Goal: Information Seeking & Learning: Learn about a topic

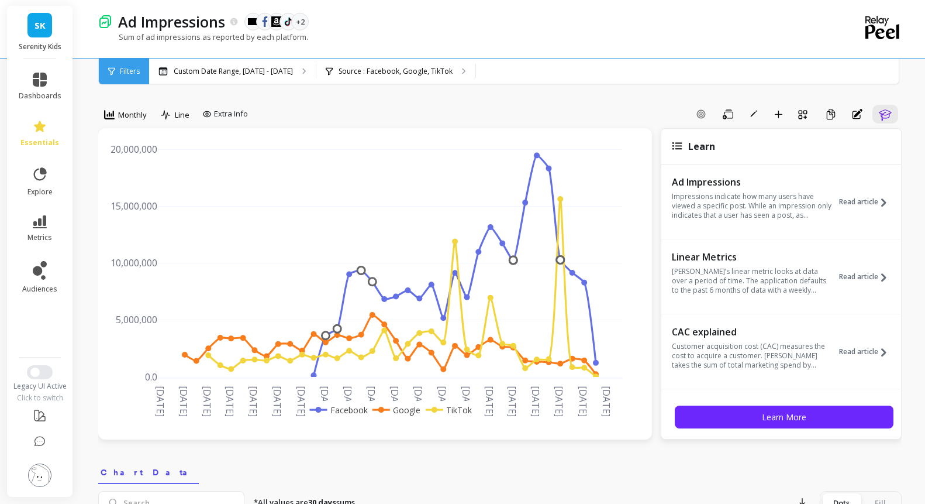
select select "sum"
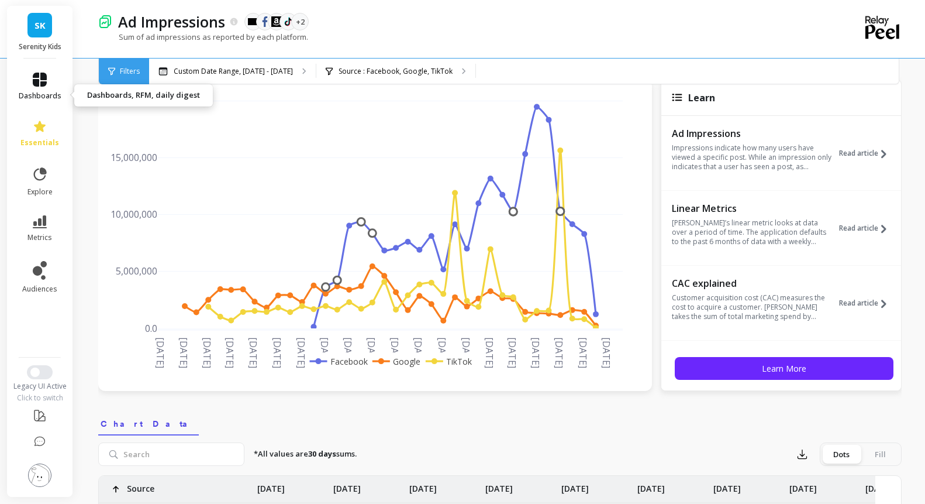
click at [49, 97] on link "dashboards" at bounding box center [40, 87] width 43 height 28
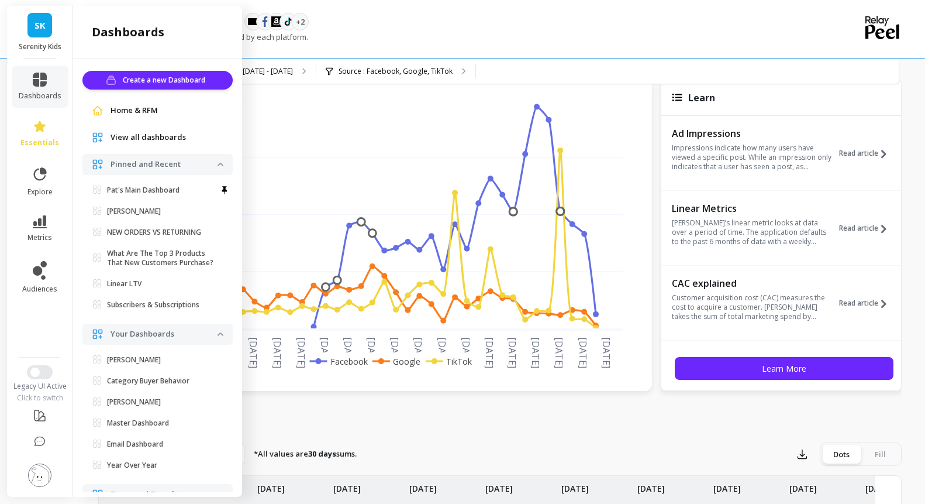
click at [175, 148] on div "View all dashboards" at bounding box center [157, 137] width 150 height 21
click at [176, 143] on span "View all dashboards" at bounding box center [148, 138] width 75 height 12
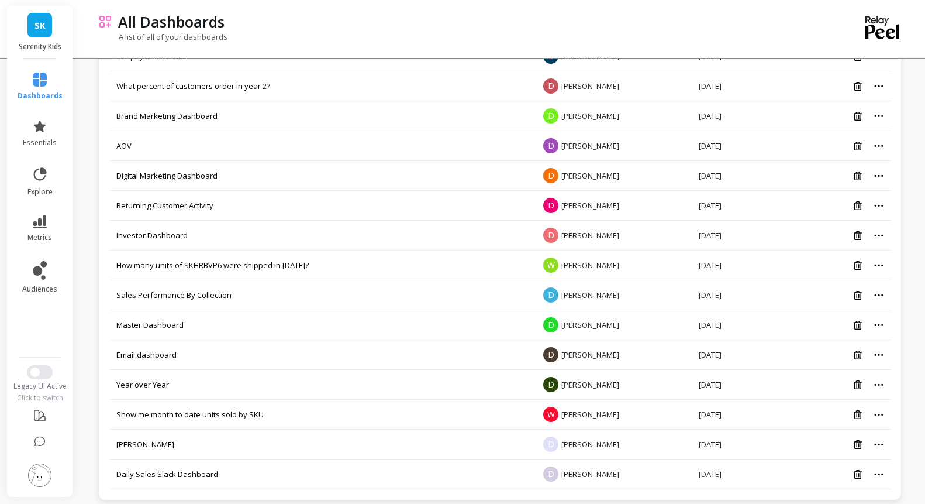
scroll to position [897, 0]
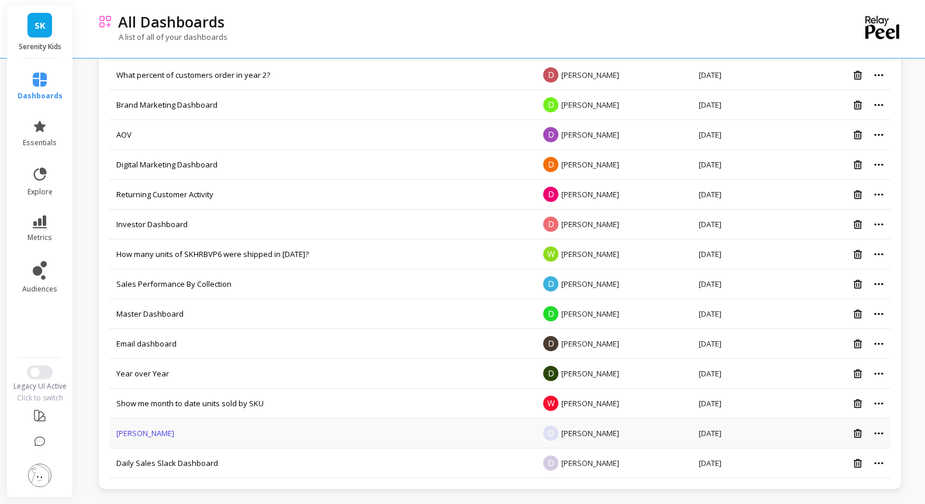
click at [150, 430] on link "[PERSON_NAME]" at bounding box center [145, 433] width 58 height 11
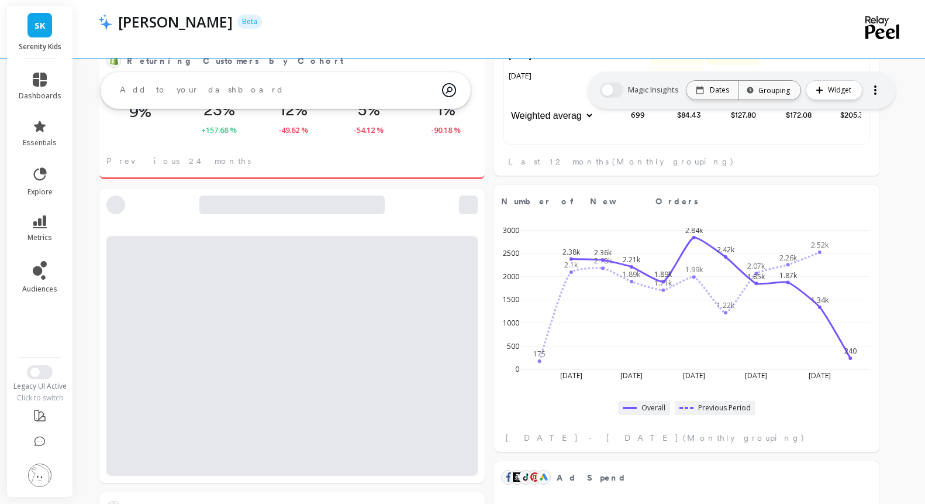
select select "sum"
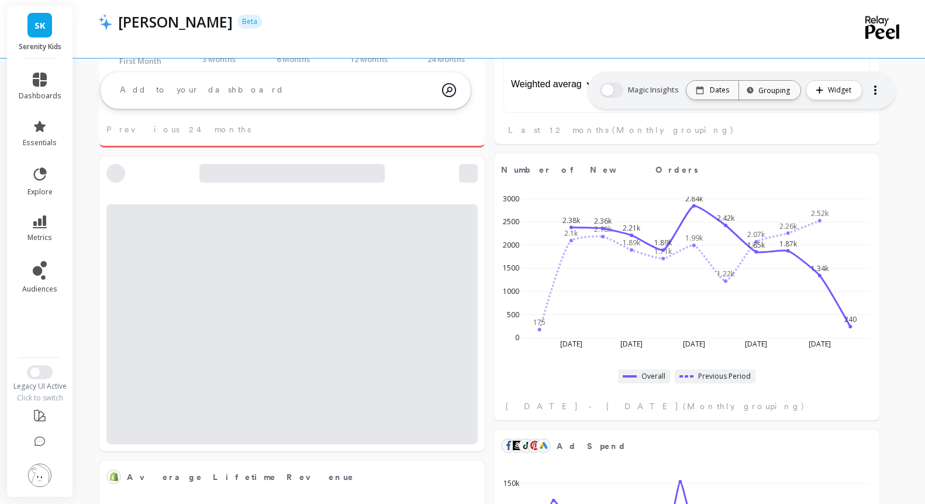
select select "sum"
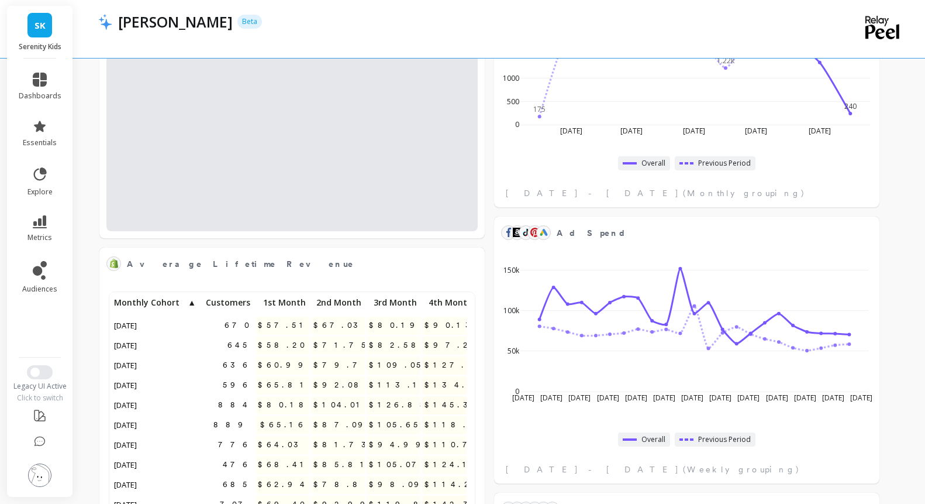
select select "sum"
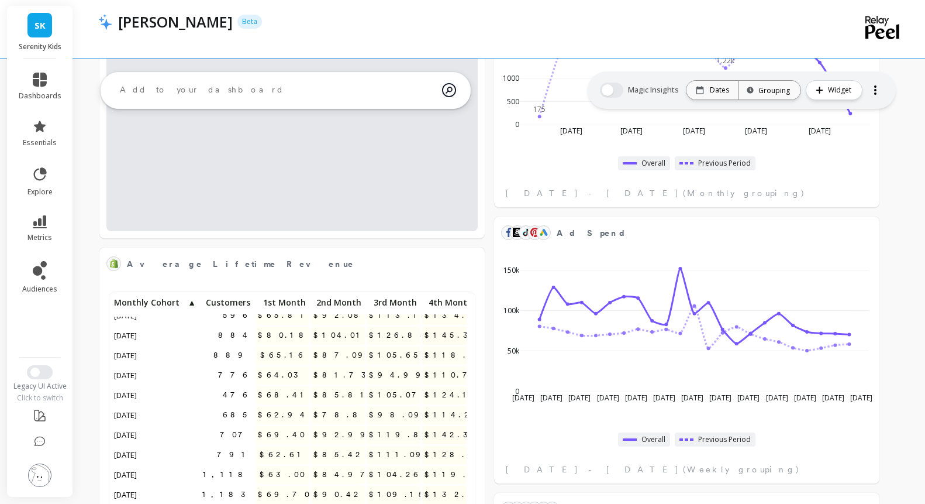
select select "sum"
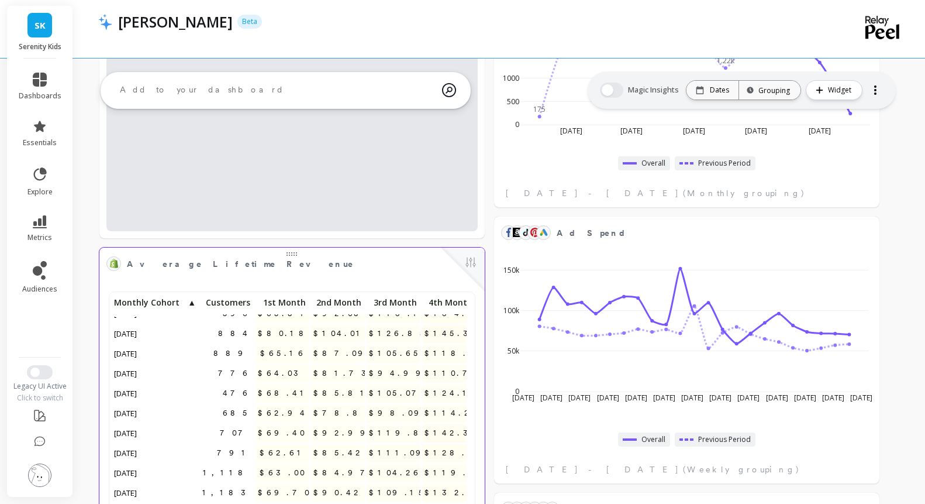
select select "sum"
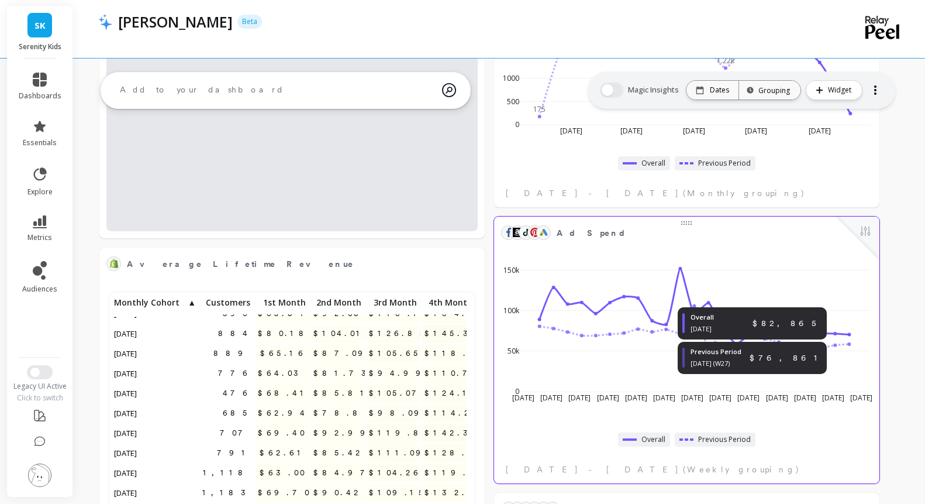
select select "sum"
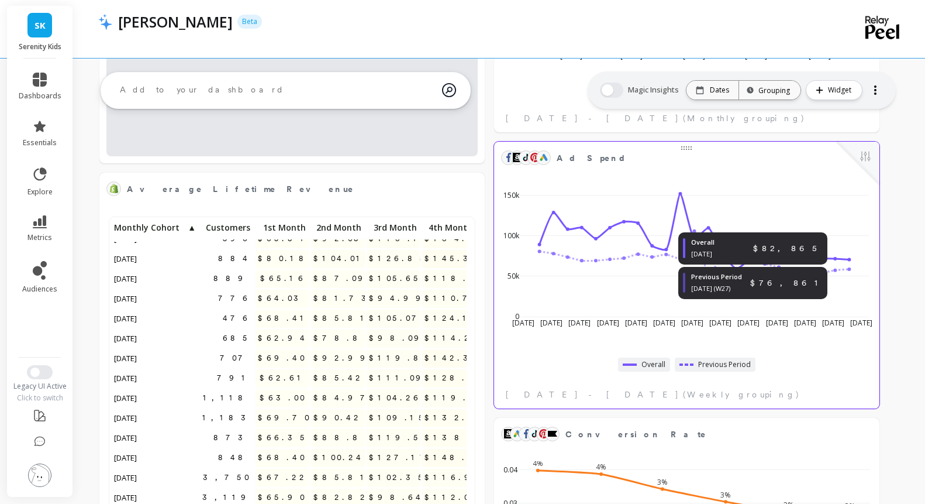
select select "sum"
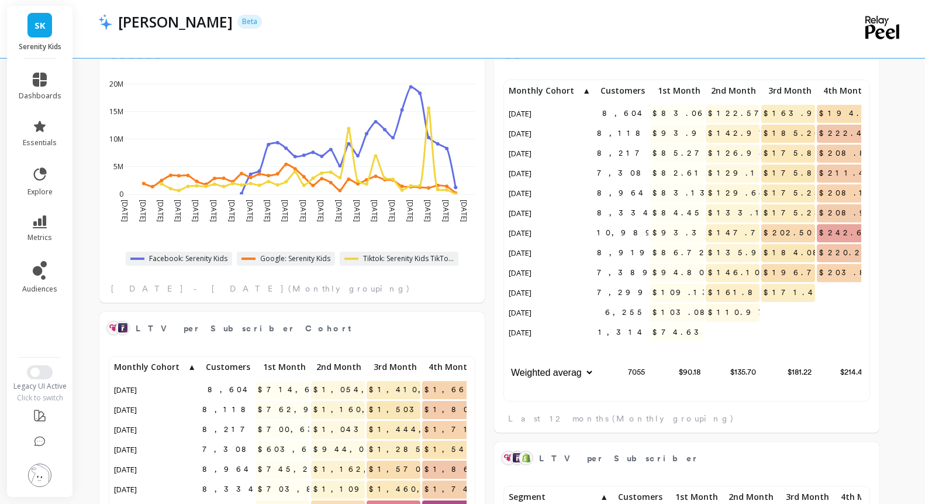
select select "sum"
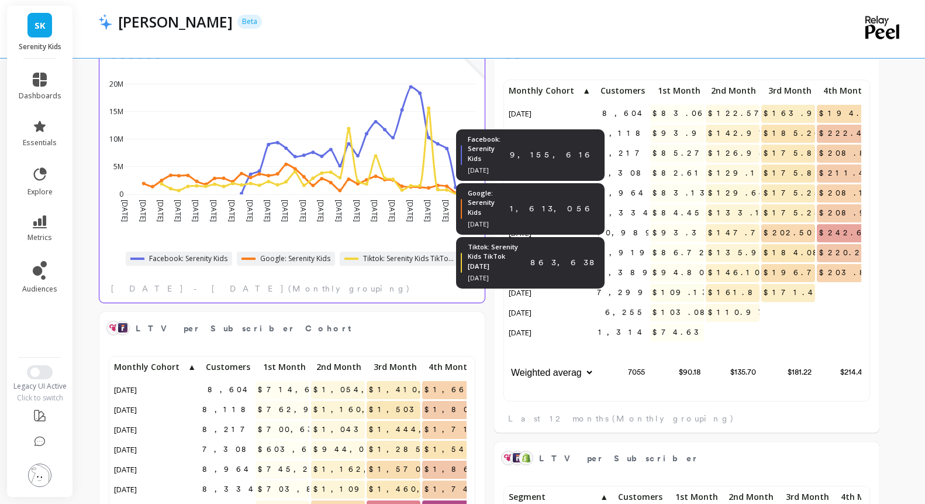
select select "sum"
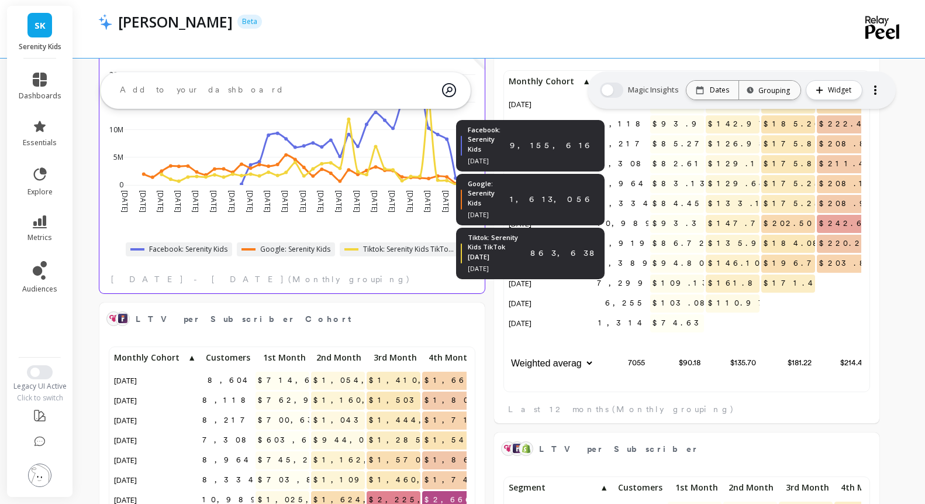
select select "sum"
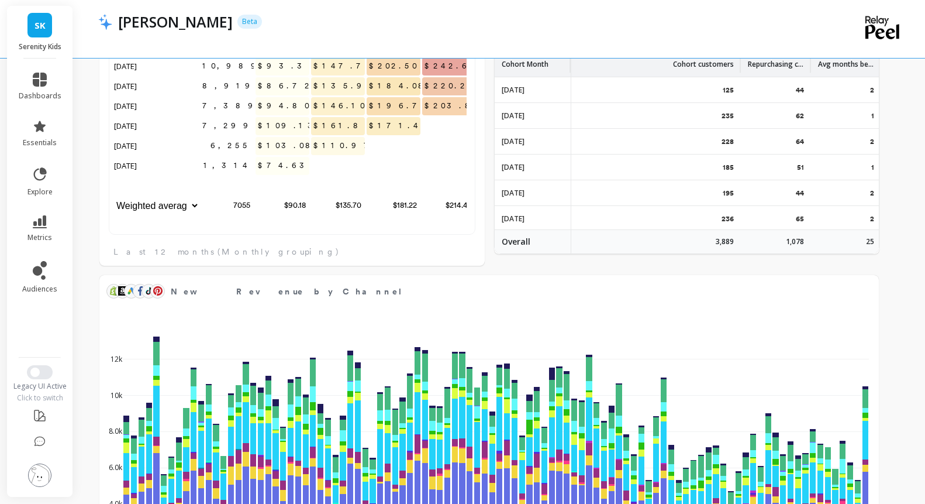
select select "sum"
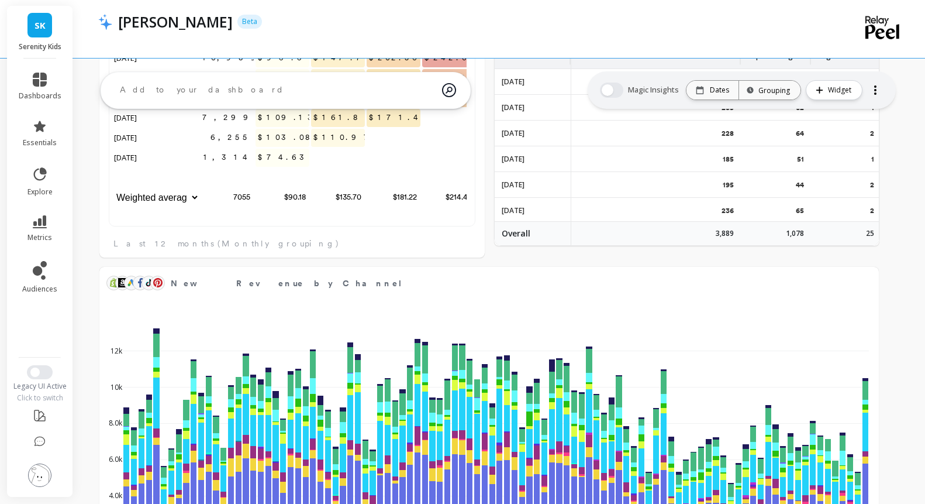
select select "sum"
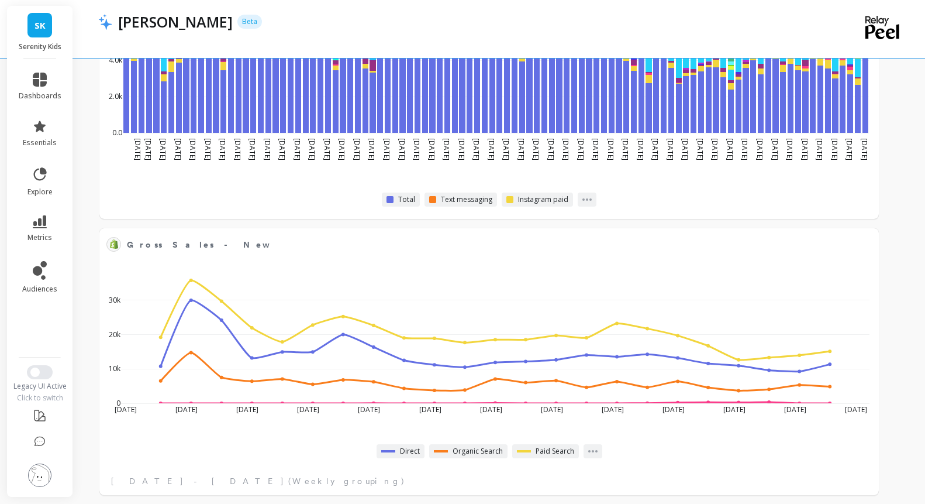
select select "sum"
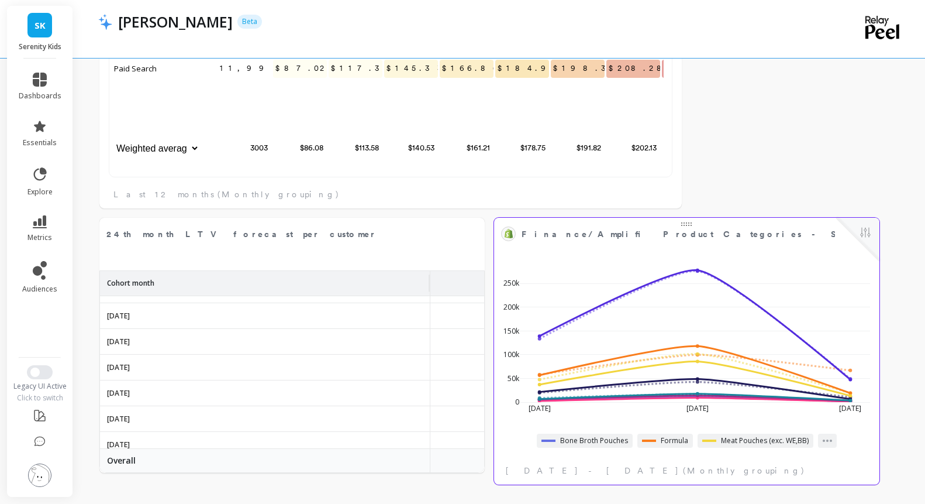
select select "sum"
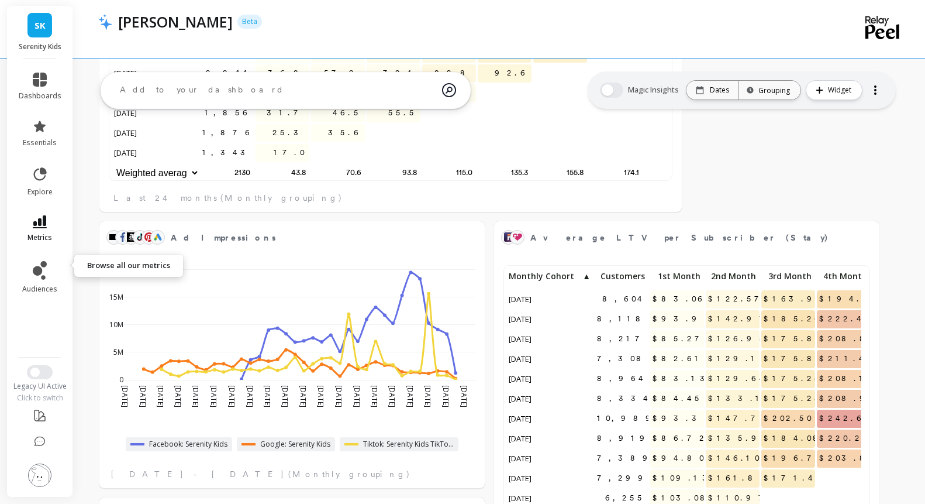
click at [47, 228] on icon at bounding box center [40, 221] width 14 height 13
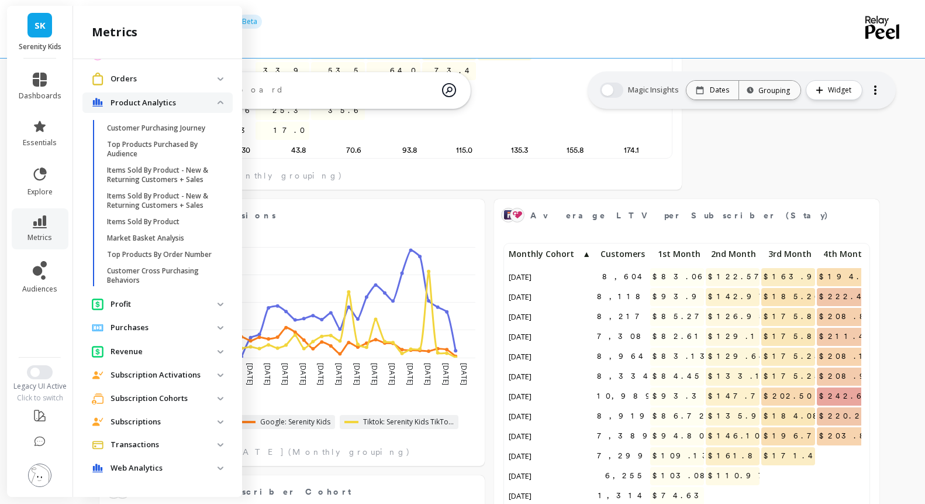
click at [168, 464] on p "Web Analytics" at bounding box center [164, 468] width 107 height 12
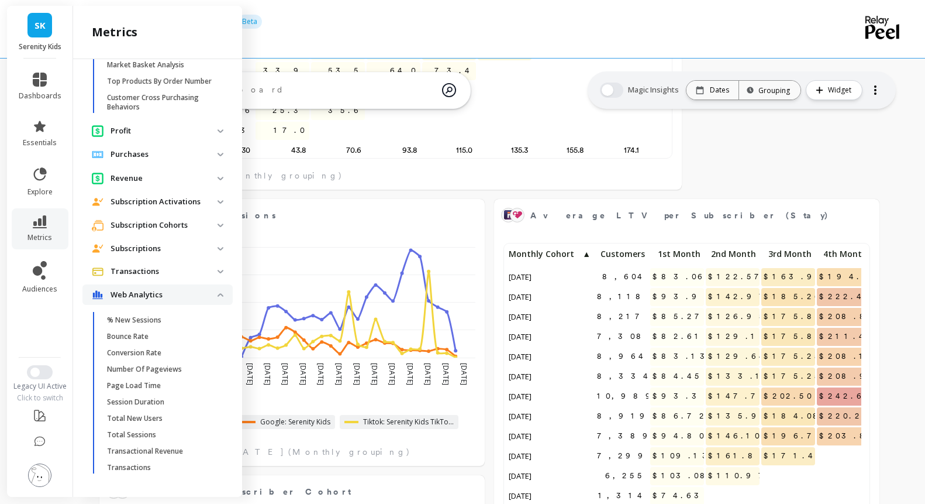
scroll to position [538, 0]
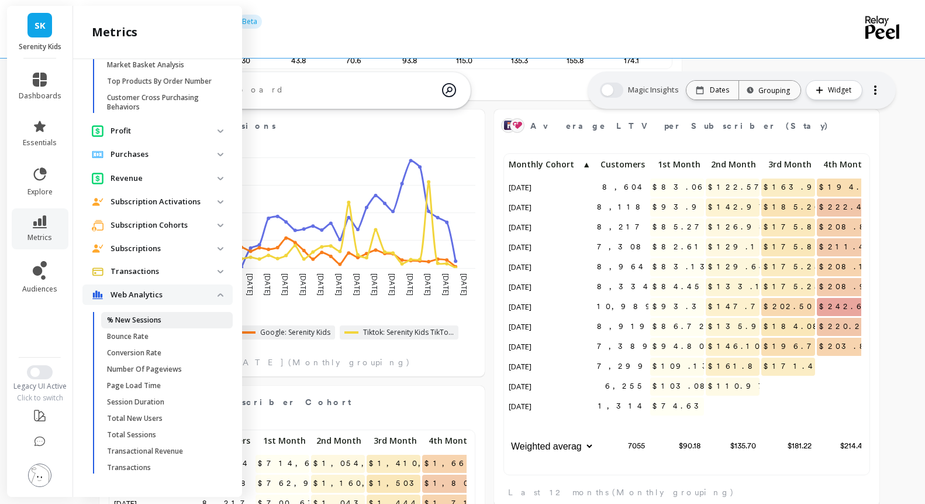
click at [161, 315] on p "% New Sessions" at bounding box center [134, 319] width 54 height 9
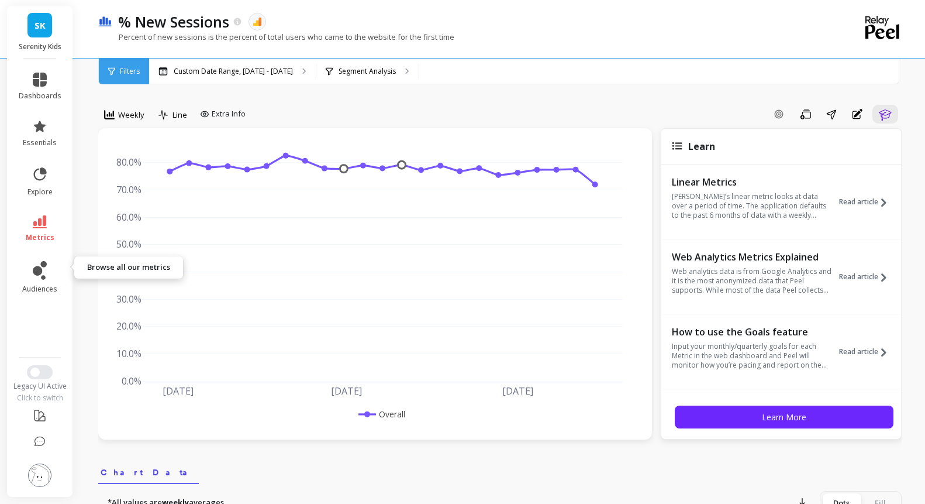
click at [46, 242] on span "metrics" at bounding box center [40, 237] width 29 height 9
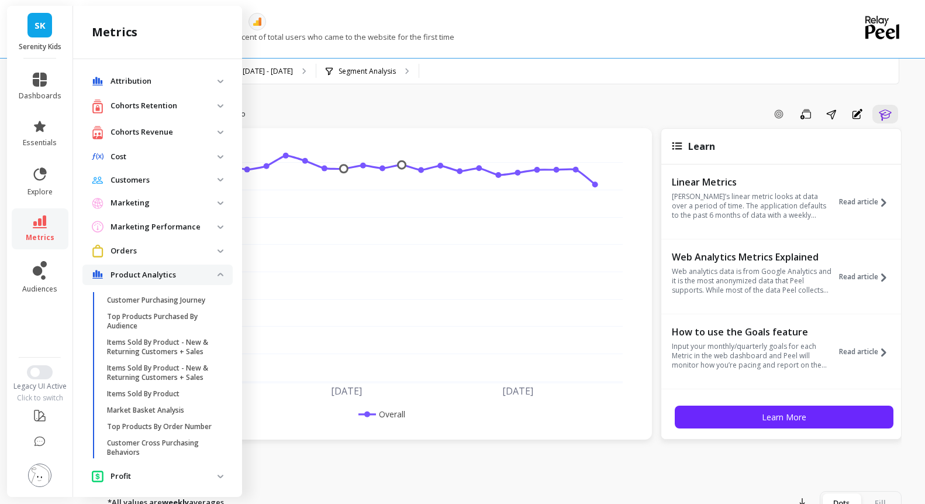
scroll to position [538, 0]
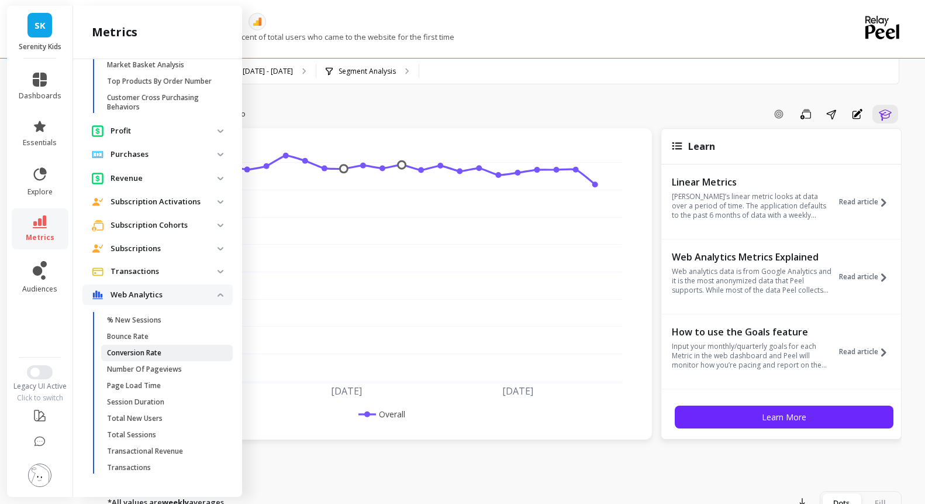
click at [161, 348] on p "Conversion Rate" at bounding box center [134, 352] width 54 height 9
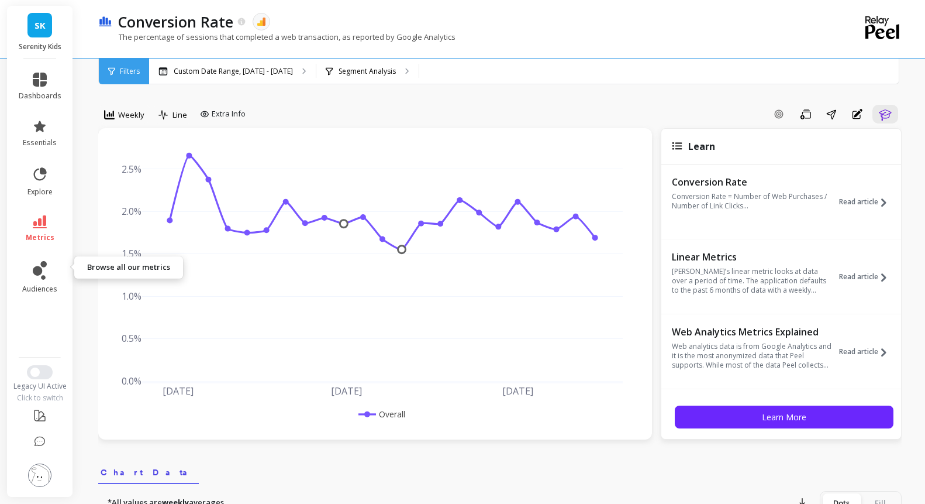
click at [54, 242] on span "metrics" at bounding box center [40, 237] width 29 height 9
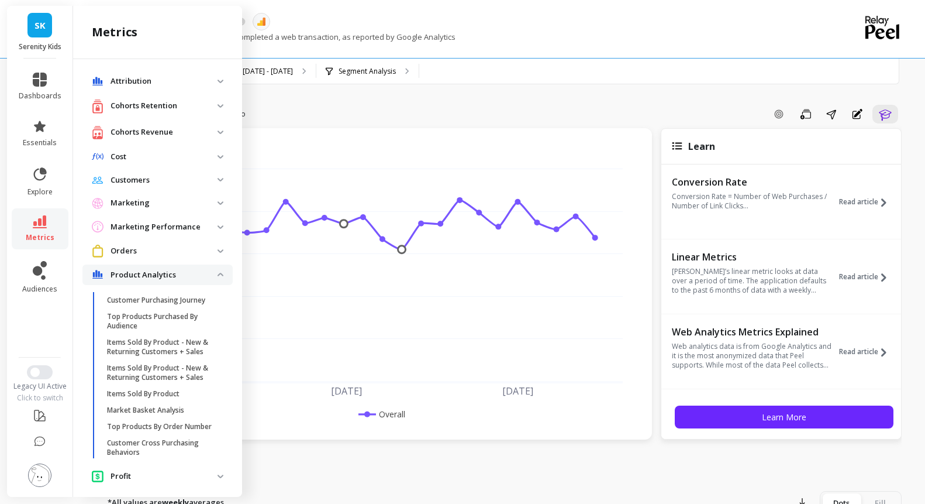
scroll to position [538, 0]
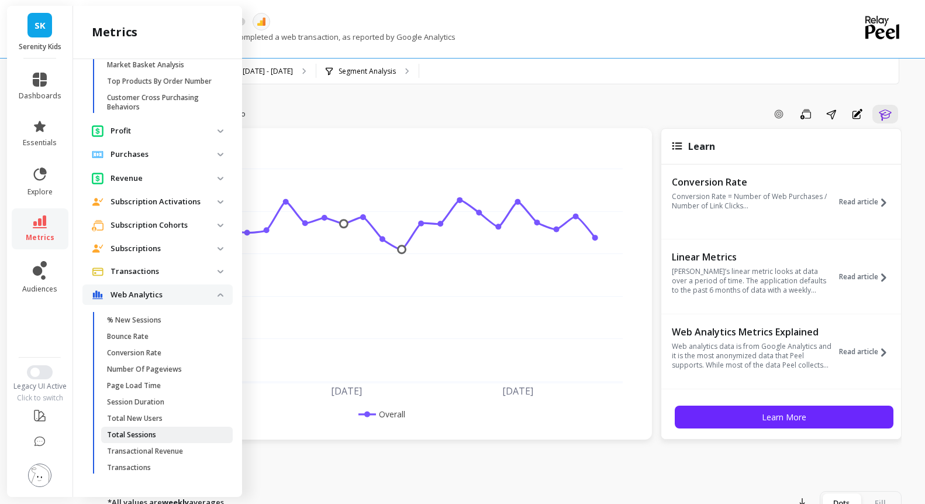
click at [156, 430] on p "Total Sessions" at bounding box center [131, 434] width 49 height 9
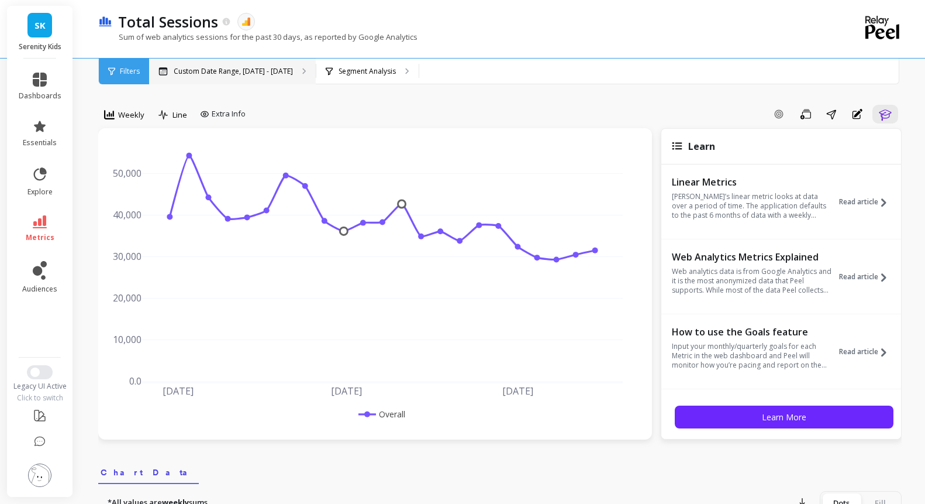
click at [272, 71] on p "Custom Date Range, [DATE] - [DATE]" at bounding box center [233, 71] width 119 height 9
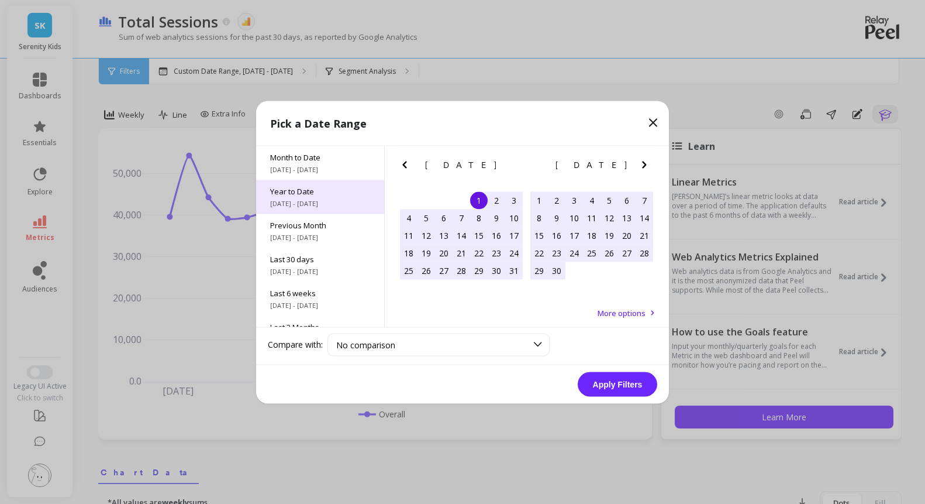
click at [302, 196] on span "Year to Date" at bounding box center [320, 190] width 100 height 11
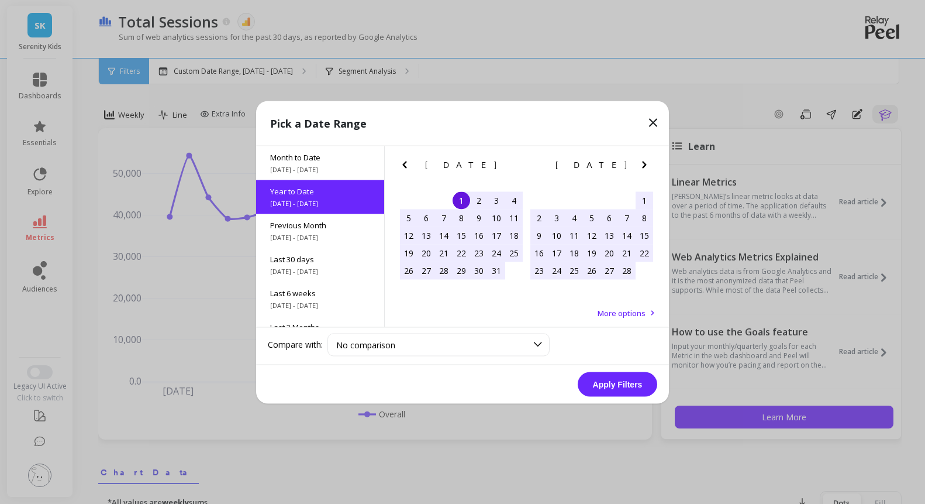
click at [604, 389] on button "Apply Filters" at bounding box center [618, 383] width 80 height 25
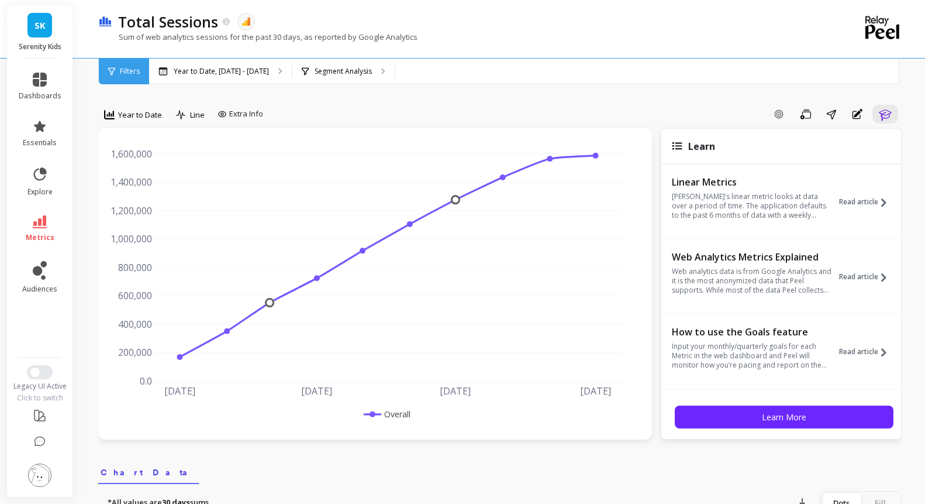
click at [162, 120] on span "Year to Date" at bounding box center [140, 114] width 44 height 11
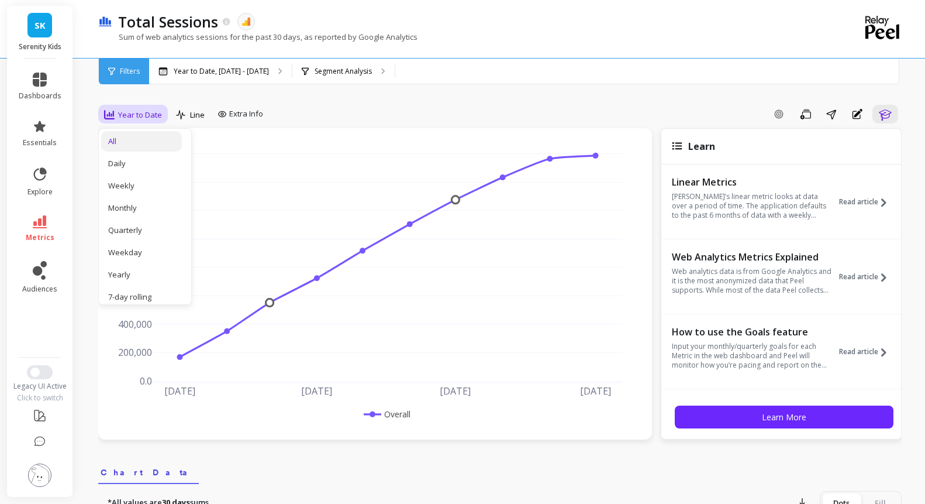
click at [155, 147] on div "All" at bounding box center [141, 141] width 67 height 11
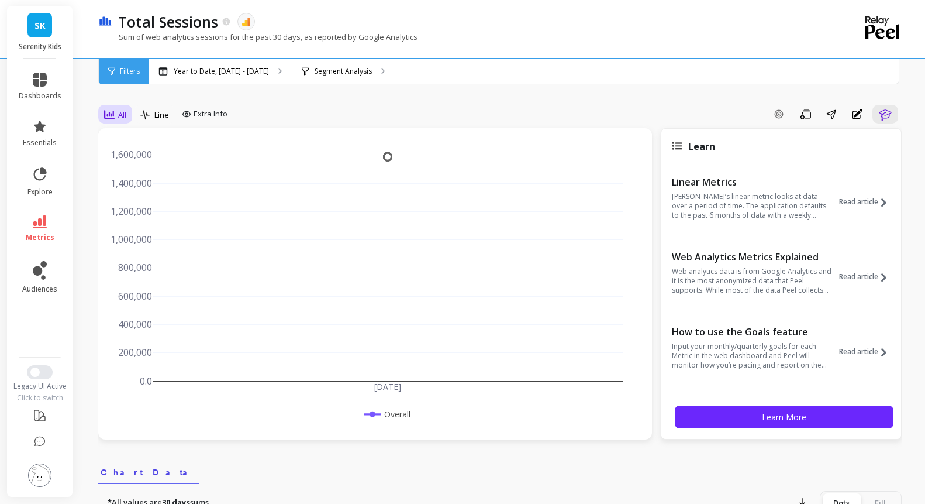
click at [126, 120] on span "All" at bounding box center [122, 114] width 8 height 11
click at [153, 213] on div "Monthly" at bounding box center [141, 207] width 67 height 11
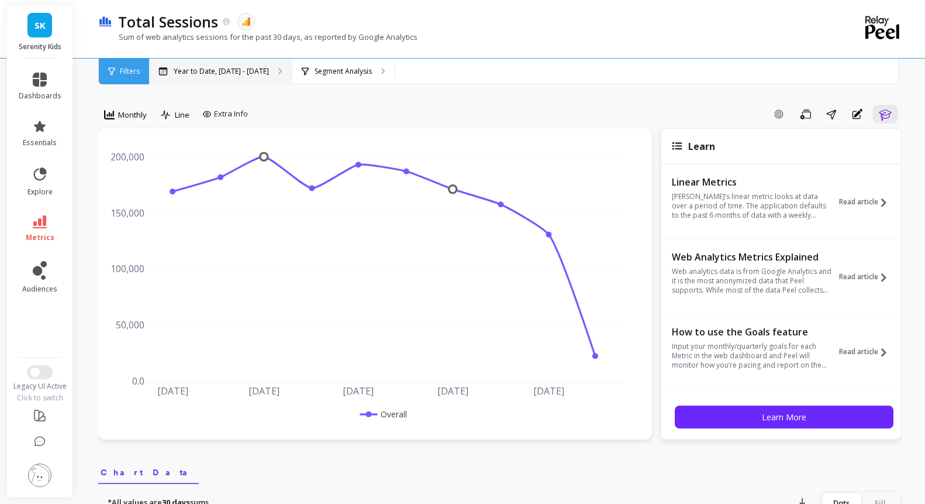
click at [269, 75] on p "Year to Date, Jan 1 - Oct 6" at bounding box center [221, 71] width 95 height 9
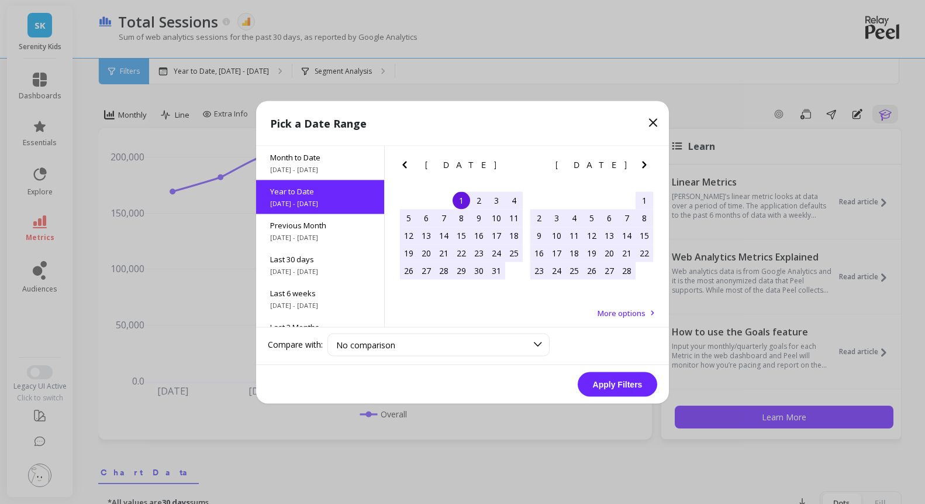
click at [459, 201] on div "1" at bounding box center [462, 200] width 18 height 18
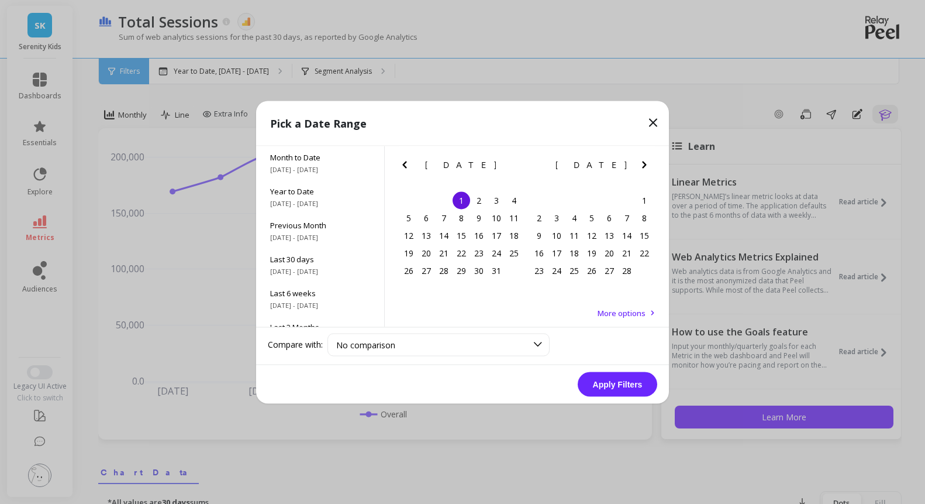
click at [645, 167] on icon "Next Month" at bounding box center [645, 164] width 14 height 14
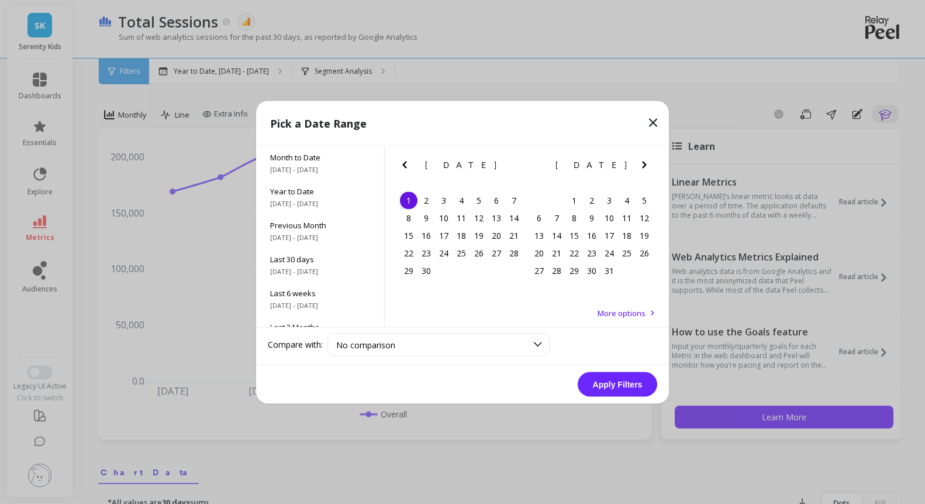
click at [645, 167] on icon "Next Month" at bounding box center [645, 164] width 14 height 14
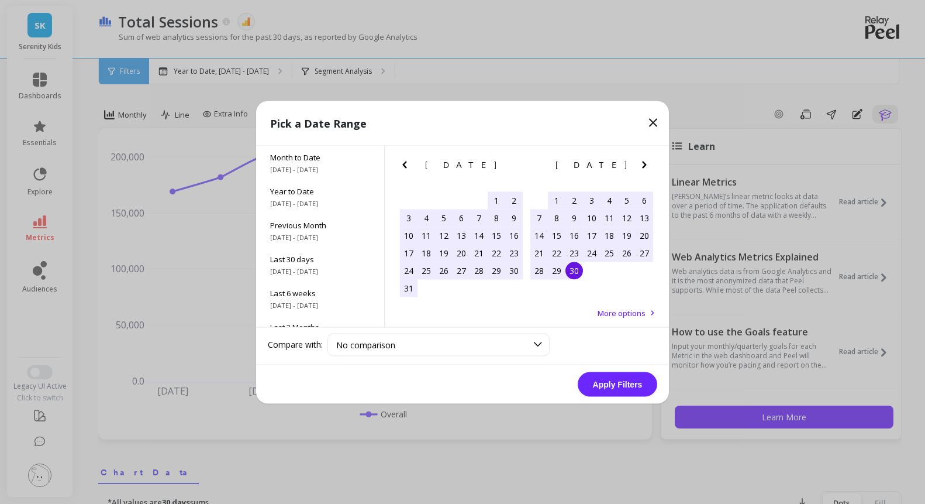
click at [576, 276] on div "30" at bounding box center [575, 270] width 18 height 18
click at [611, 380] on button "Apply Filters" at bounding box center [618, 383] width 80 height 25
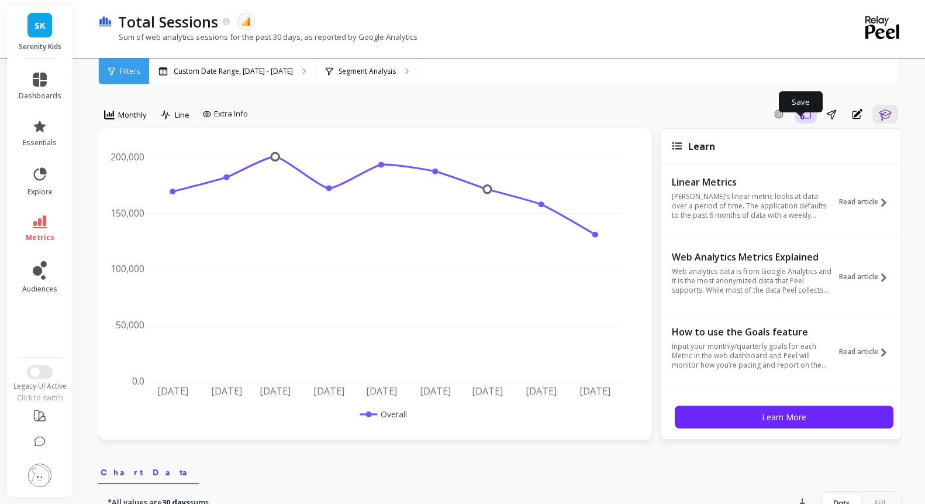
click at [805, 123] on button "Save" at bounding box center [806, 114] width 22 height 19
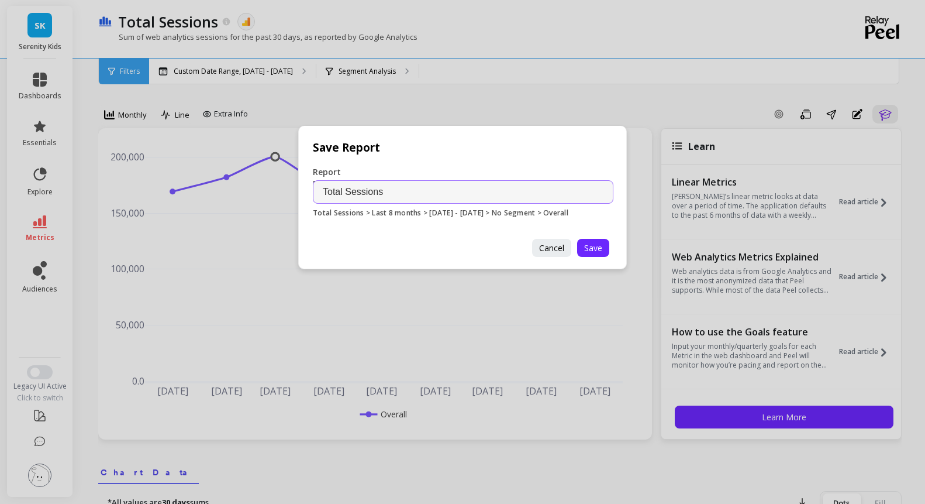
click at [820, 97] on div "Save Report Report Name Total Sessions Total Sessions > Last 8 months > 01.01.2…" at bounding box center [462, 252] width 925 height 504
click at [553, 244] on span "Cancel" at bounding box center [551, 247] width 25 height 11
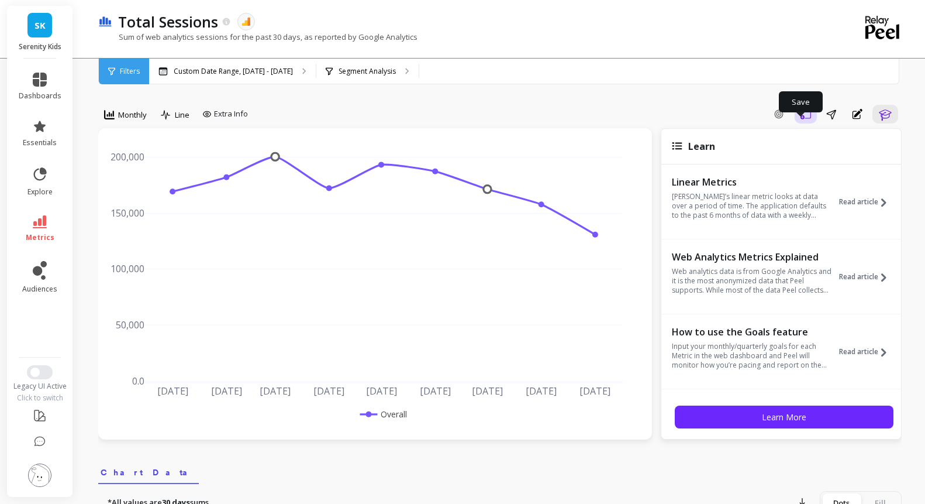
click at [801, 120] on icon "button" at bounding box center [806, 114] width 11 height 11
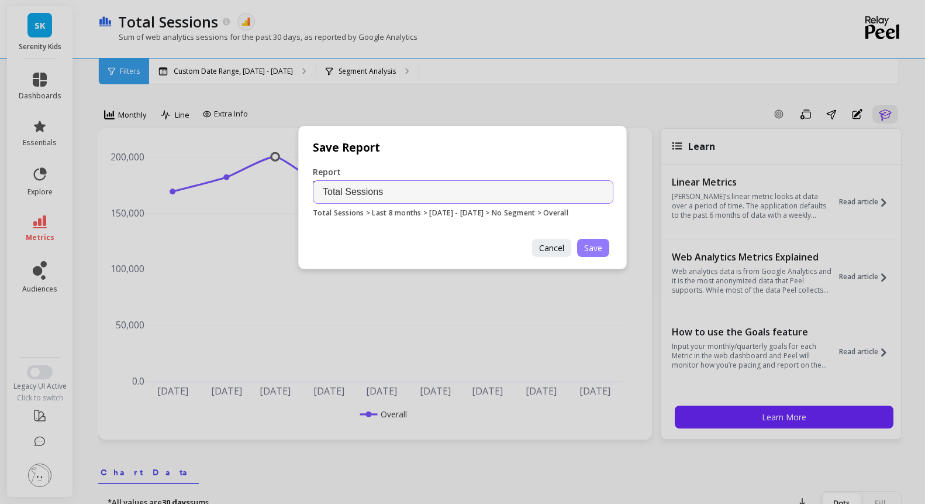
click at [595, 246] on span "Save" at bounding box center [593, 247] width 18 height 11
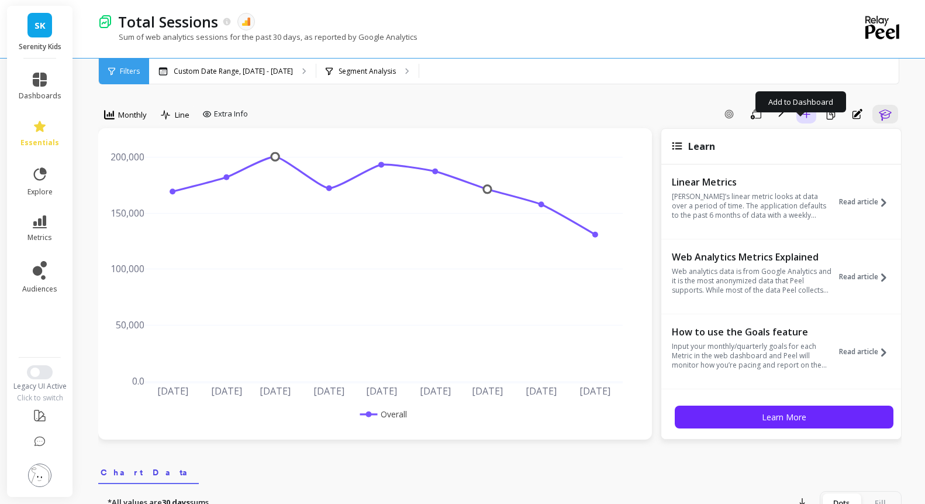
click at [802, 118] on icon "button" at bounding box center [806, 114] width 8 height 8
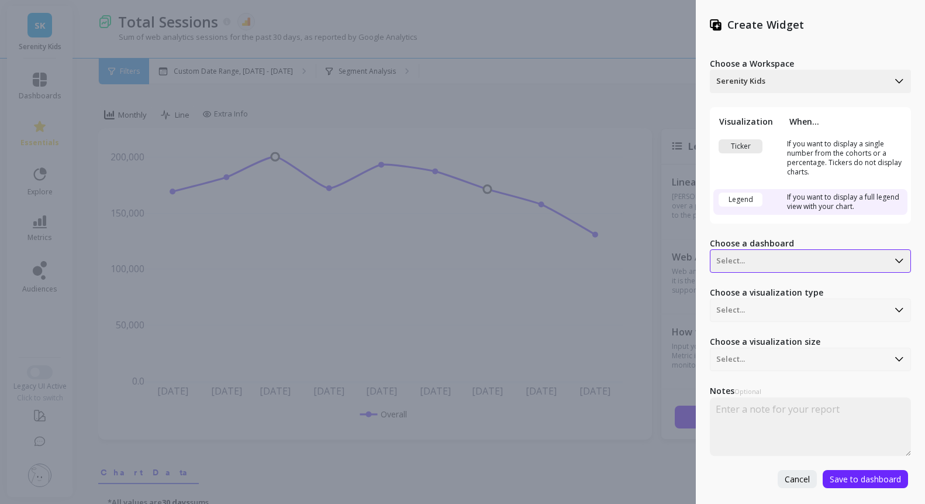
click at [780, 260] on div at bounding box center [799, 261] width 166 height 14
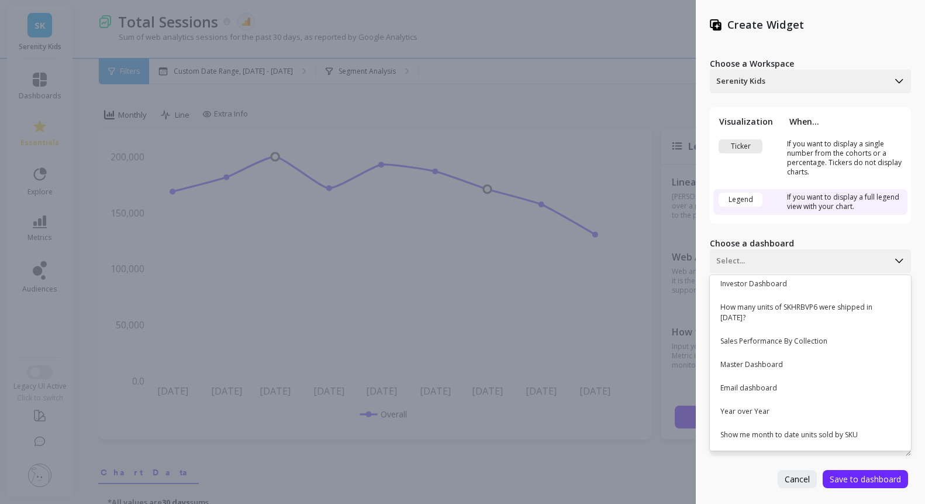
scroll to position [800, 0]
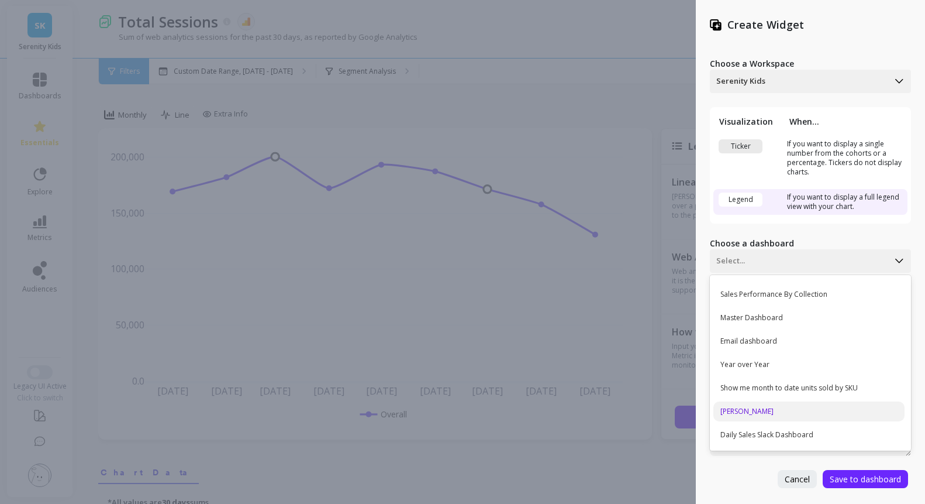
click at [762, 406] on div "Dawn" at bounding box center [809, 411] width 191 height 20
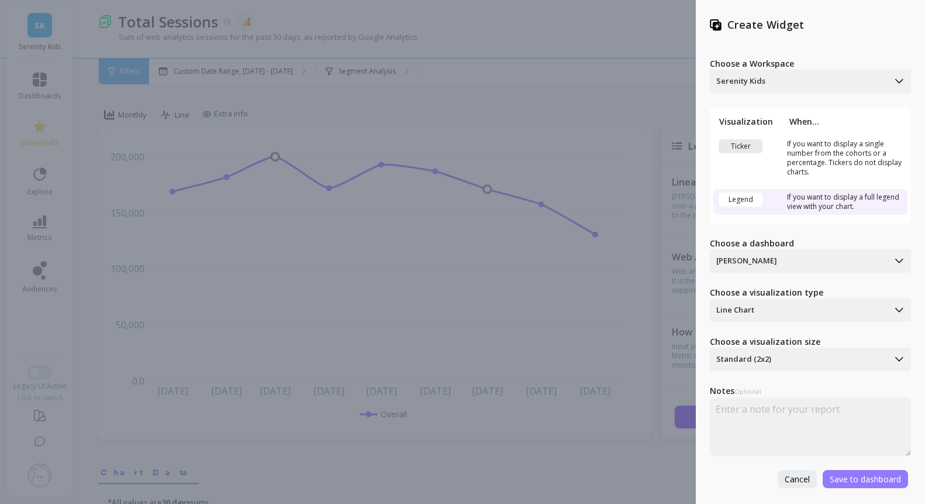
click at [865, 482] on span "Save to dashboard" at bounding box center [865, 478] width 71 height 11
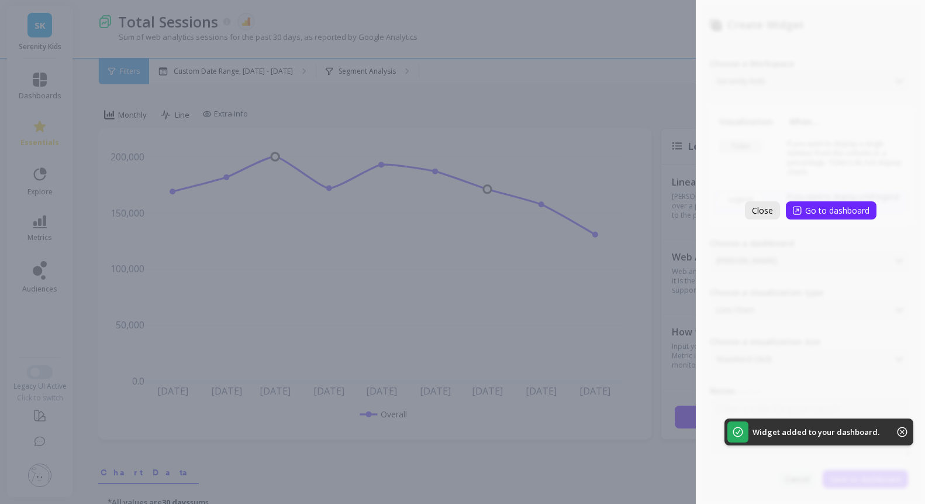
click at [762, 211] on span "Close" at bounding box center [762, 210] width 21 height 11
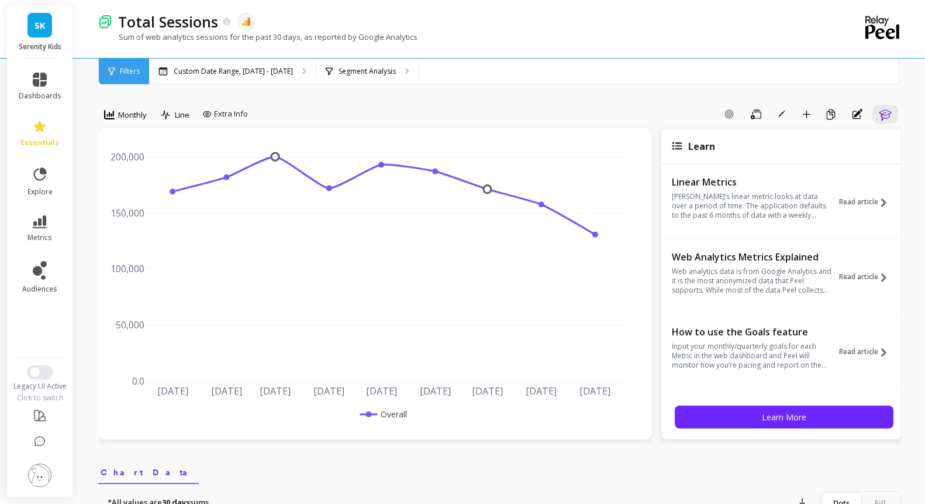
click at [57, 242] on link "metrics" at bounding box center [40, 228] width 43 height 27
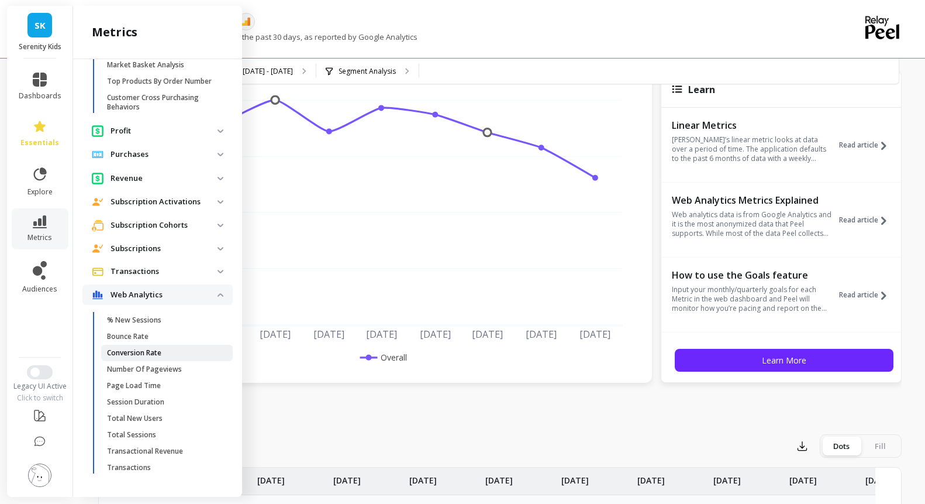
scroll to position [63, 0]
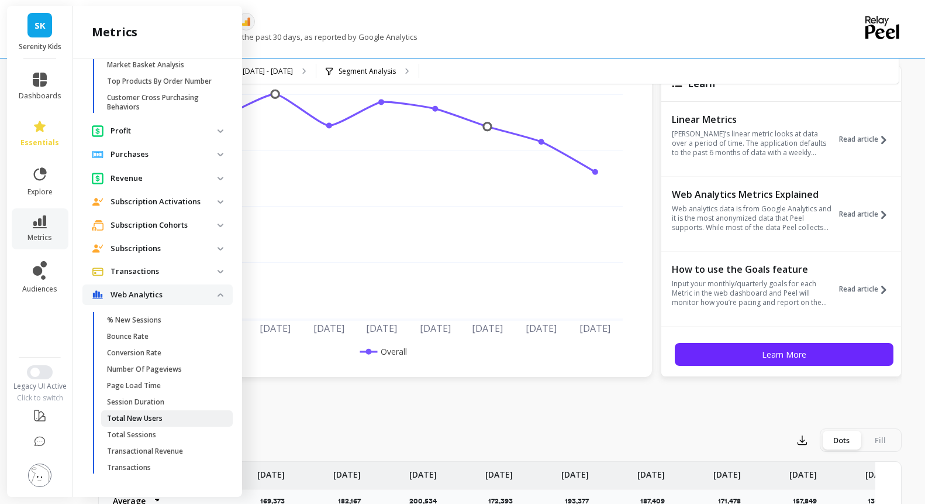
click at [182, 410] on link "Total New Users" at bounding box center [167, 418] width 132 height 16
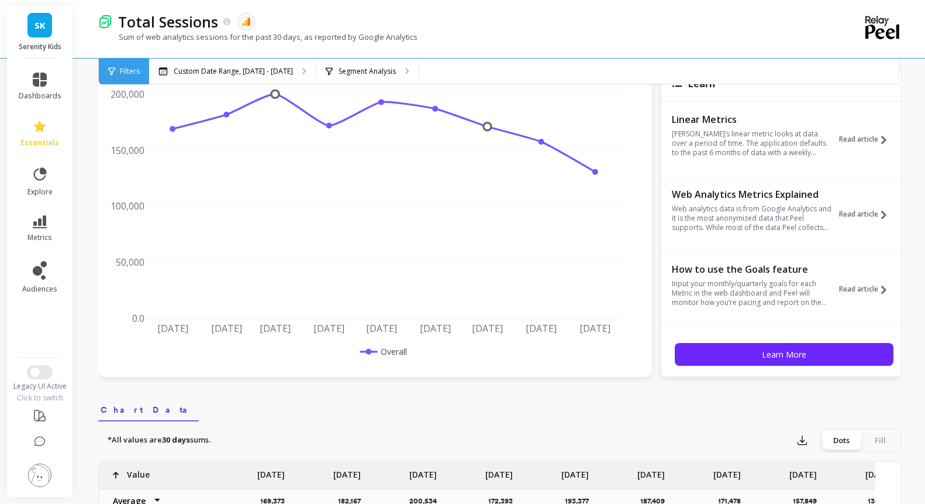
scroll to position [0, 0]
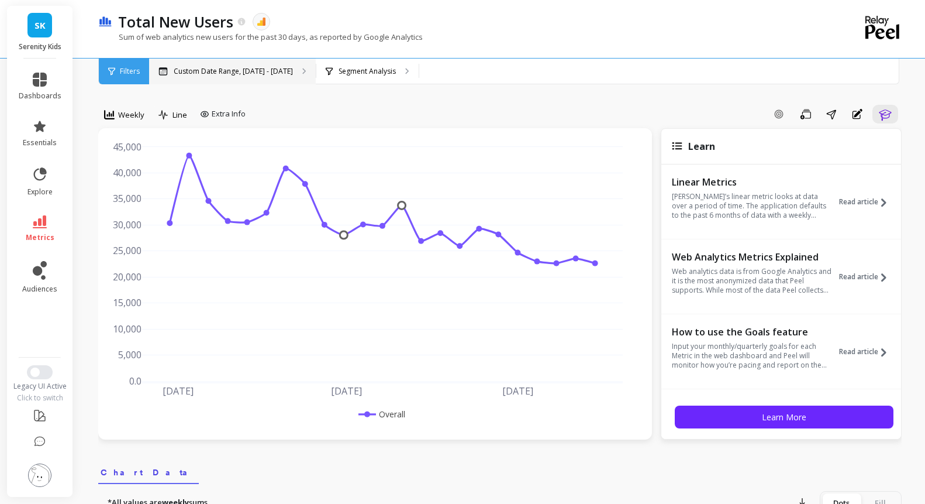
click at [293, 68] on p "Custom Date Range, [DATE] - [DATE]" at bounding box center [233, 71] width 119 height 9
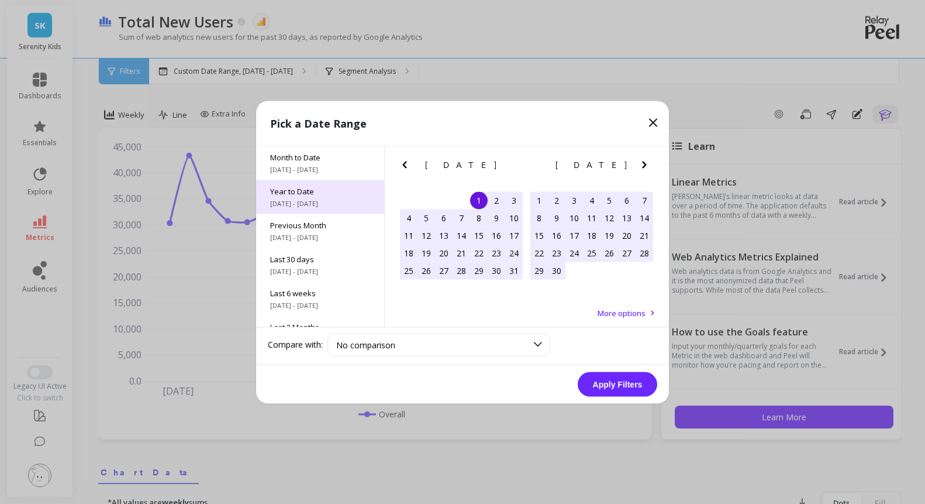
click at [311, 196] on span "Year to Date" at bounding box center [320, 190] width 100 height 11
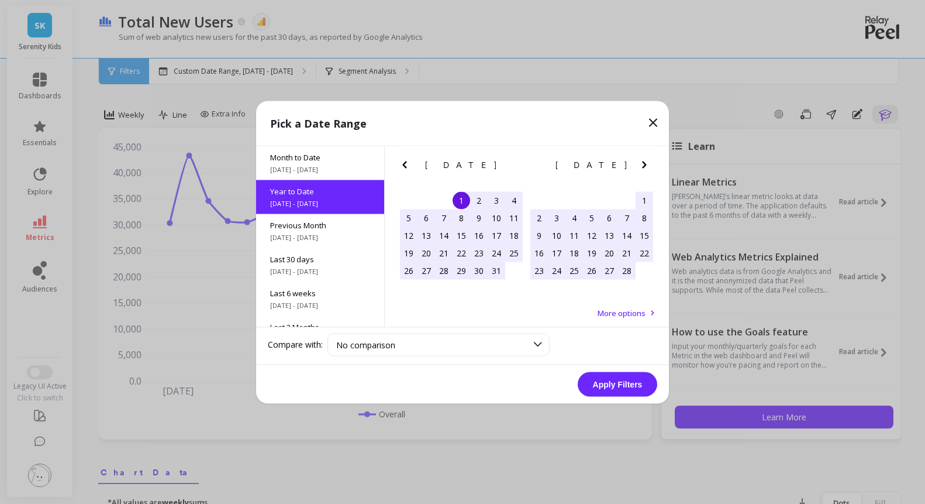
click at [459, 204] on div "1" at bounding box center [462, 200] width 18 height 18
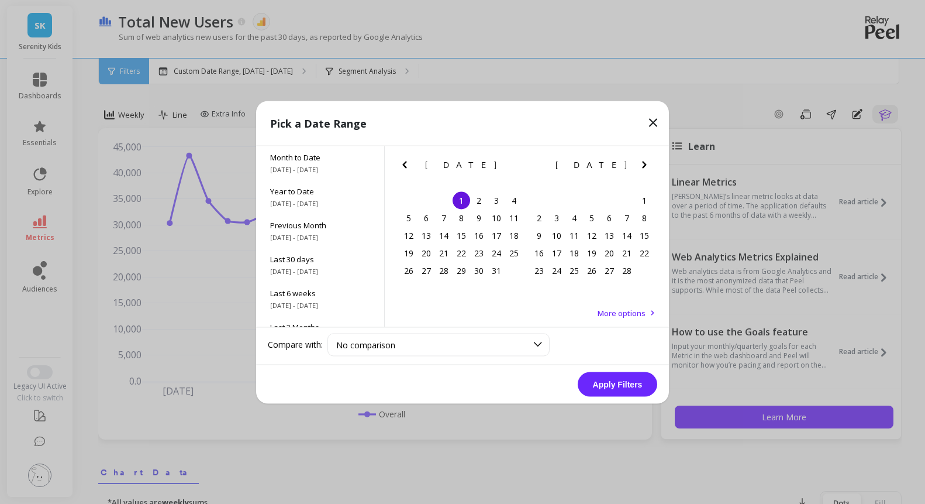
click at [650, 165] on icon "Next Month" at bounding box center [645, 164] width 14 height 14
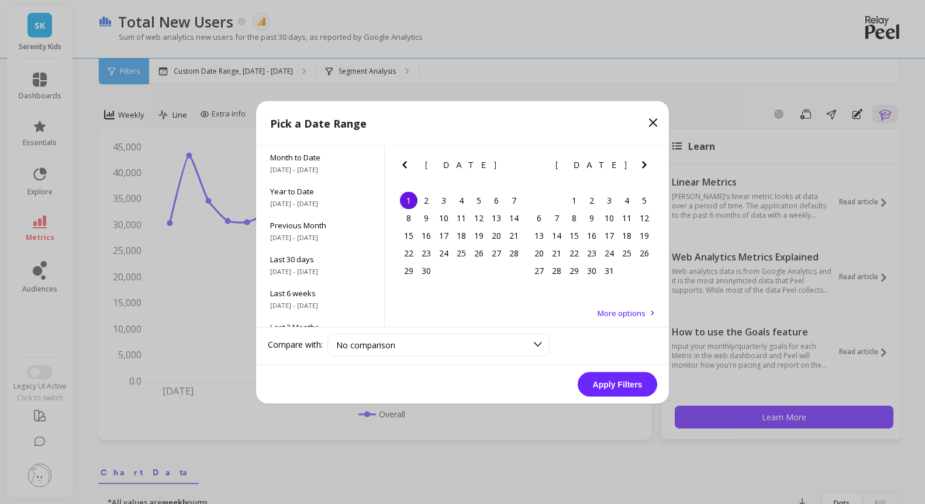
click at [650, 165] on icon "Next Month" at bounding box center [645, 164] width 14 height 14
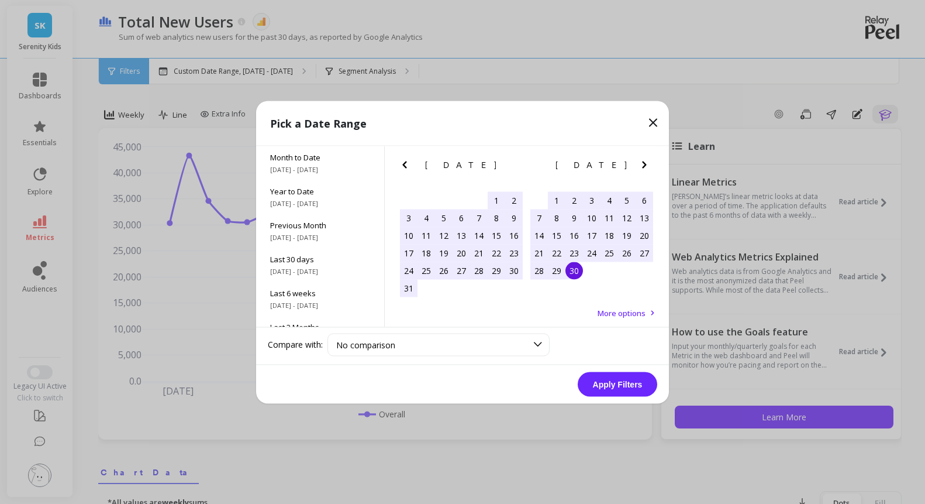
click at [573, 279] on div "30" at bounding box center [575, 270] width 18 height 18
click at [598, 386] on button "Apply Filters" at bounding box center [618, 383] width 80 height 25
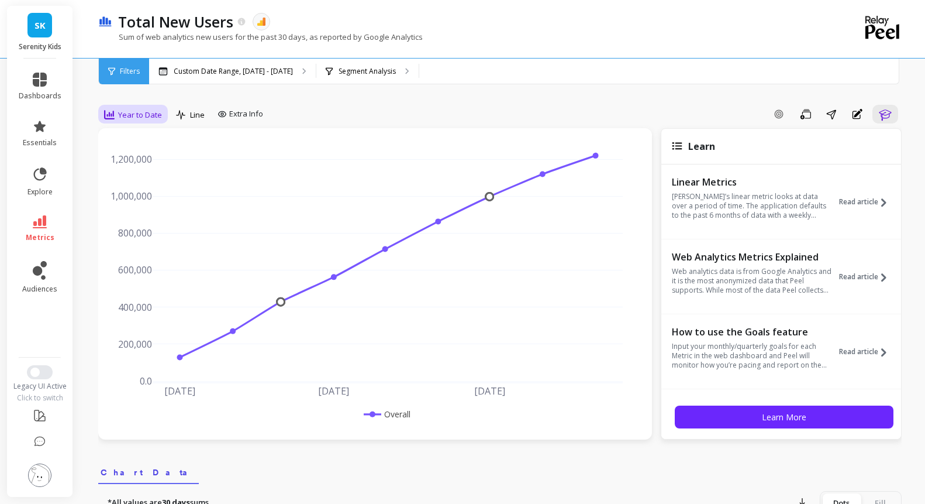
click at [166, 125] on div "Year to Date" at bounding box center [133, 115] width 65 height 20
click at [155, 169] on div "Daily" at bounding box center [141, 163] width 67 height 11
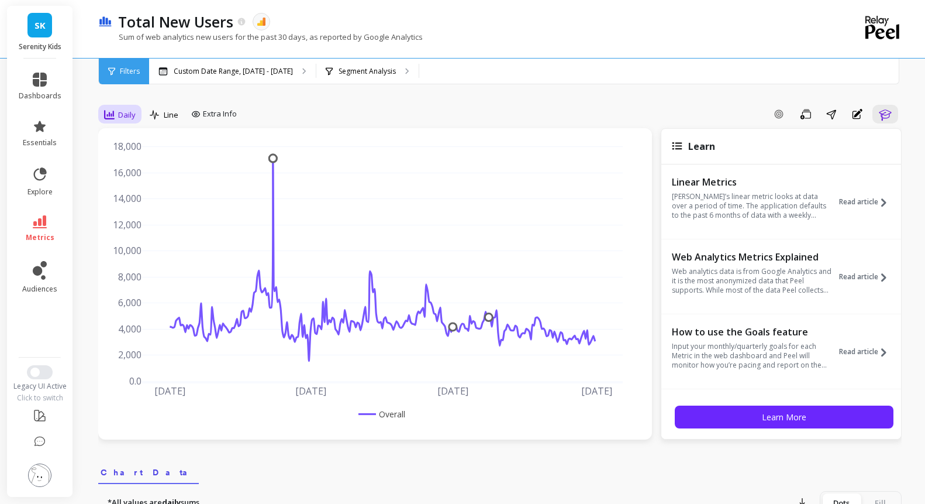
click at [136, 120] on span "Daily" at bounding box center [127, 114] width 18 height 11
click at [153, 213] on div "Monthly" at bounding box center [141, 207] width 67 height 11
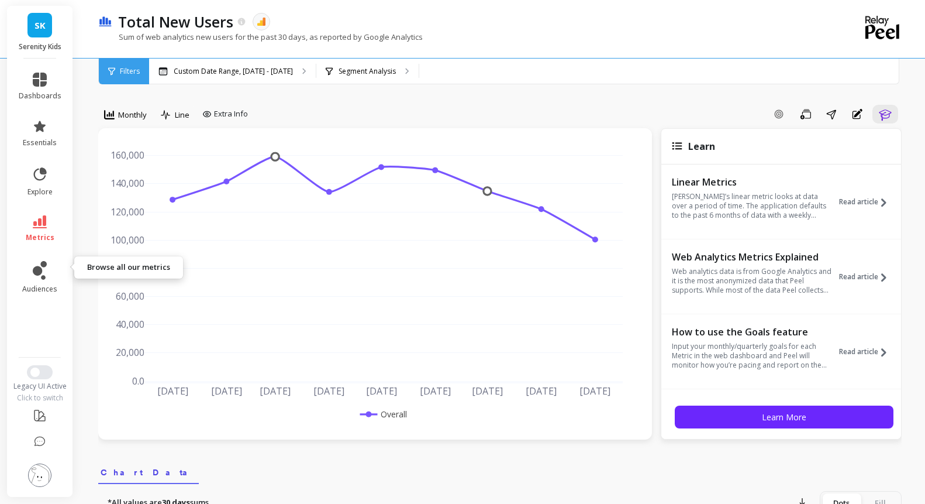
click at [43, 228] on icon at bounding box center [40, 221] width 14 height 13
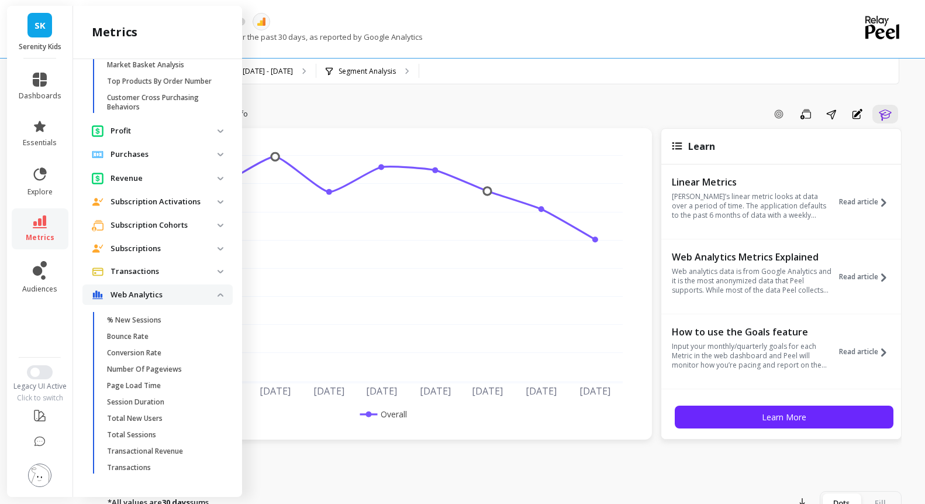
scroll to position [486, 0]
click at [186, 275] on p "Transactions" at bounding box center [164, 272] width 107 height 12
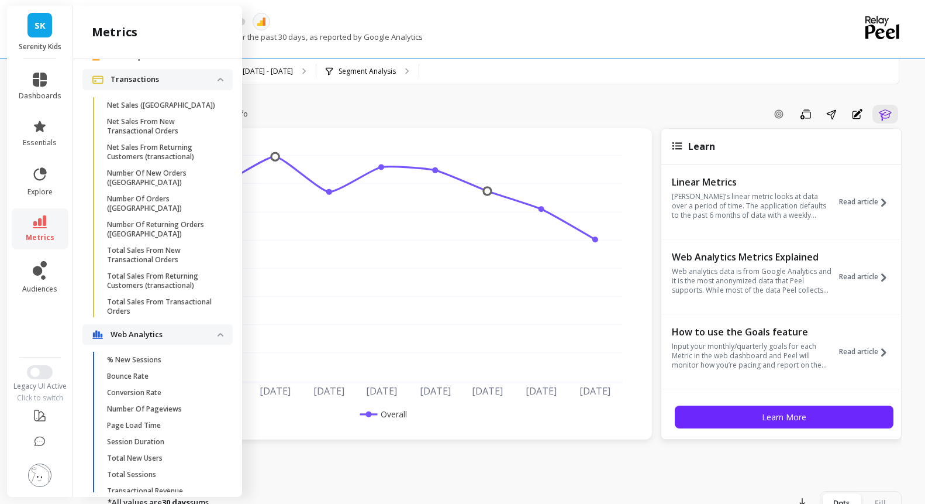
scroll to position [501, 0]
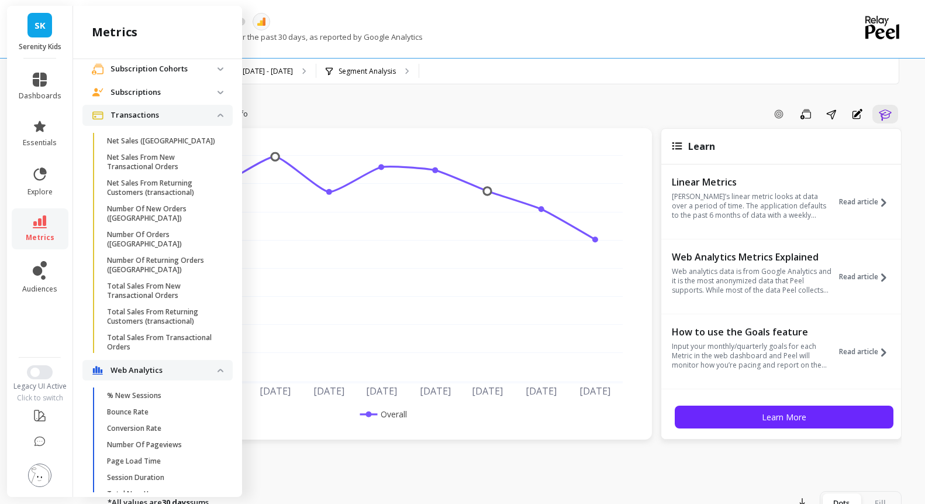
click at [188, 98] on p "Subscriptions" at bounding box center [164, 93] width 107 height 12
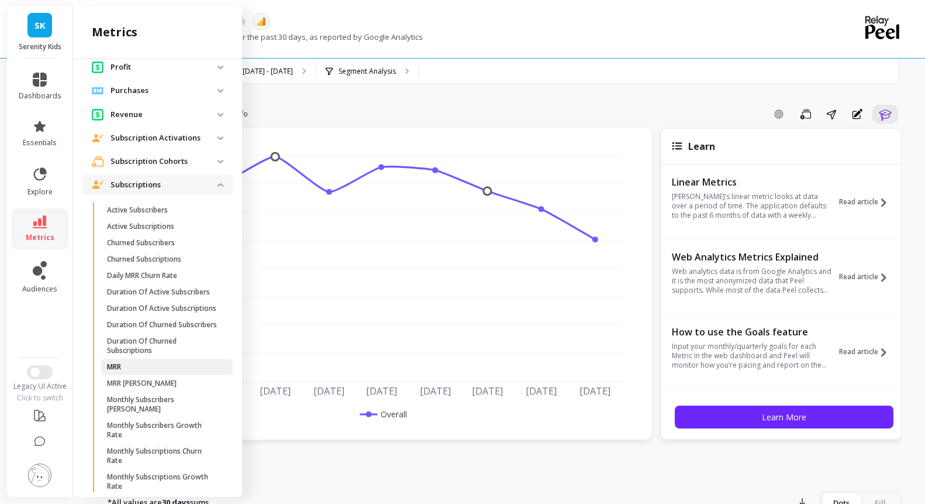
scroll to position [398, 0]
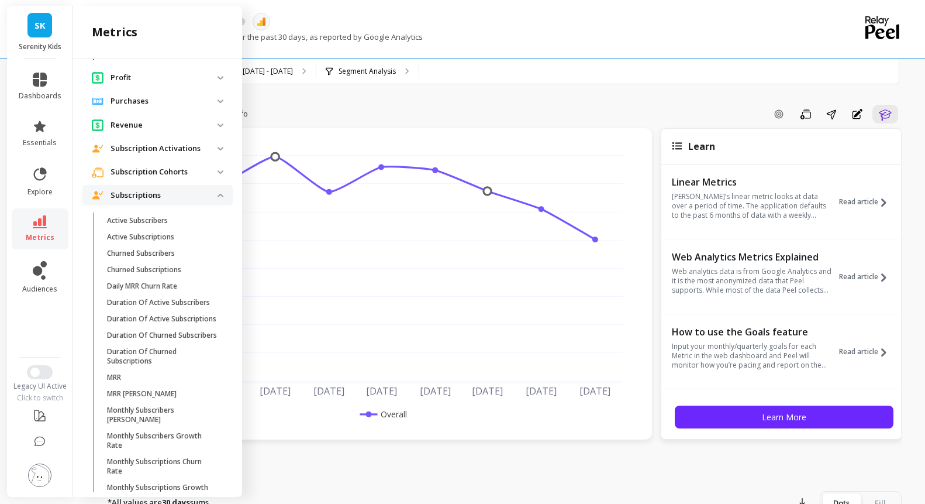
click at [174, 154] on p "Subscription Activations" at bounding box center [164, 149] width 107 height 12
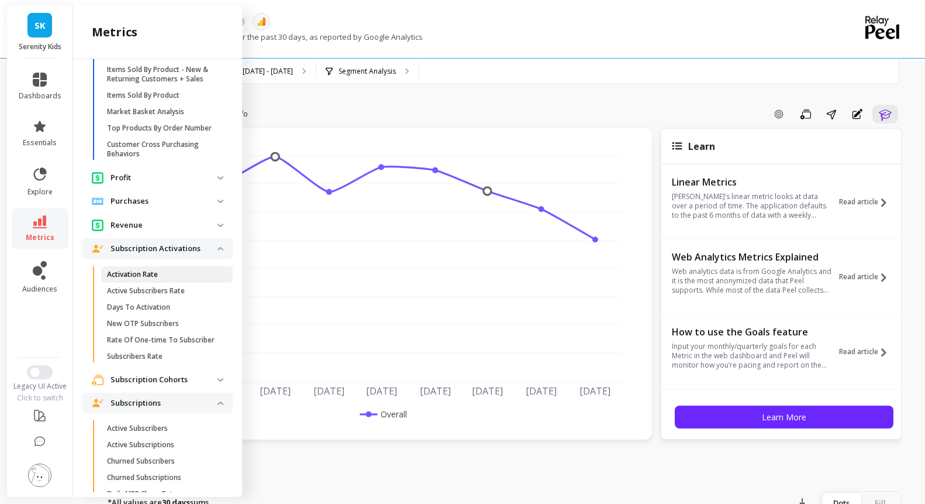
scroll to position [297, 0]
click at [181, 160] on p "Customer Cross Purchasing Behaviors" at bounding box center [163, 150] width 112 height 19
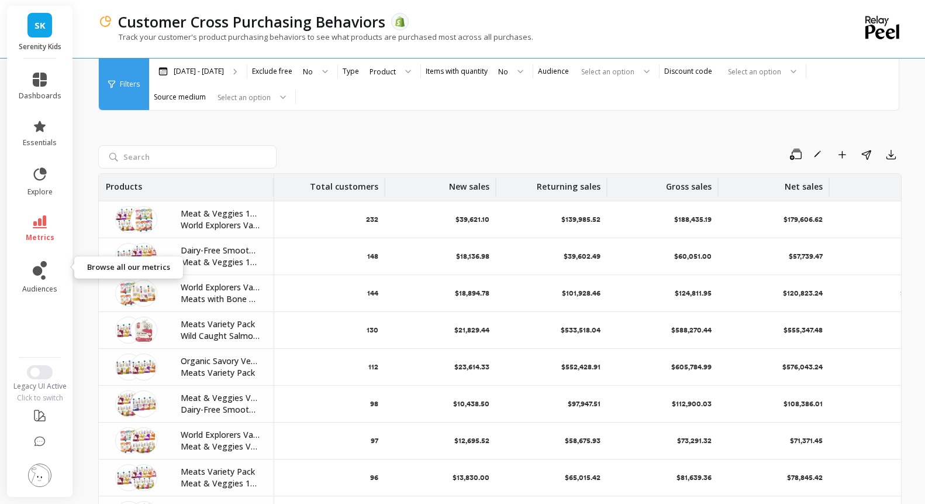
click at [47, 228] on icon at bounding box center [40, 221] width 14 height 13
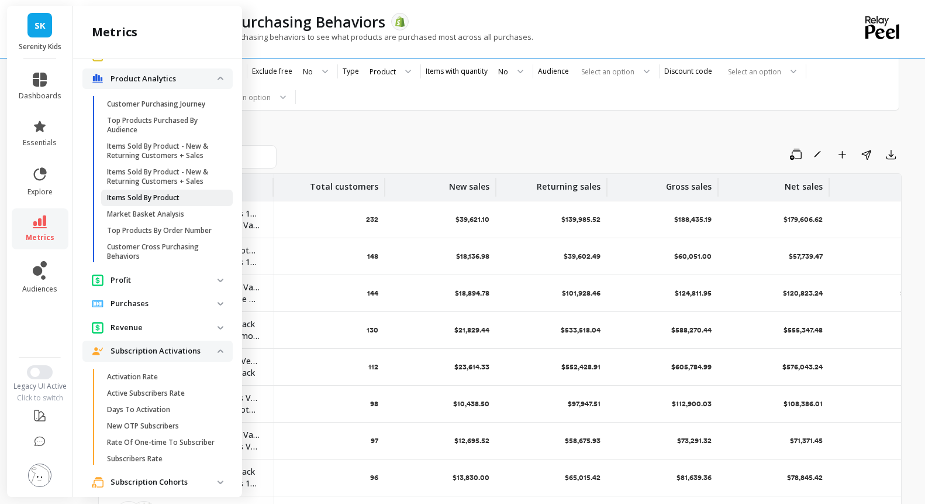
scroll to position [183, 0]
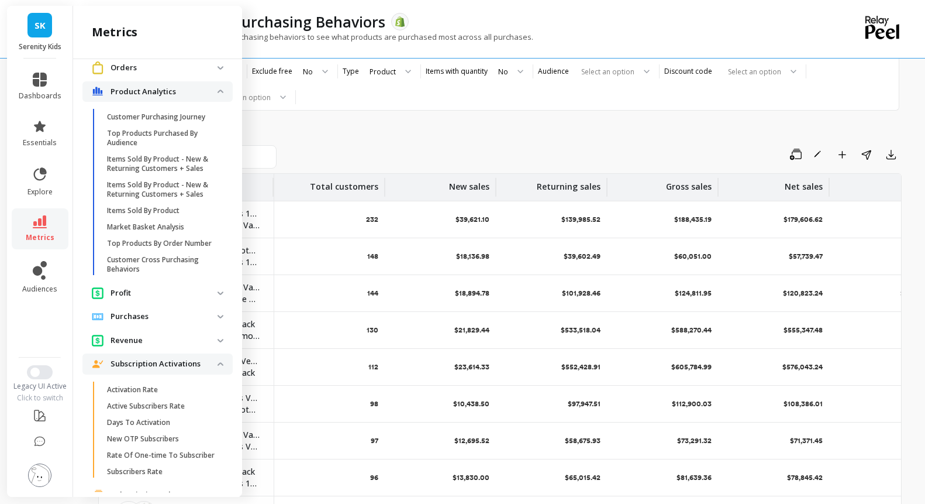
click at [184, 232] on p "Market Basket Analysis" at bounding box center [145, 226] width 77 height 9
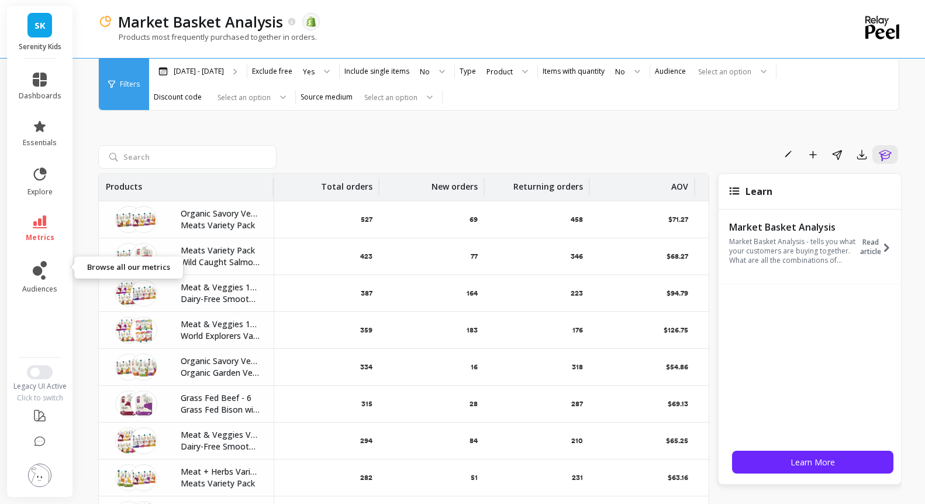
click at [41, 242] on span "metrics" at bounding box center [40, 237] width 29 height 9
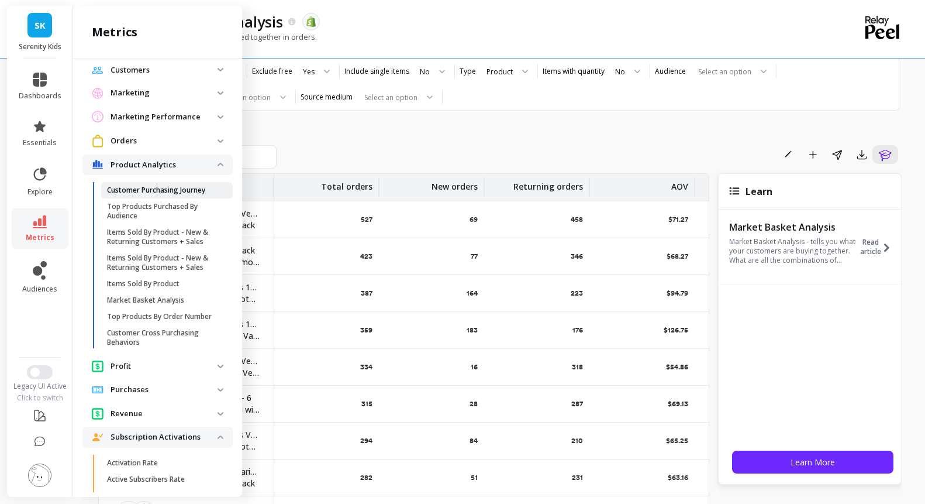
scroll to position [102, 0]
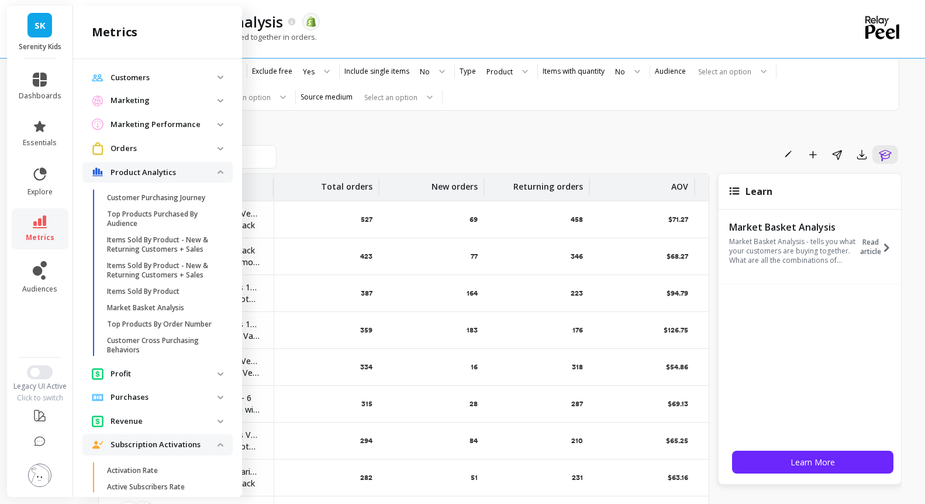
click at [149, 154] on p "Orders" at bounding box center [164, 149] width 107 height 12
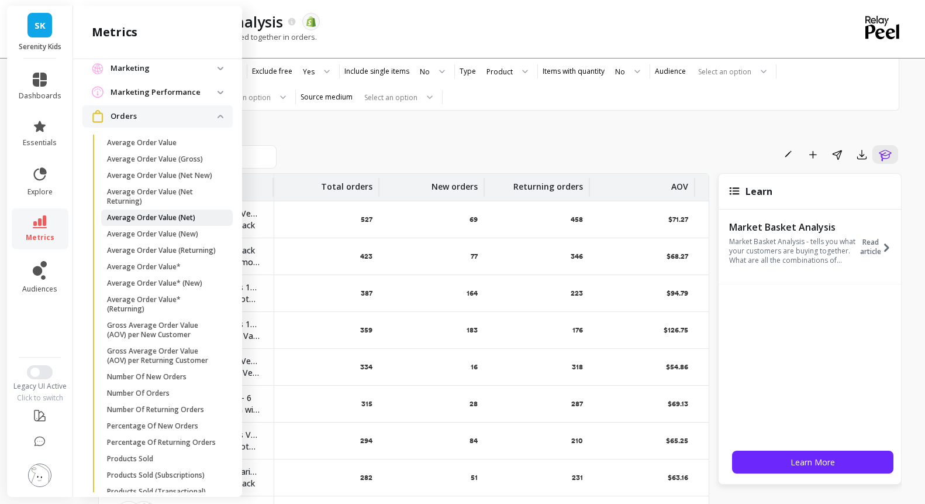
scroll to position [113, 0]
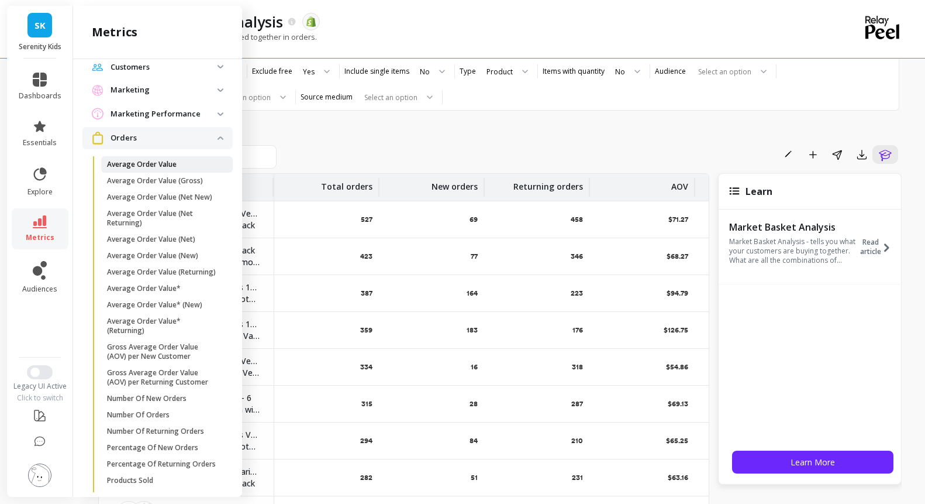
click at [174, 169] on p "Average Order Value" at bounding box center [142, 164] width 70 height 9
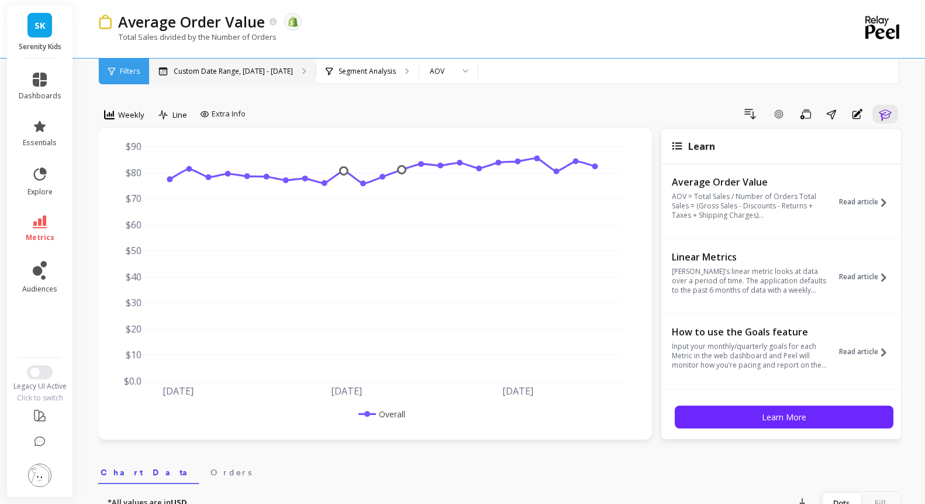
click at [275, 74] on p "Custom Date Range, [DATE] - [DATE]" at bounding box center [233, 71] width 119 height 9
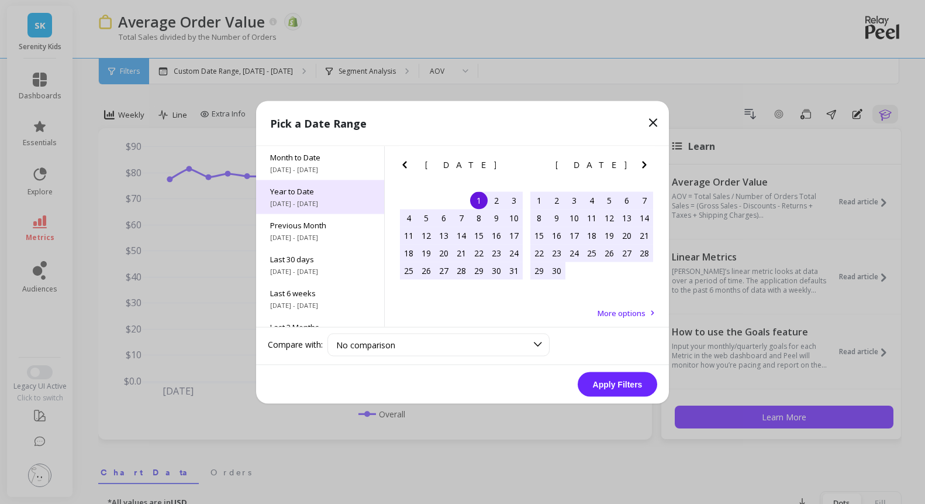
click at [299, 208] on span "[DATE] - [DATE]" at bounding box center [320, 202] width 100 height 9
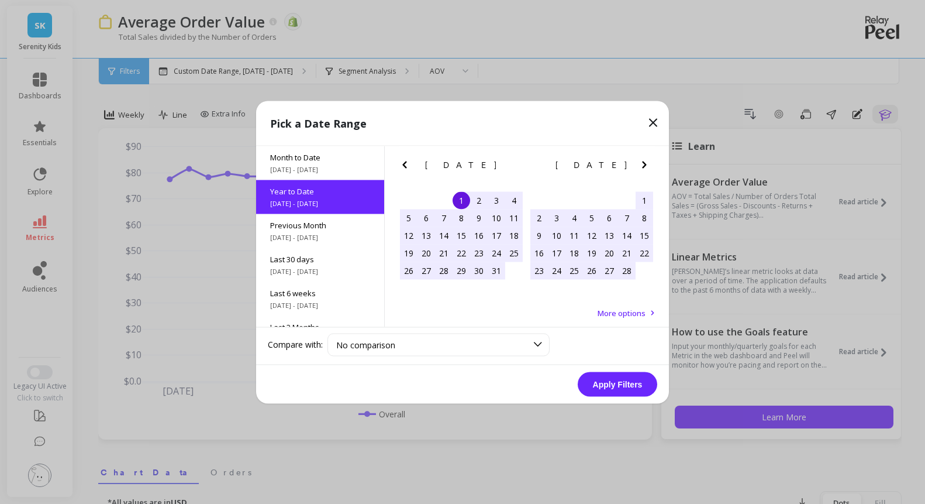
click at [461, 209] on div "1" at bounding box center [462, 200] width 18 height 18
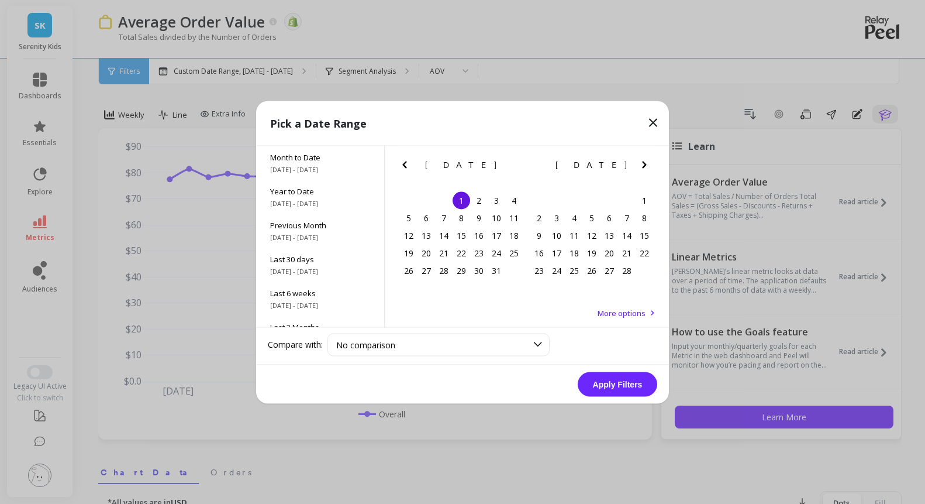
click at [637, 166] on div "[DATE]" at bounding box center [592, 165] width 130 height 12
click at [637, 166] on div "February 2025" at bounding box center [592, 165] width 130 height 12
click at [638, 166] on div "February 2025" at bounding box center [592, 165] width 130 height 12
click at [639, 166] on icon "Next Month" at bounding box center [645, 164] width 14 height 14
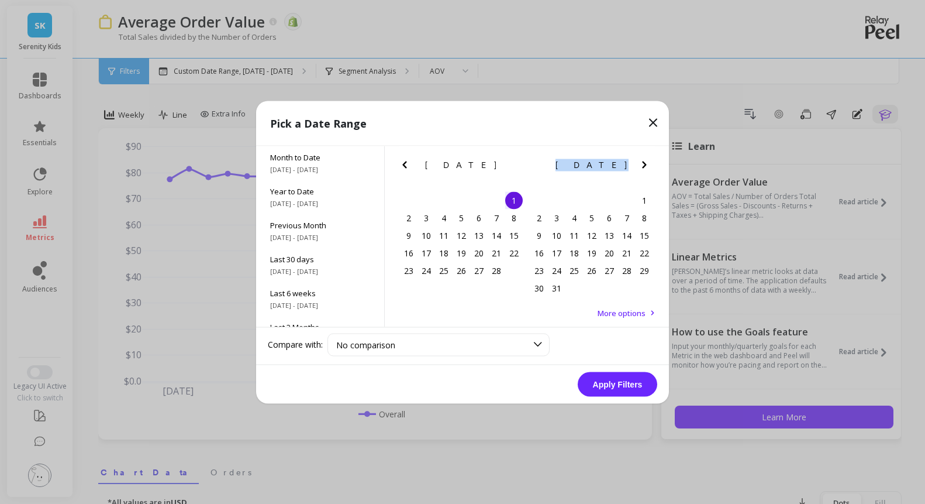
click at [650, 168] on icon "Next Month" at bounding box center [645, 164] width 14 height 14
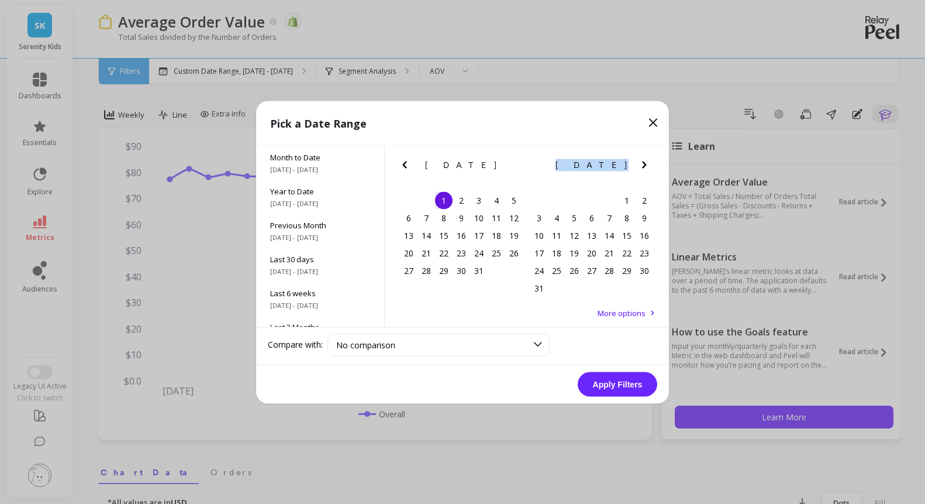
click at [650, 168] on icon "Next Month" at bounding box center [645, 164] width 14 height 14
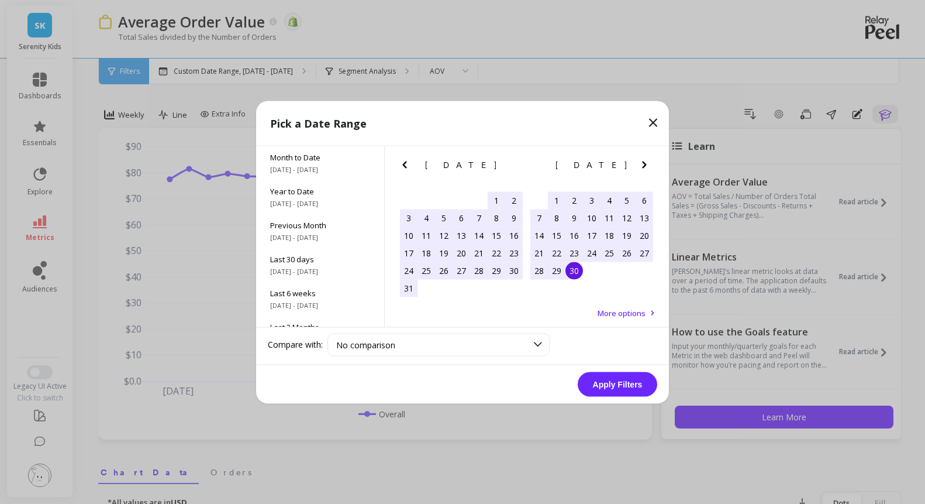
click at [573, 279] on div "30" at bounding box center [575, 270] width 18 height 18
click at [615, 392] on button "Apply Filters" at bounding box center [618, 383] width 80 height 25
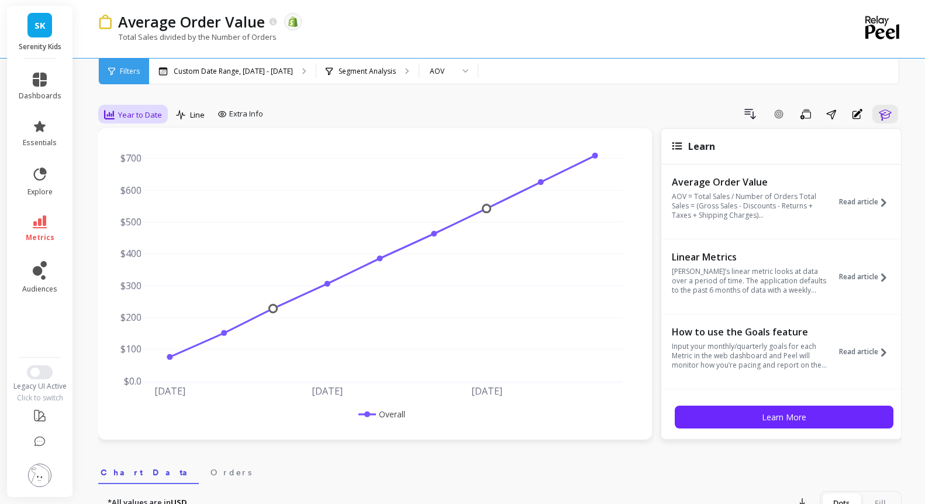
click at [115, 120] on div at bounding box center [109, 114] width 11 height 13
click at [150, 191] on div "Weekly" at bounding box center [141, 185] width 67 height 11
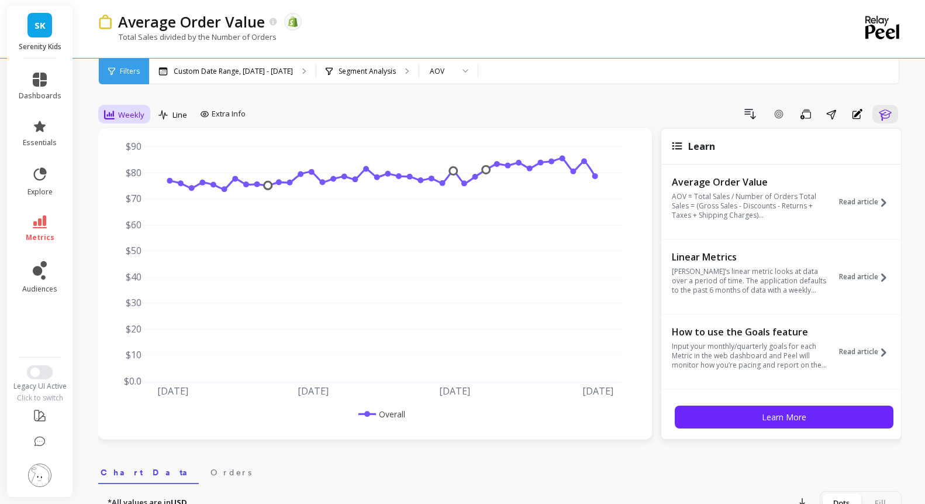
click at [144, 122] on div "Weekly" at bounding box center [124, 115] width 40 height 14
click at [157, 213] on div "Monthly" at bounding box center [141, 208] width 81 height 20
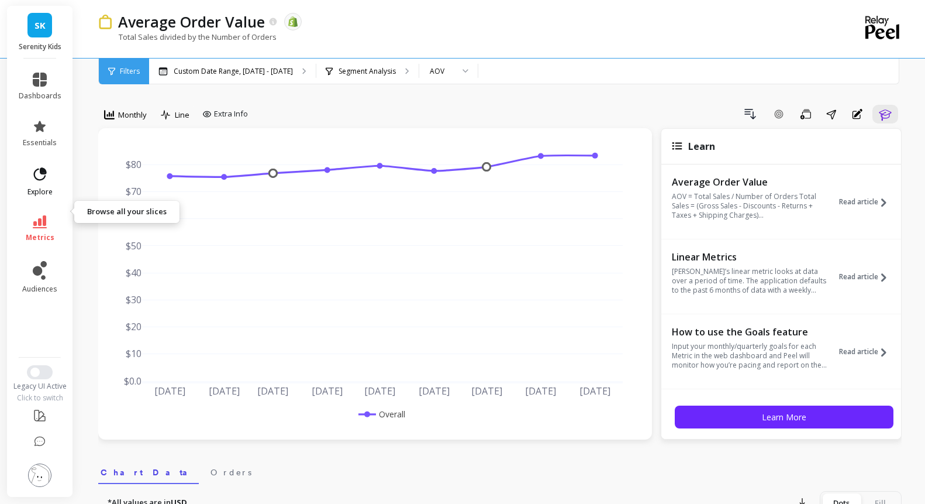
click at [52, 197] on link "explore" at bounding box center [40, 181] width 43 height 30
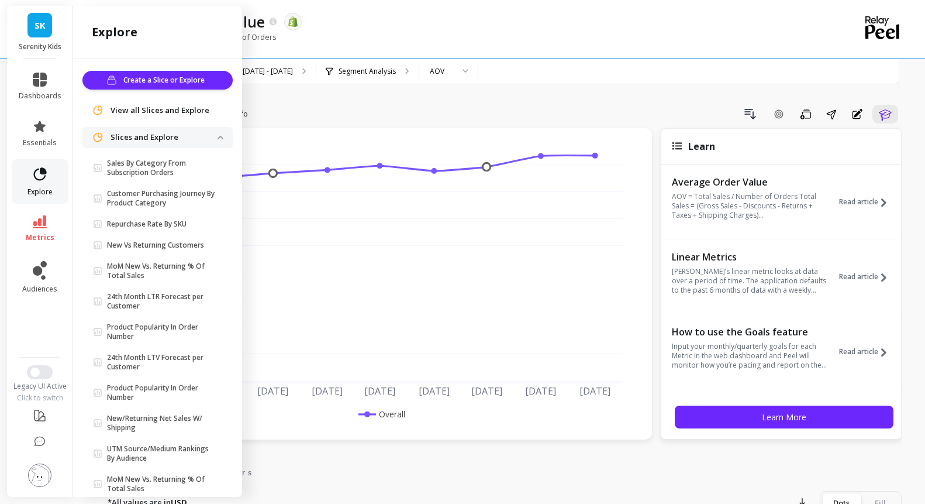
scroll to position [173, 0]
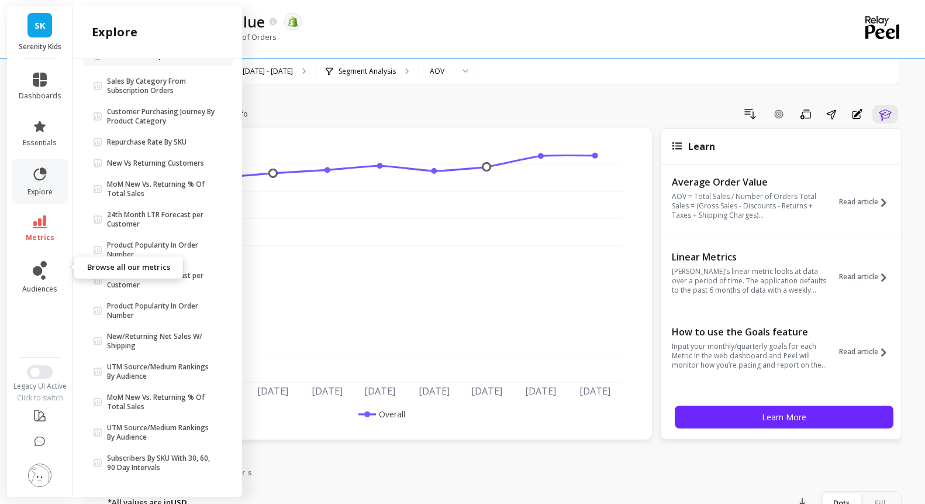
click at [50, 242] on link "metrics" at bounding box center [40, 228] width 43 height 27
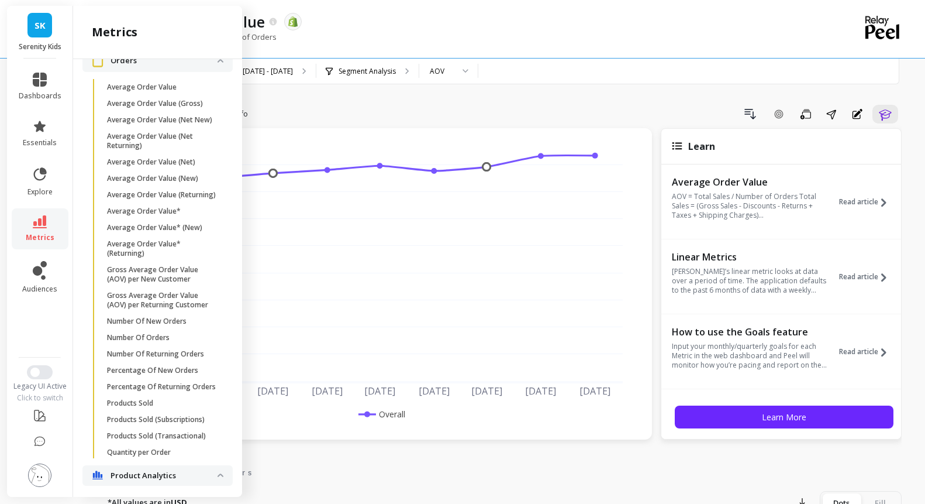
scroll to position [113, 0]
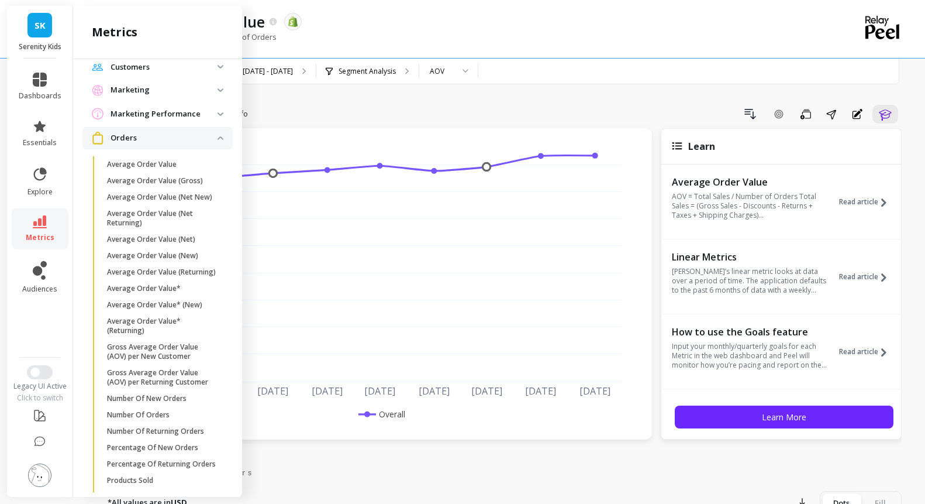
click at [168, 120] on p "Marketing Performance" at bounding box center [164, 114] width 107 height 12
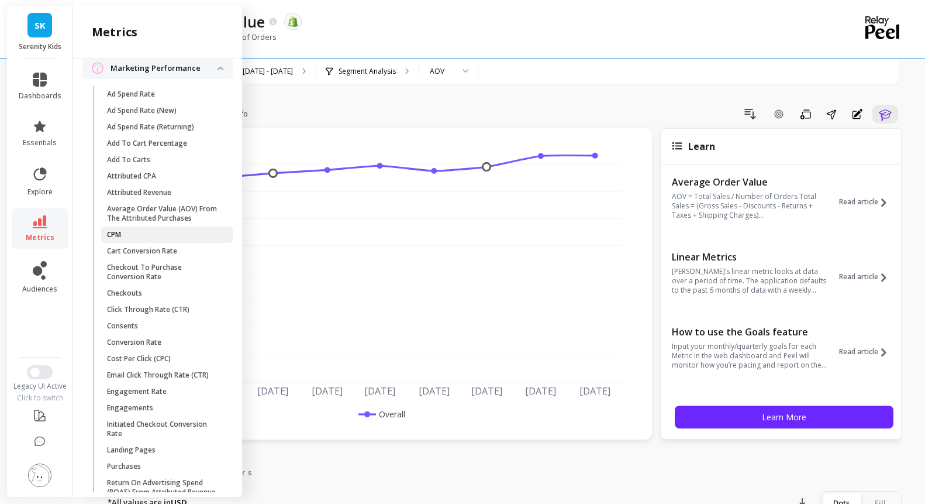
scroll to position [179, 0]
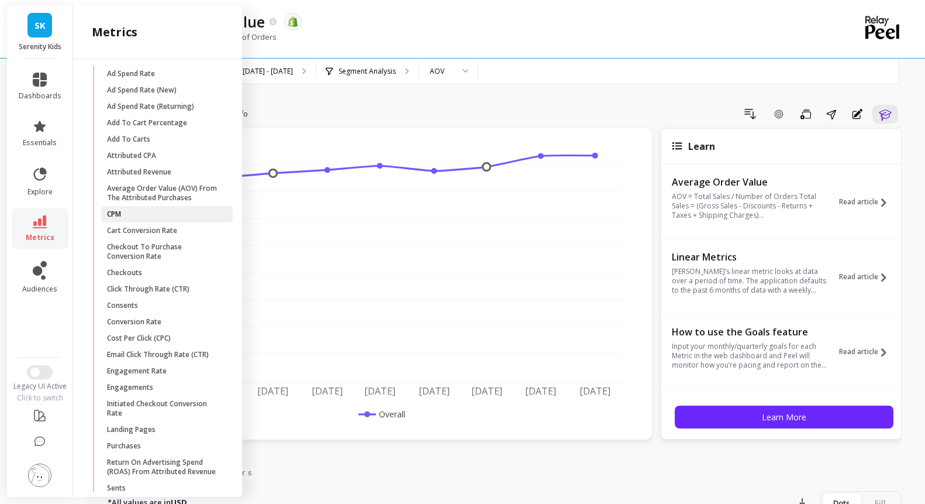
click at [161, 219] on span "CPM" at bounding box center [163, 213] width 112 height 9
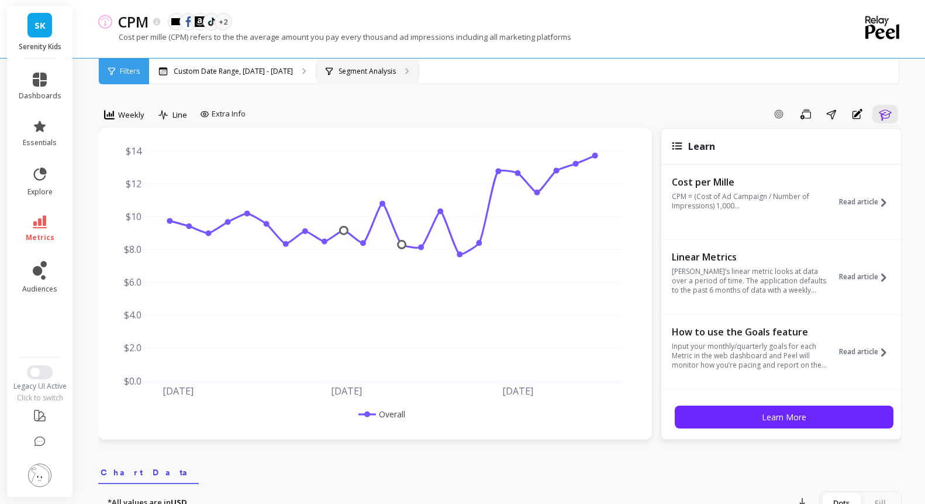
click at [419, 81] on div "Segment Analysis" at bounding box center [367, 71] width 102 height 26
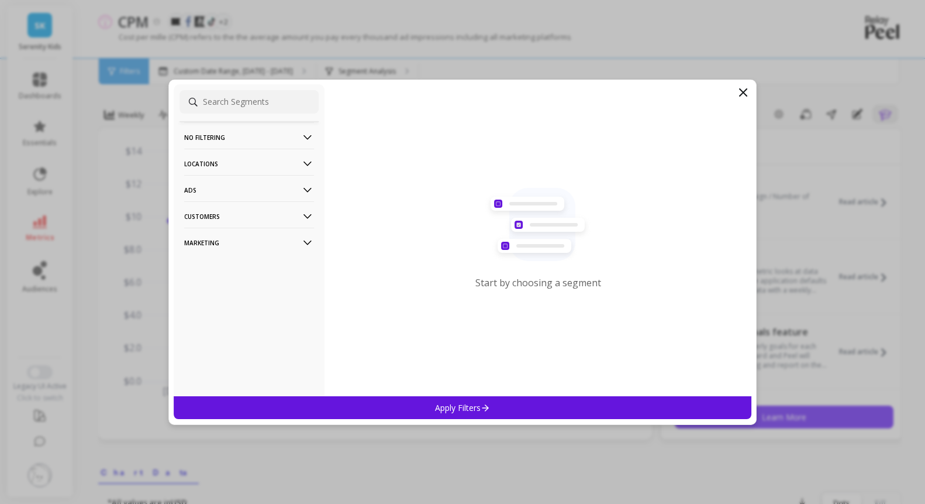
click at [231, 244] on p "Marketing" at bounding box center [249, 243] width 130 height 30
click at [226, 261] on p "Ads Accounts" at bounding box center [209, 265] width 47 height 11
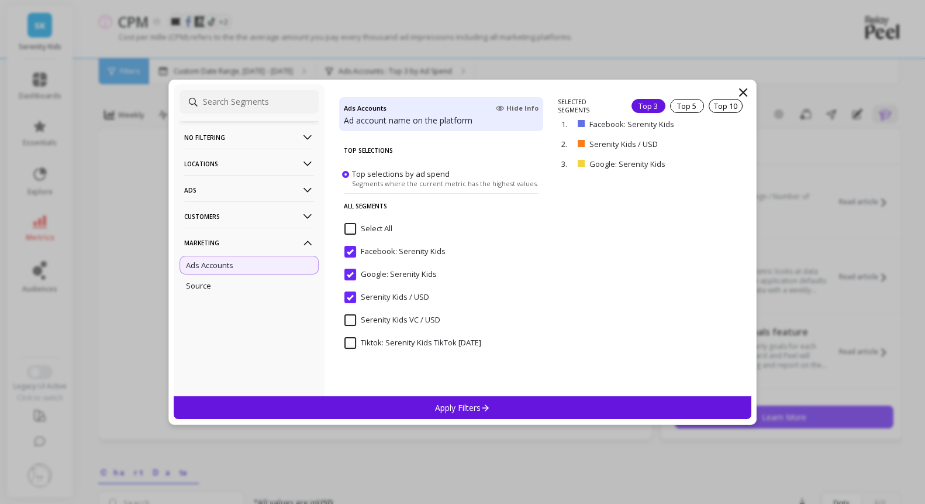
click at [356, 349] on input "Tiktok: Serenity Kids TikTok 1.12.23" at bounding box center [412, 343] width 137 height 12
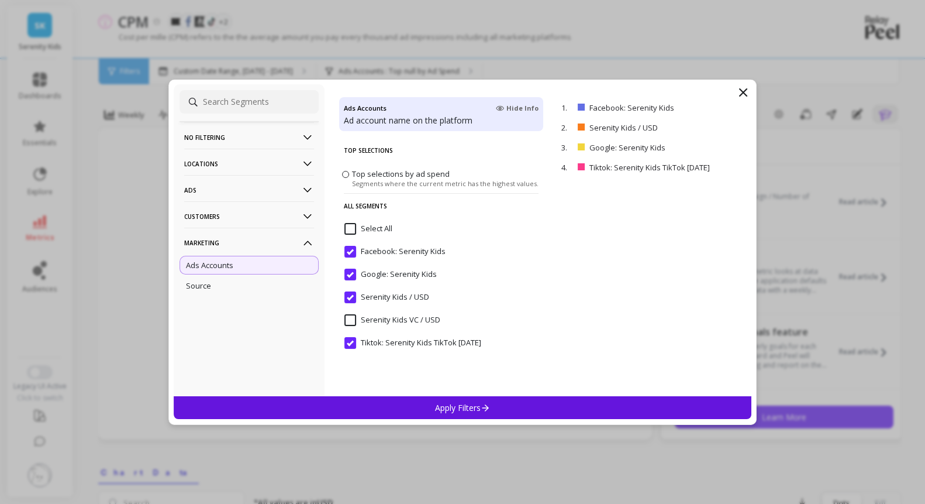
click at [351, 303] on input "Serenity Kids / USD" at bounding box center [386, 297] width 85 height 12
click at [427, 404] on div "Apply Filters" at bounding box center [463, 407] width 578 height 23
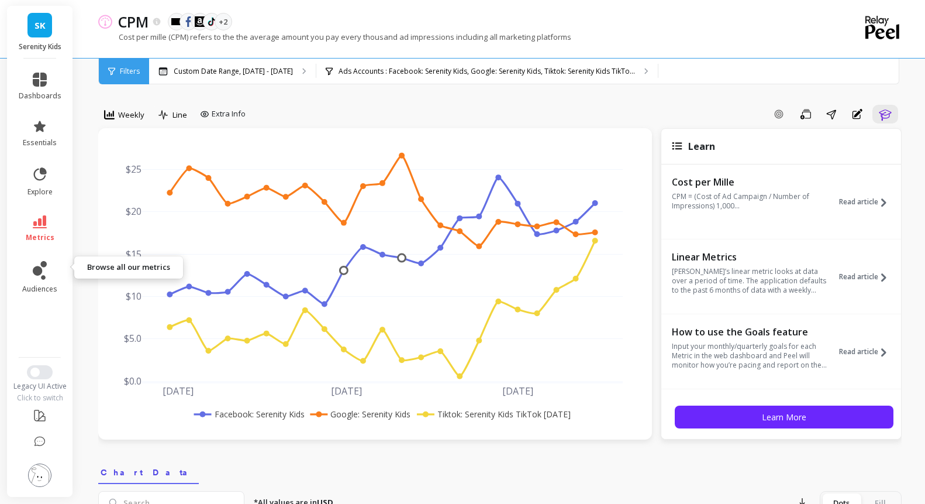
click at [47, 228] on icon at bounding box center [40, 221] width 14 height 13
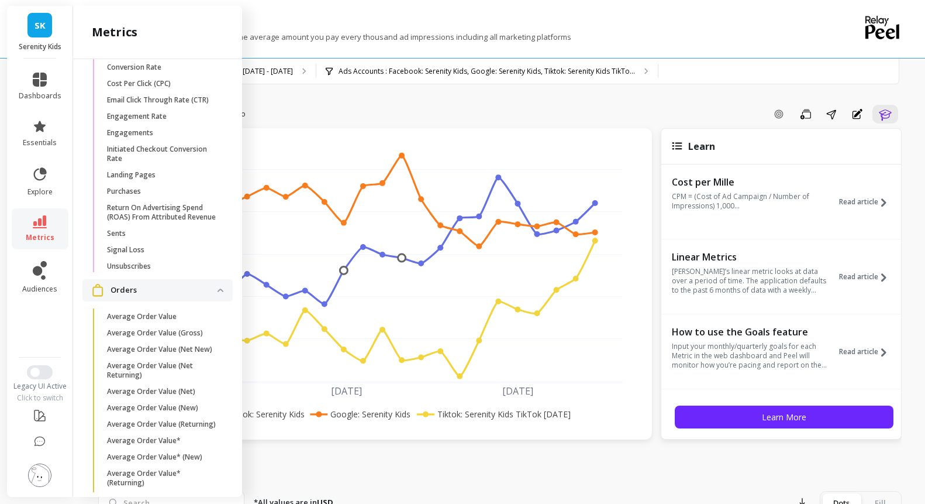
scroll to position [433, 0]
click at [156, 180] on p "Landing Pages" at bounding box center [131, 175] width 49 height 9
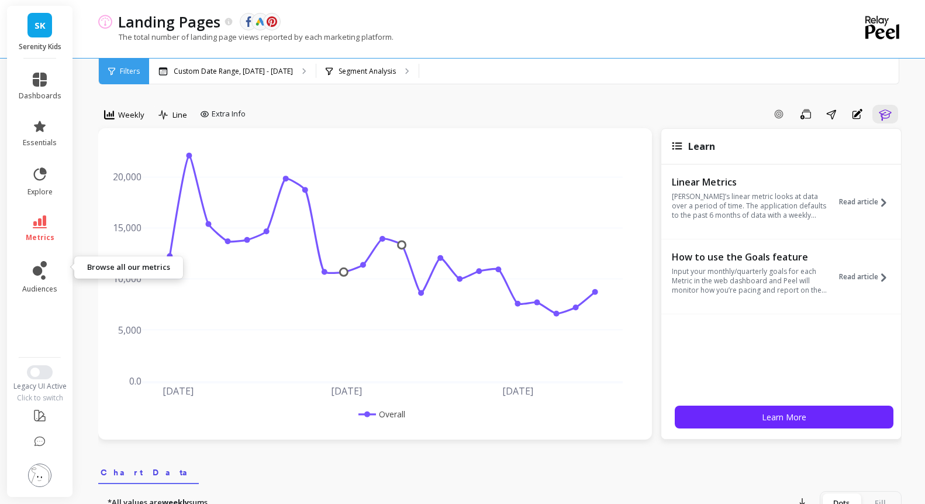
click at [47, 228] on icon at bounding box center [40, 221] width 14 height 13
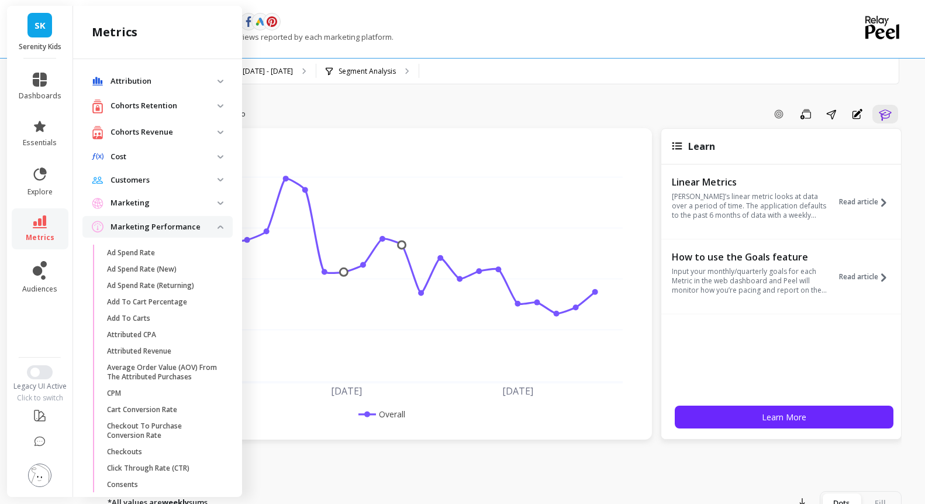
click at [167, 209] on p "Marketing" at bounding box center [164, 203] width 107 height 12
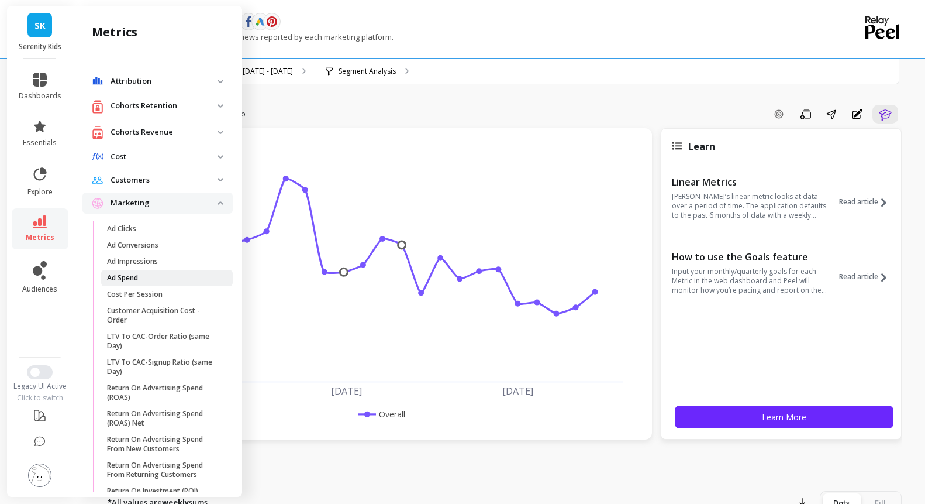
click at [138, 282] on p "Ad Spend" at bounding box center [122, 277] width 31 height 9
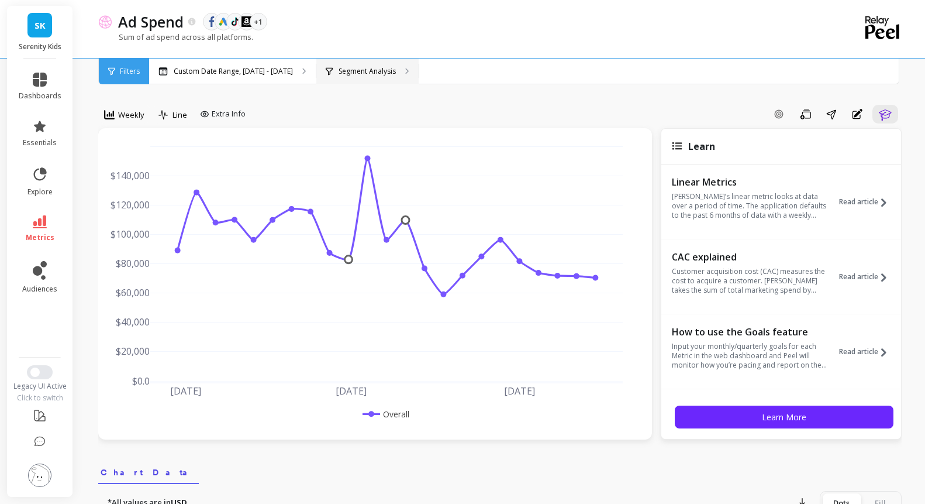
click at [419, 78] on div "Segment Analysis" at bounding box center [367, 71] width 102 height 26
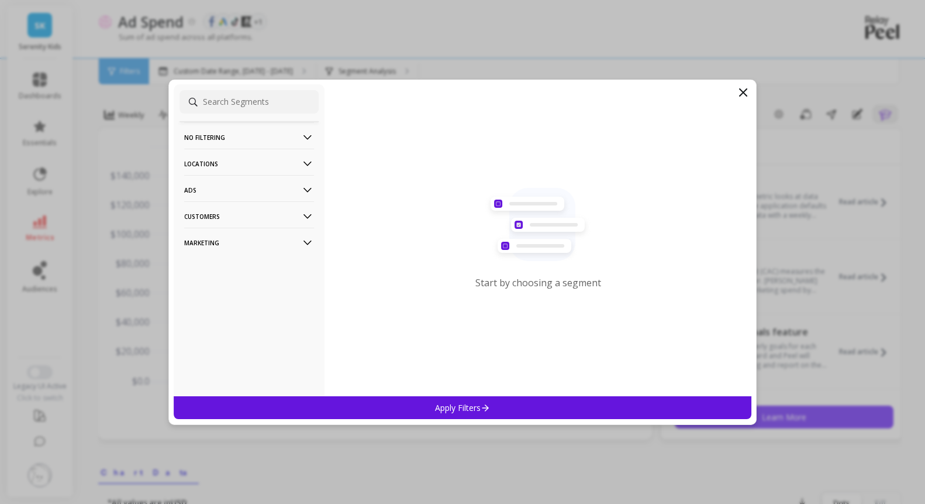
click at [220, 239] on p "Marketing" at bounding box center [249, 243] width 130 height 30
click at [220, 262] on p "Ads Accounts" at bounding box center [209, 265] width 47 height 11
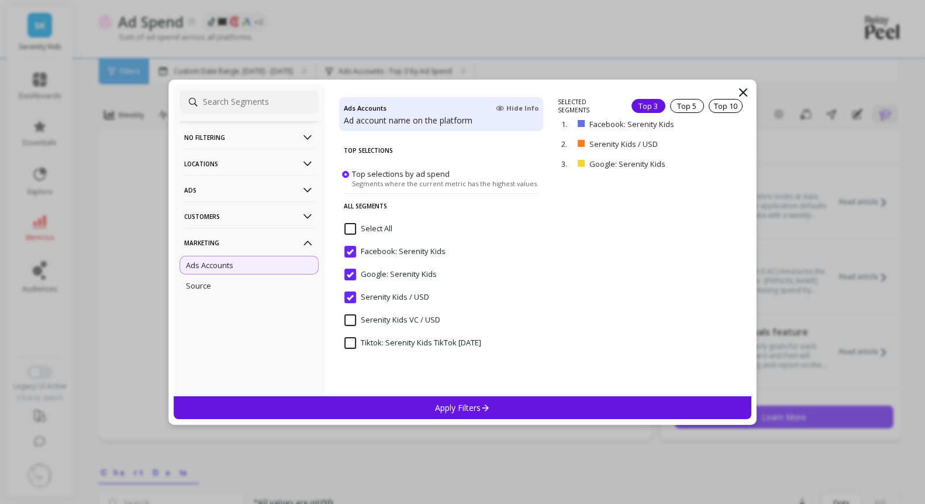
click at [350, 301] on input "Serenity Kids / USD" at bounding box center [386, 297] width 85 height 12
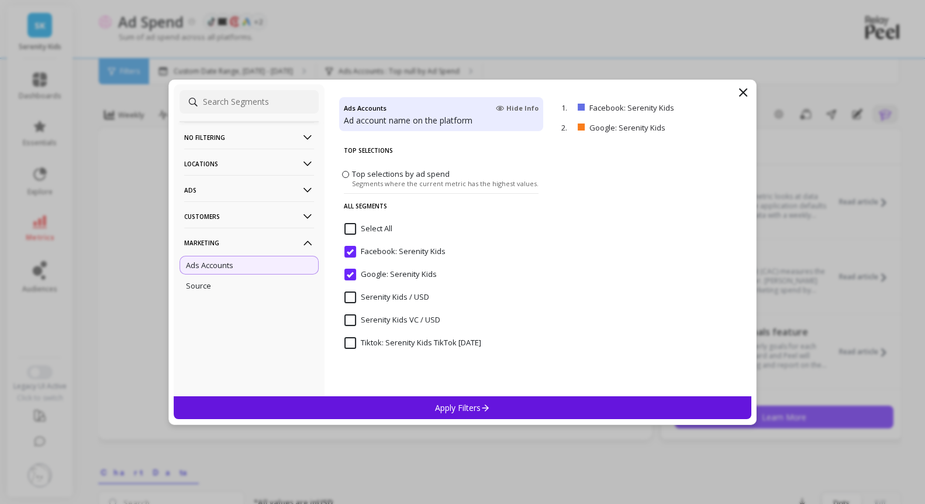
click at [350, 347] on input "Tiktok: Serenity Kids TikTok 1.12.23" at bounding box center [412, 343] width 137 height 12
click at [363, 406] on div "Apply Filters" at bounding box center [463, 407] width 578 height 23
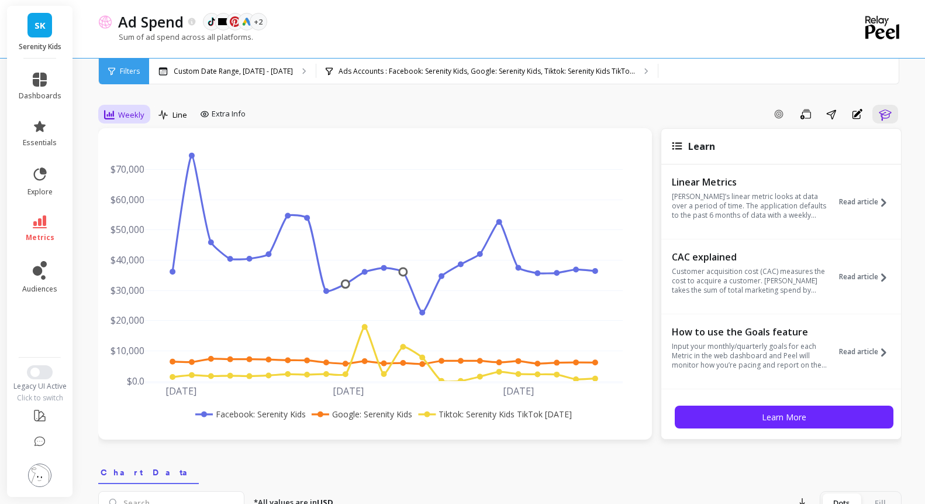
click at [144, 120] on span "Weekly" at bounding box center [131, 114] width 26 height 11
click at [146, 213] on div "Monthly" at bounding box center [141, 207] width 67 height 11
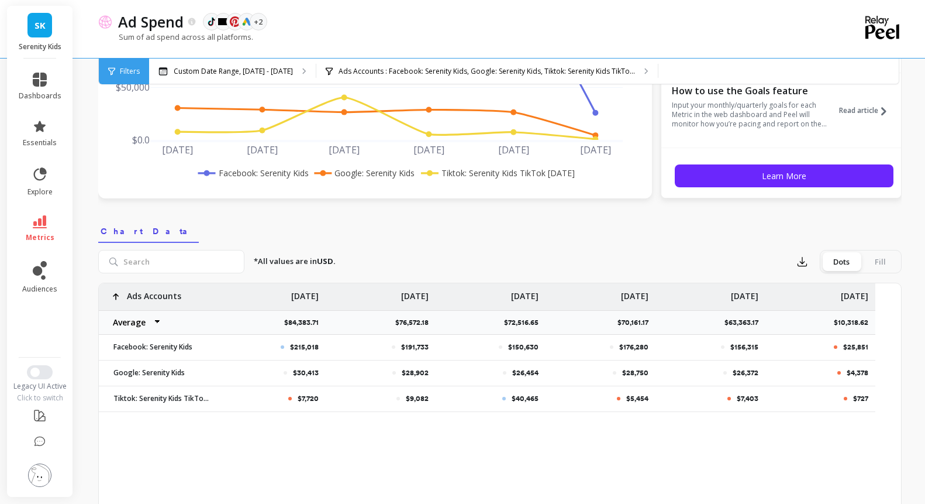
scroll to position [242, 0]
click at [169, 333] on select "Average Sum Max Min" at bounding box center [134, 321] width 70 height 23
select select "sum"
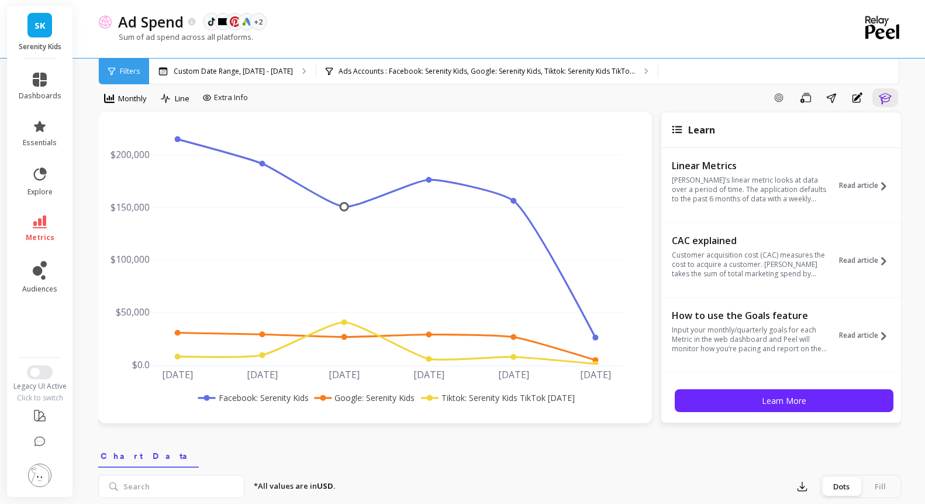
scroll to position [0, 0]
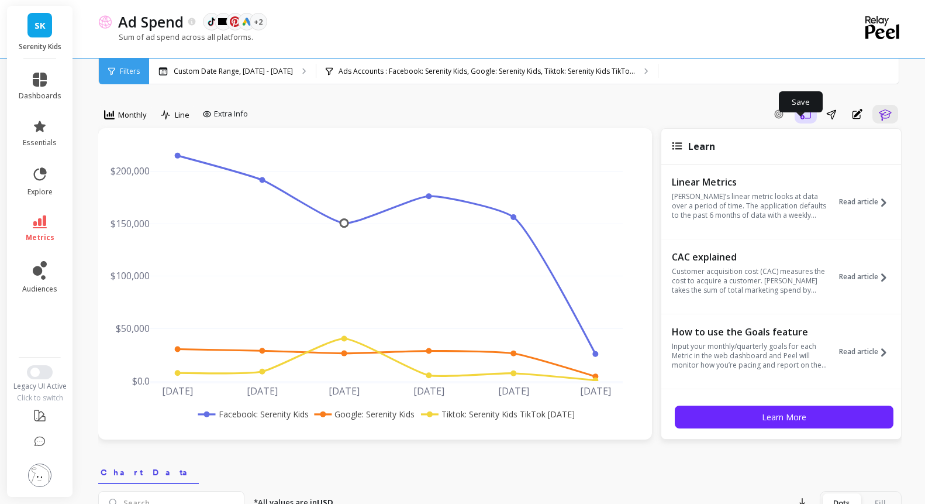
click at [801, 119] on icon "button" at bounding box center [806, 114] width 11 height 10
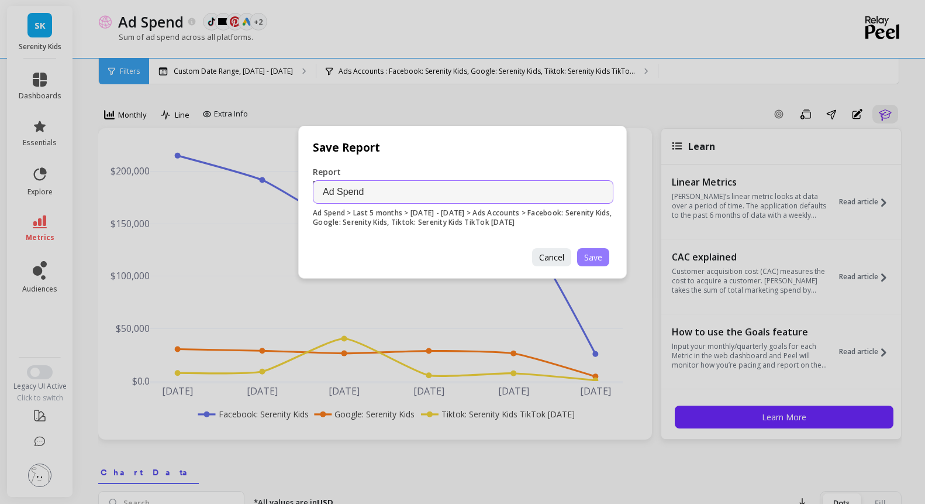
click at [592, 254] on span "Save" at bounding box center [593, 256] width 18 height 11
select select "sum"
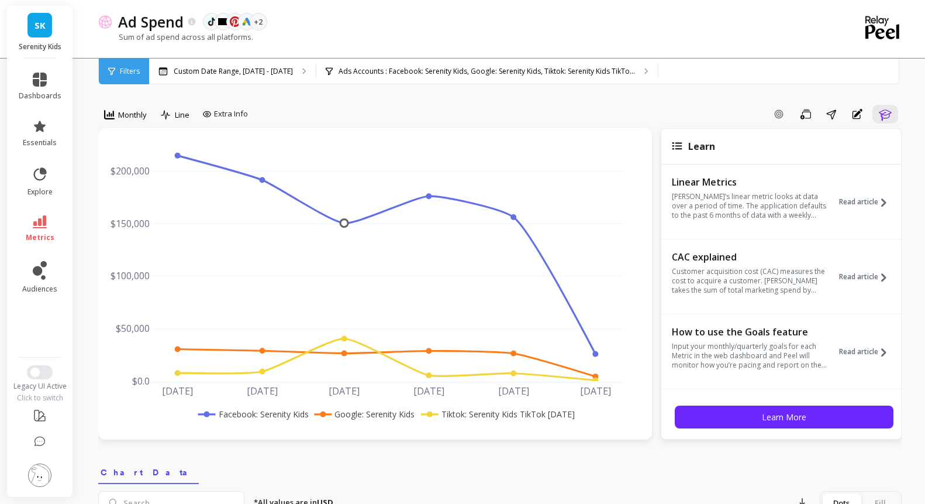
select select "sum"
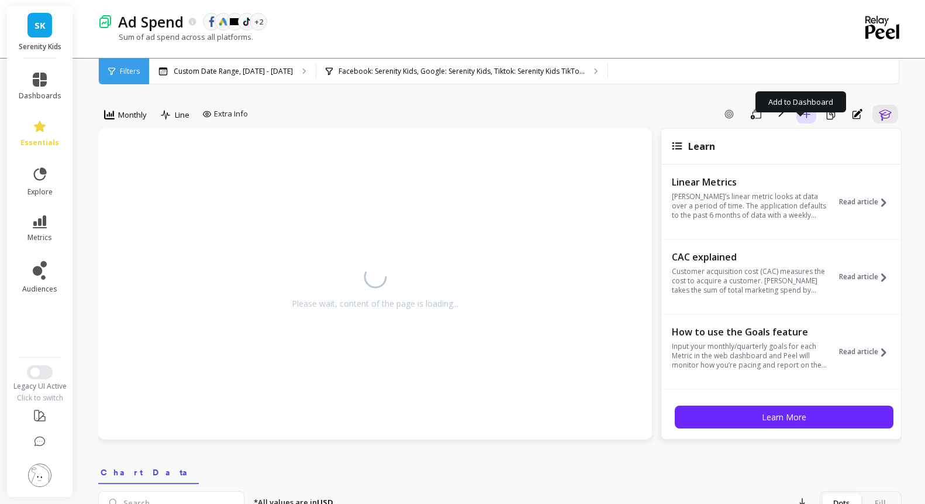
click at [802, 118] on icon "button" at bounding box center [806, 114] width 8 height 8
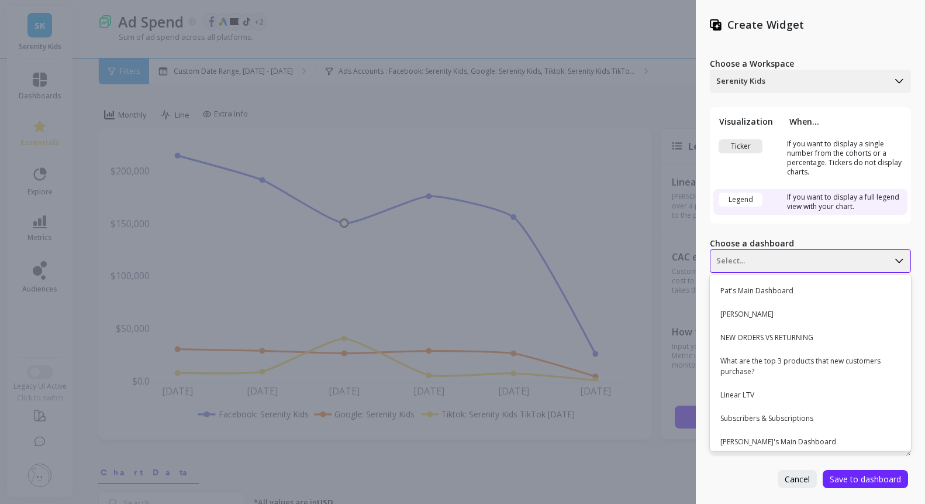
click at [795, 265] on div at bounding box center [799, 261] width 166 height 14
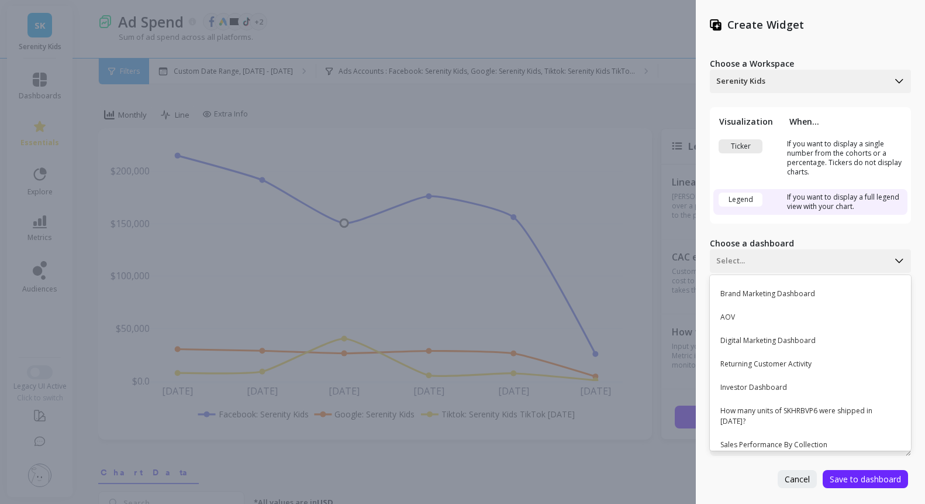
scroll to position [800, 0]
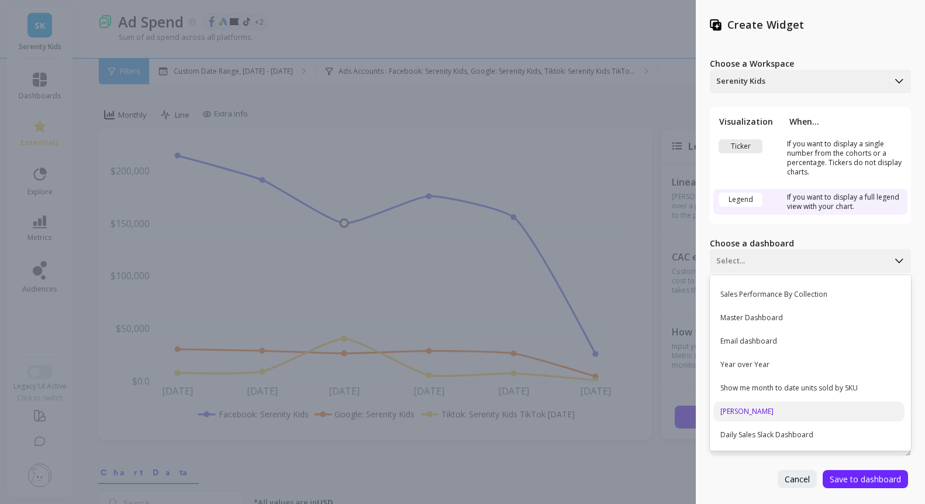
click at [748, 407] on div "Dawn" at bounding box center [809, 411] width 191 height 20
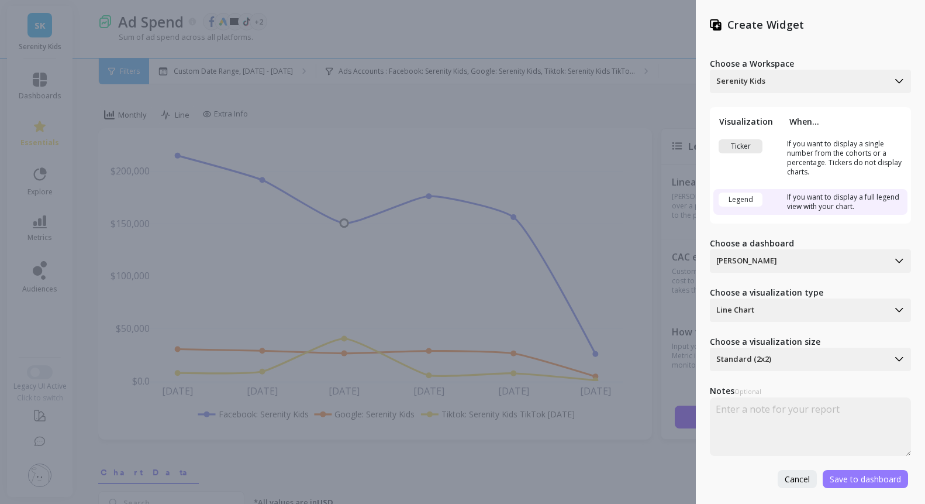
click at [871, 480] on span "Save to dashboard" at bounding box center [865, 478] width 71 height 11
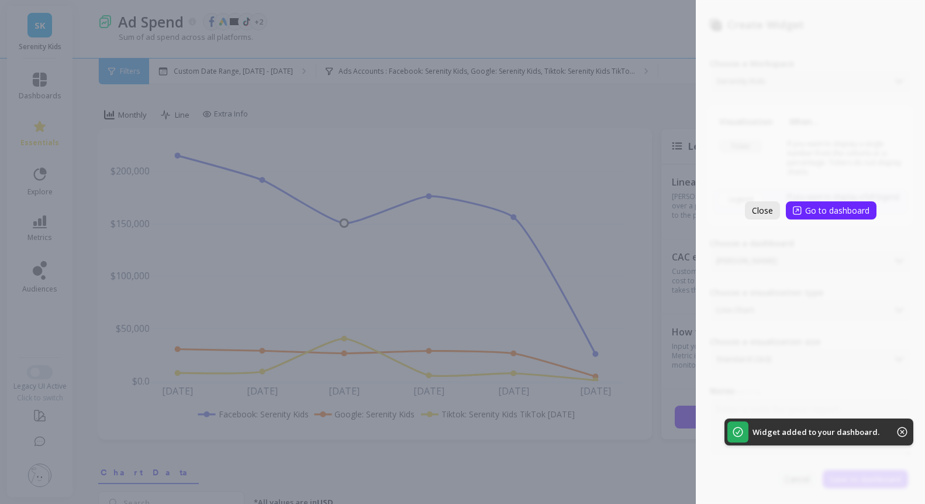
click at [765, 206] on span "Close" at bounding box center [762, 210] width 21 height 11
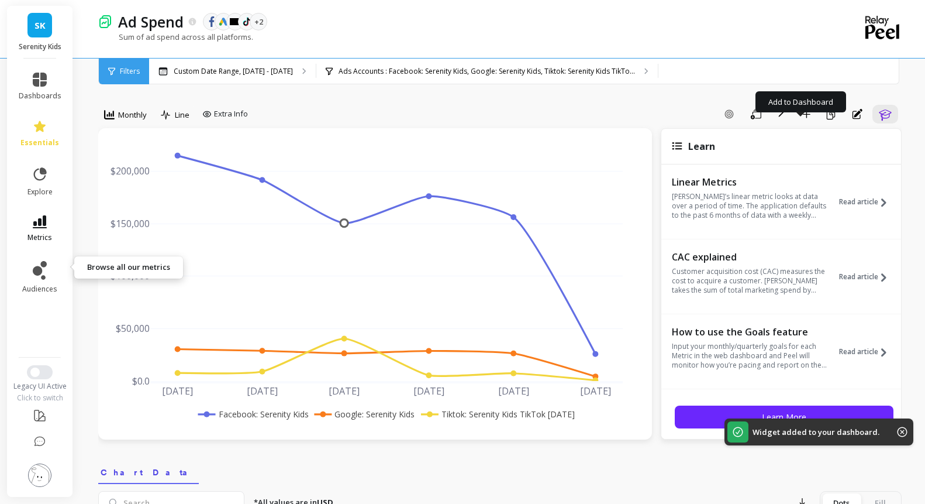
click at [47, 228] on icon at bounding box center [40, 221] width 14 height 13
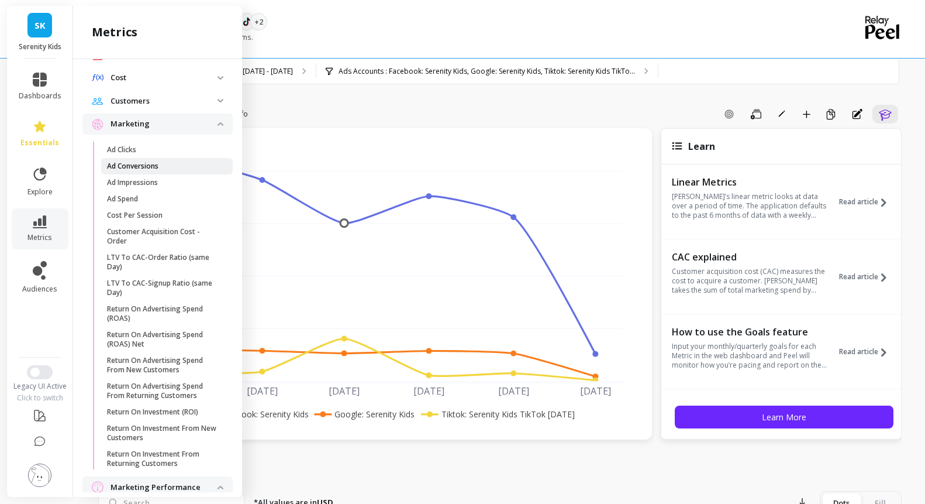
scroll to position [0, 0]
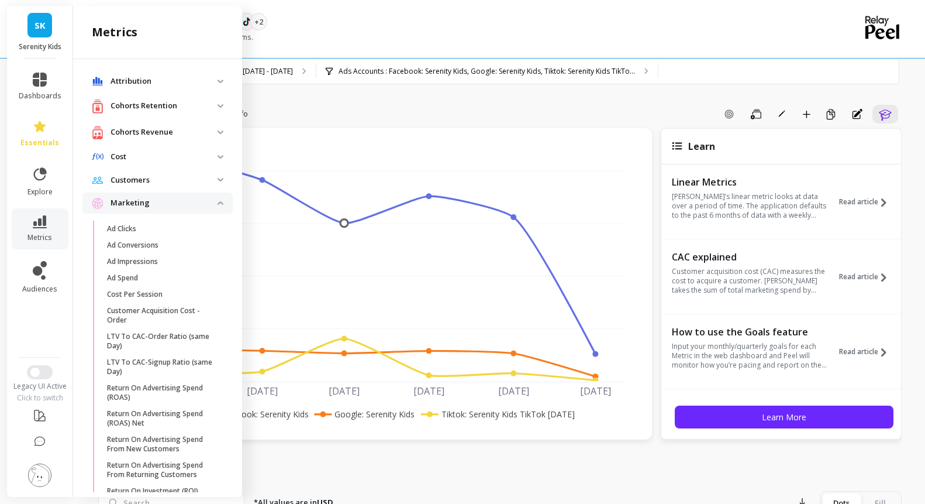
click at [189, 186] on p "Customers" at bounding box center [164, 180] width 107 height 12
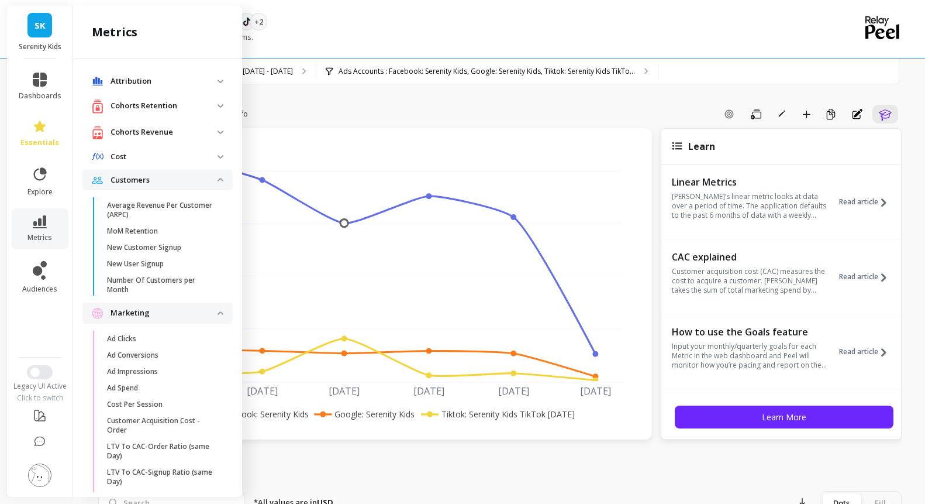
click at [171, 163] on p "Cost" at bounding box center [164, 157] width 107 height 12
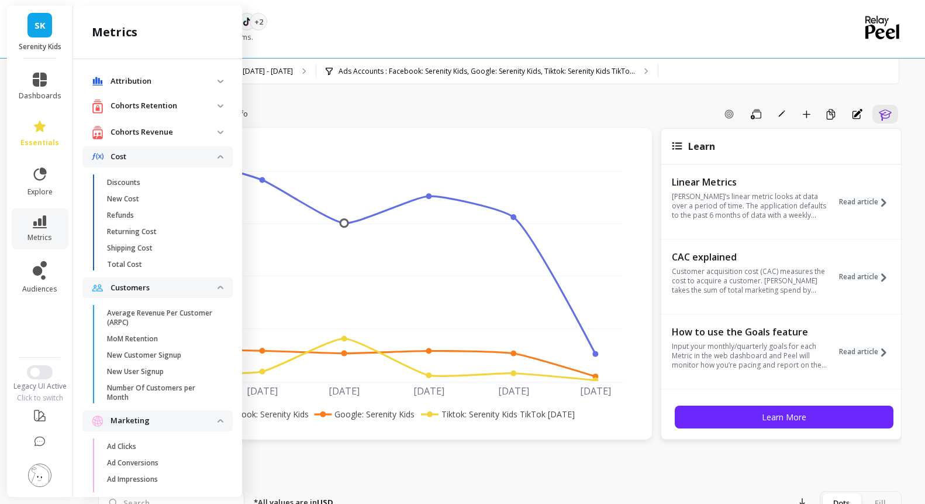
click at [174, 138] on p "Cohorts Revenue" at bounding box center [164, 132] width 107 height 12
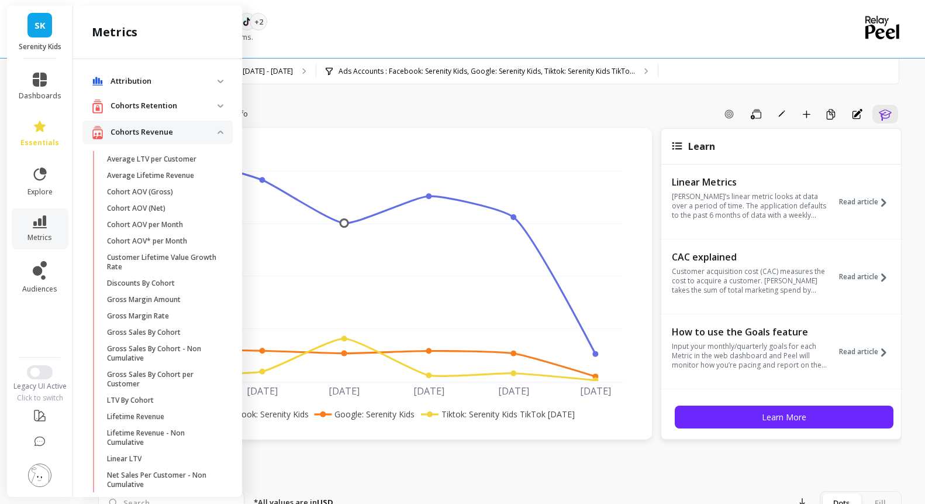
click at [175, 113] on div "Cohorts Retention" at bounding box center [155, 106] width 126 height 15
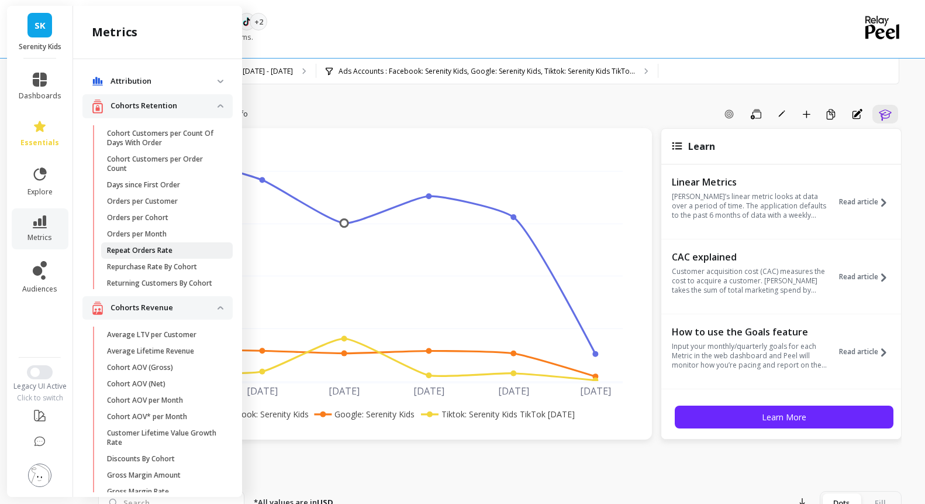
click at [173, 255] on p "Repeat Orders Rate" at bounding box center [140, 250] width 66 height 9
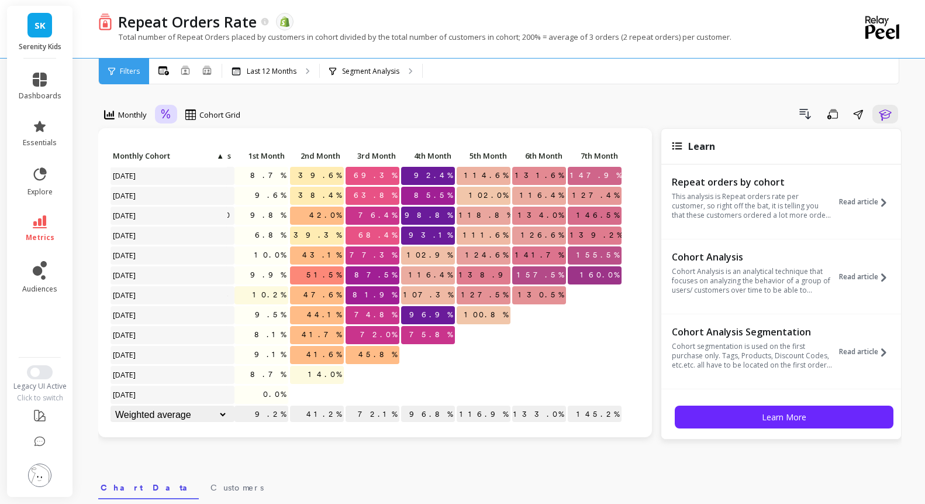
click at [171, 120] on icon at bounding box center [166, 114] width 11 height 11
click at [209, 169] on div "Absolute" at bounding box center [198, 163] width 67 height 11
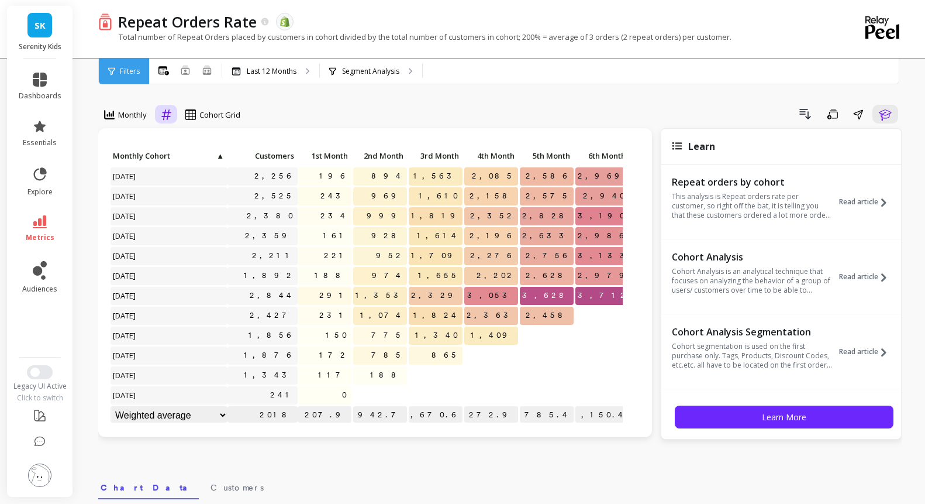
click at [171, 120] on icon at bounding box center [166, 114] width 11 height 11
click at [205, 147] on div "Relative" at bounding box center [198, 141] width 67 height 11
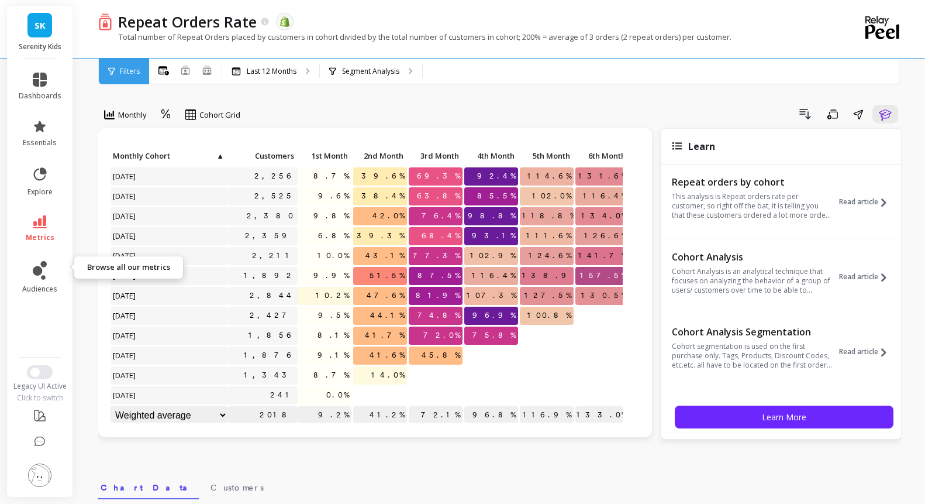
click at [47, 228] on icon at bounding box center [40, 221] width 14 height 13
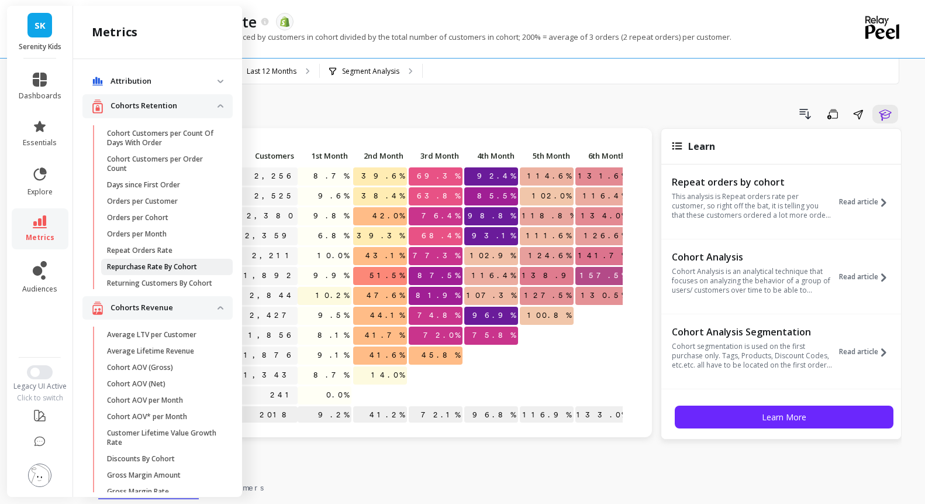
click at [197, 271] on p "Repurchase Rate By Cohort" at bounding box center [152, 266] width 90 height 9
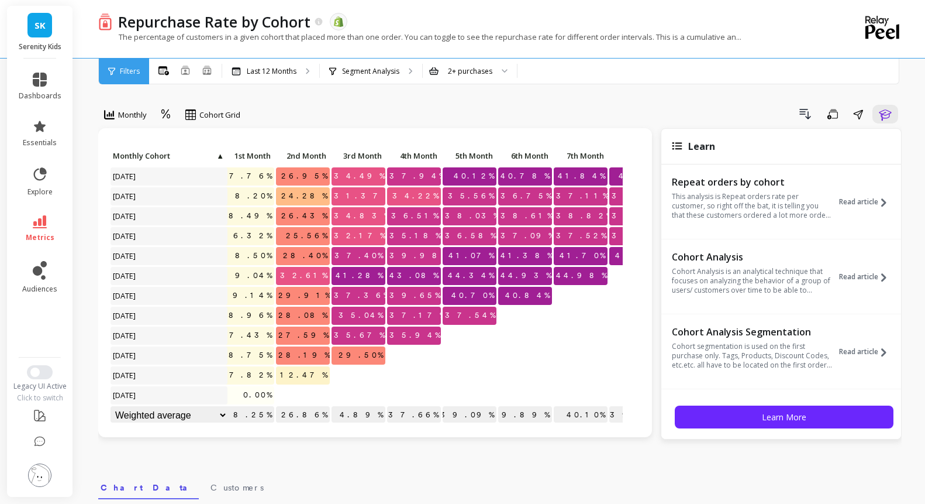
scroll to position [0, 89]
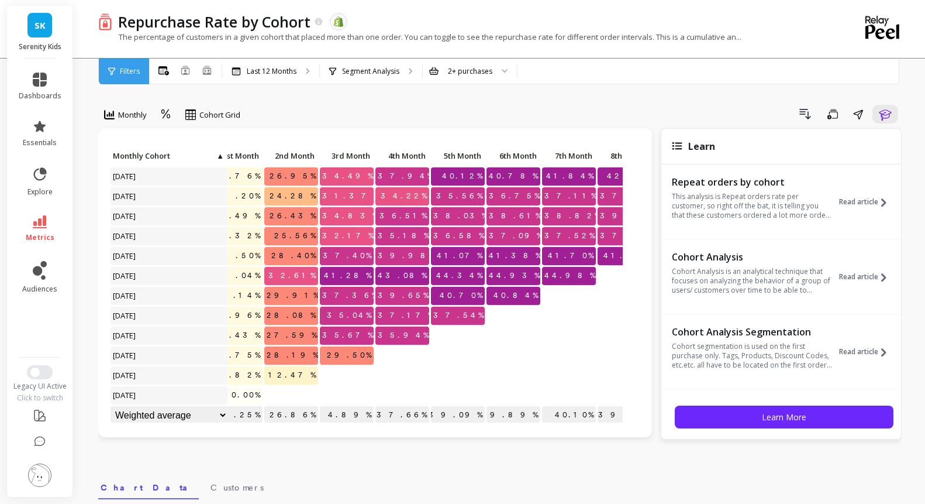
click at [689, 164] on div "Learn" at bounding box center [781, 147] width 240 height 36
click at [485, 185] on span "40.12%" at bounding box center [462, 176] width 45 height 18
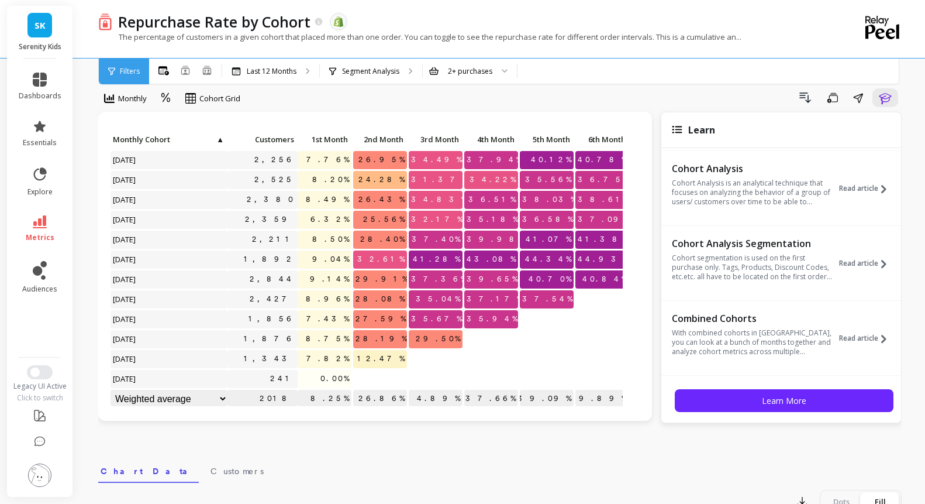
scroll to position [0, 0]
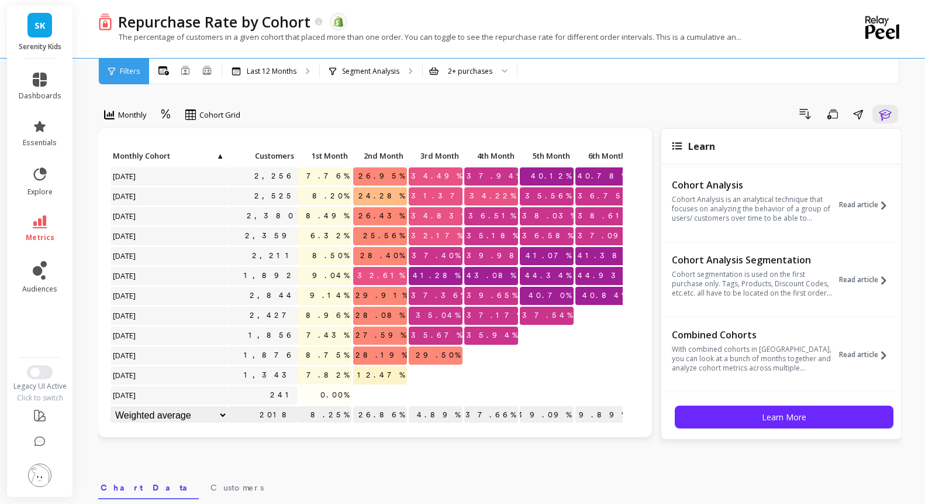
click at [678, 150] on icon at bounding box center [677, 146] width 11 height 8
click at [700, 153] on span "Learn" at bounding box center [701, 146] width 27 height 13
click at [677, 150] on icon at bounding box center [677, 146] width 11 height 8
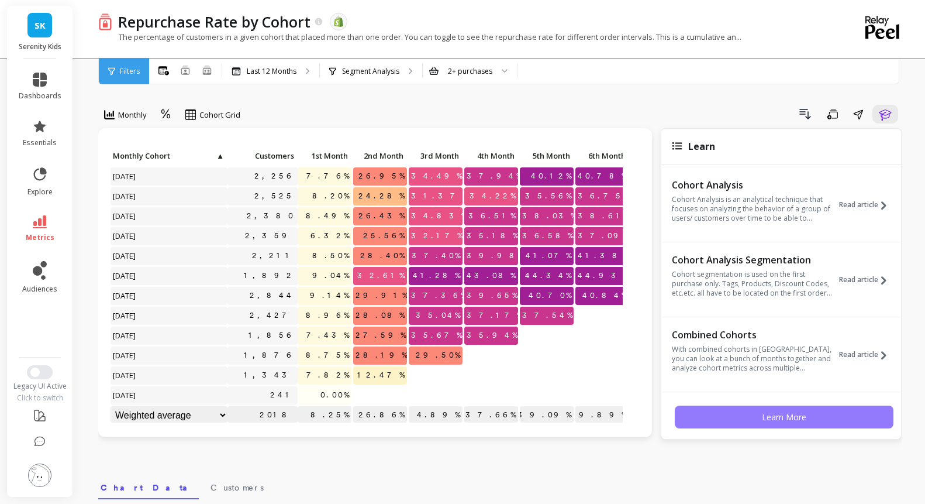
click at [762, 422] on span "Learn More" at bounding box center [784, 416] width 44 height 11
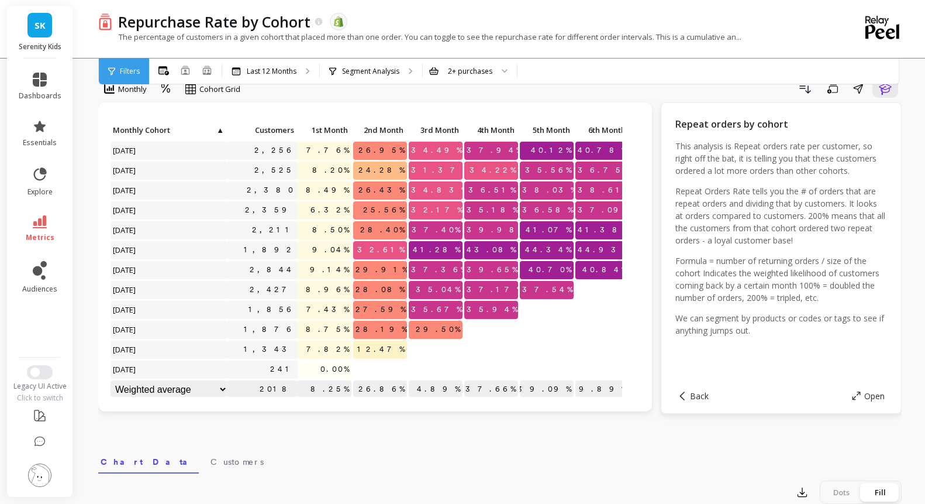
scroll to position [19, 0]
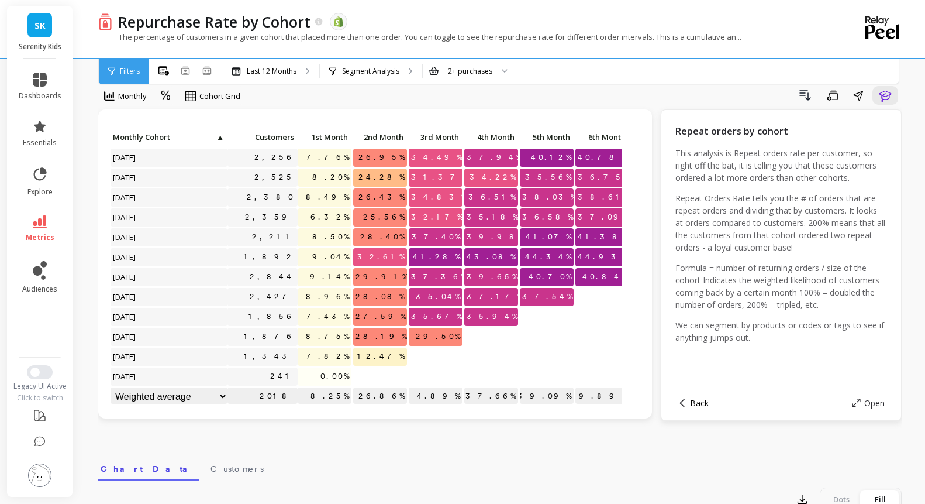
click at [697, 408] on span "Back" at bounding box center [699, 402] width 19 height 11
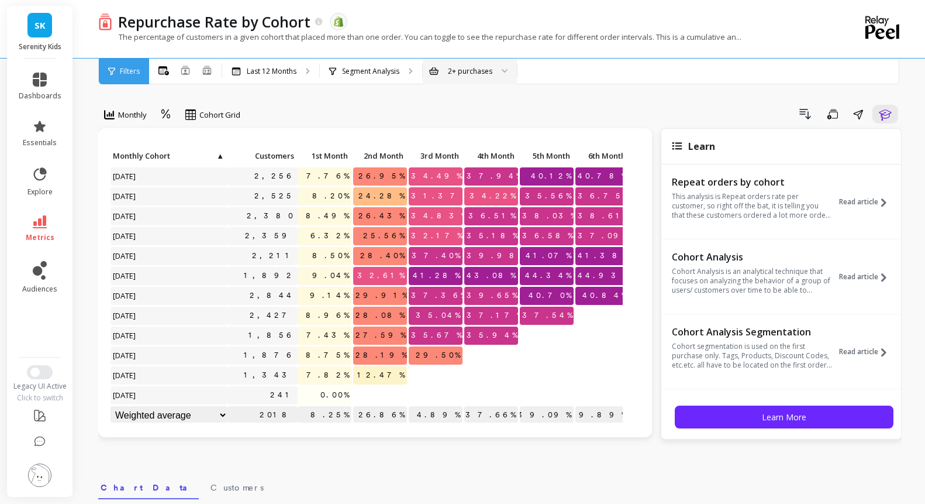
click at [492, 70] on div "2+ purchases" at bounding box center [470, 71] width 44 height 11
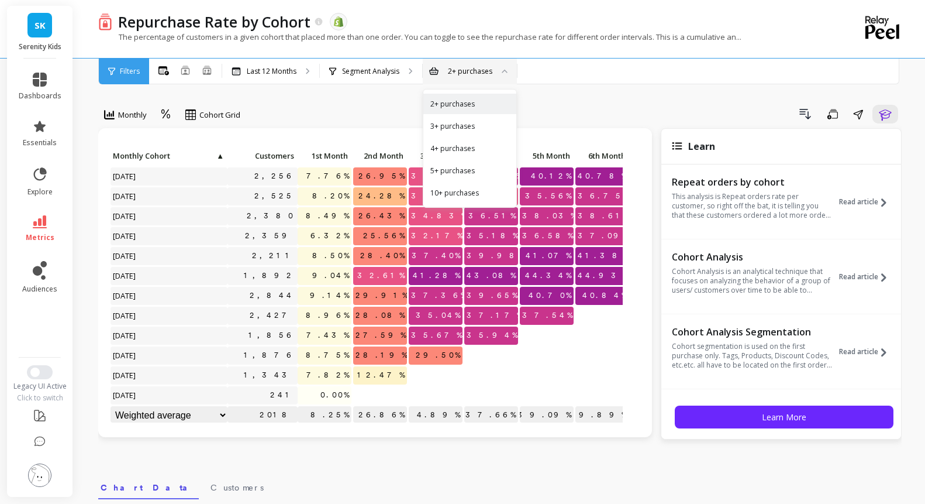
click at [624, 98] on div "Monthly option Relative, selected. Cohort Grid Drill Down Save Share Learn Clic…" at bounding box center [500, 493] width 804 height 893
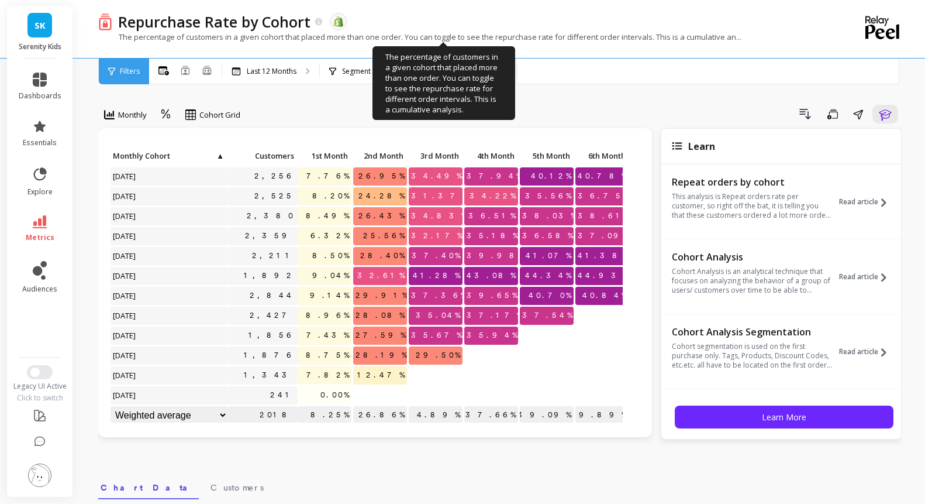
click at [635, 37] on p "The percentage of customers in a given cohort that placed more than one order. …" at bounding box center [419, 37] width 643 height 11
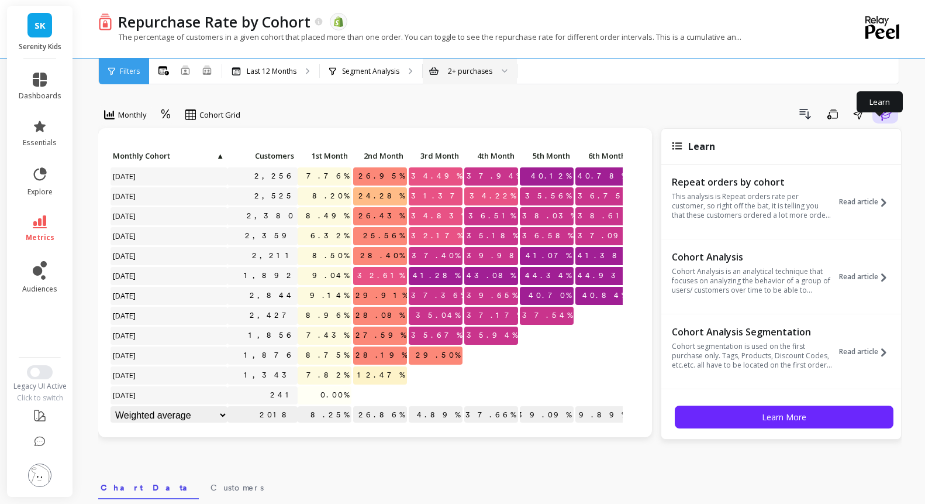
click at [881, 121] on icon "button" at bounding box center [885, 114] width 14 height 14
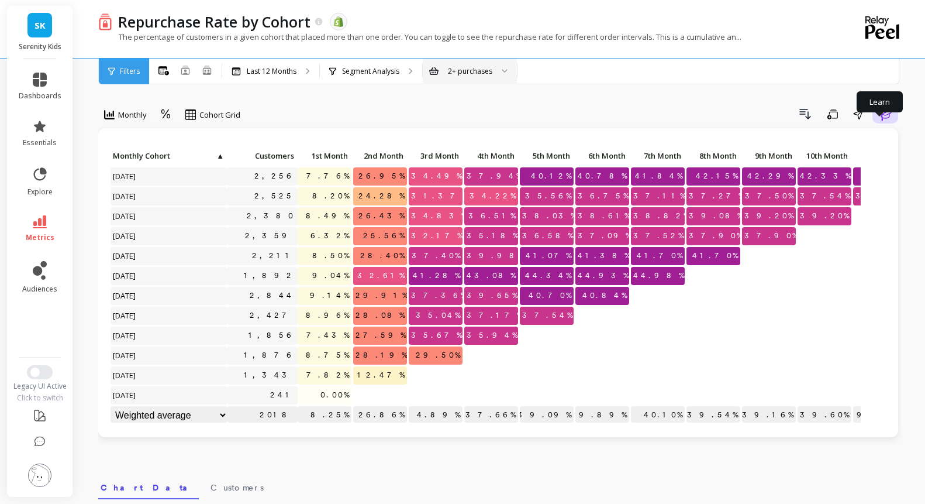
click at [880, 121] on icon "button" at bounding box center [885, 114] width 14 height 14
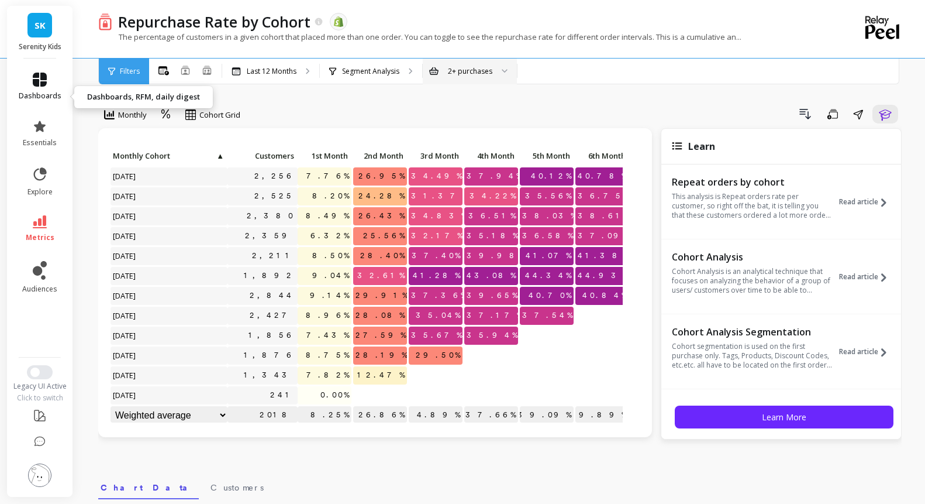
click at [47, 81] on icon at bounding box center [40, 80] width 14 height 14
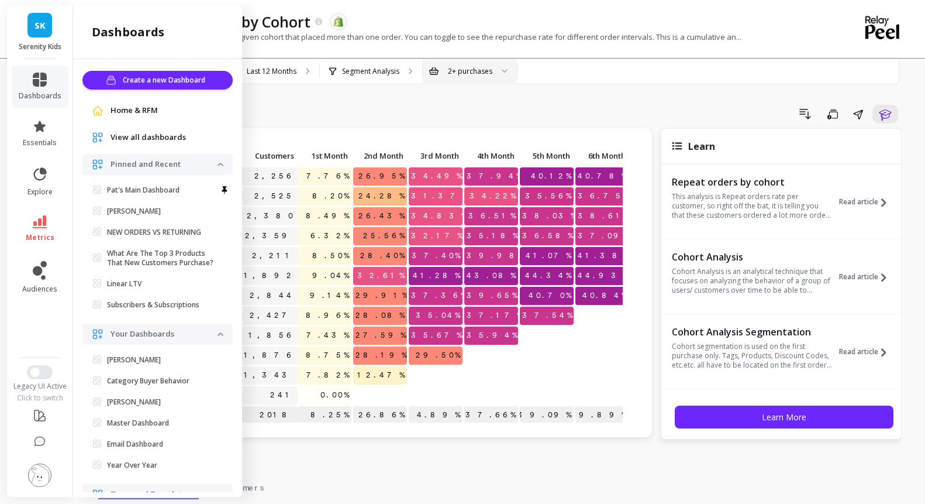
click at [158, 116] on span "Home & RFM" at bounding box center [134, 111] width 47 height 12
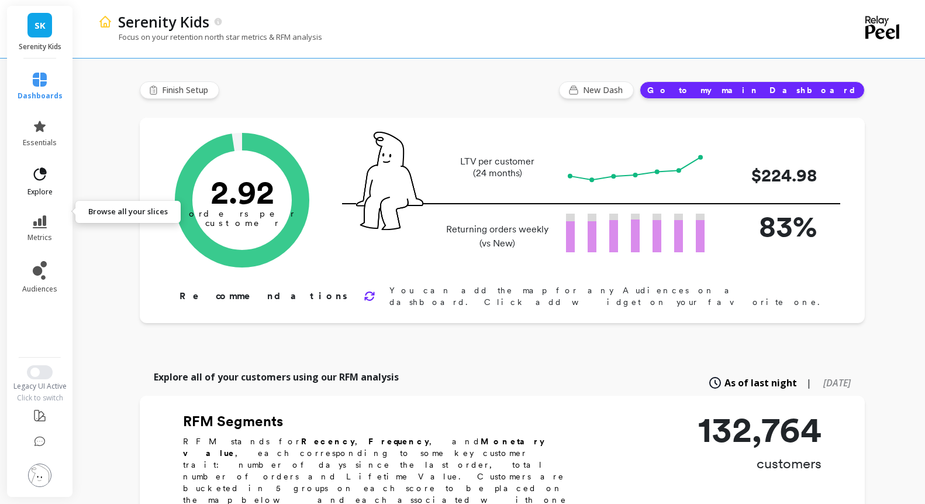
click at [48, 182] on icon at bounding box center [40, 174] width 16 height 16
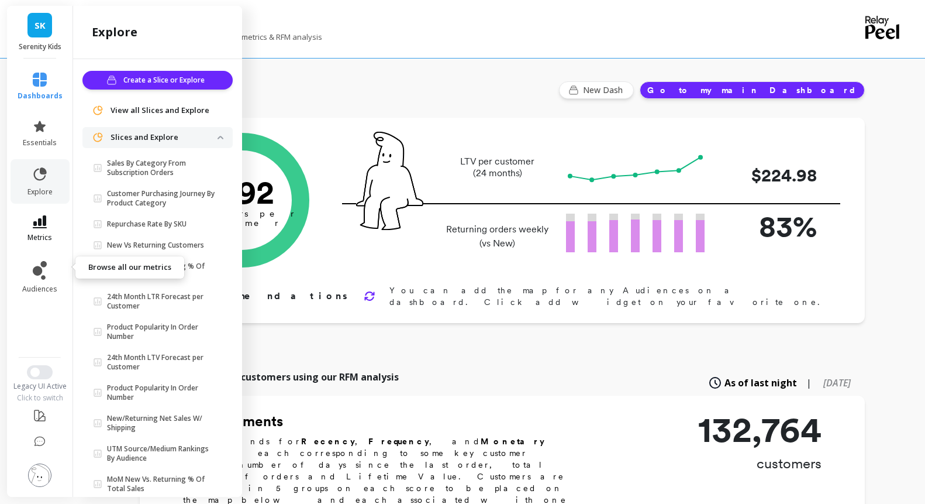
click at [45, 228] on icon at bounding box center [40, 221] width 14 height 13
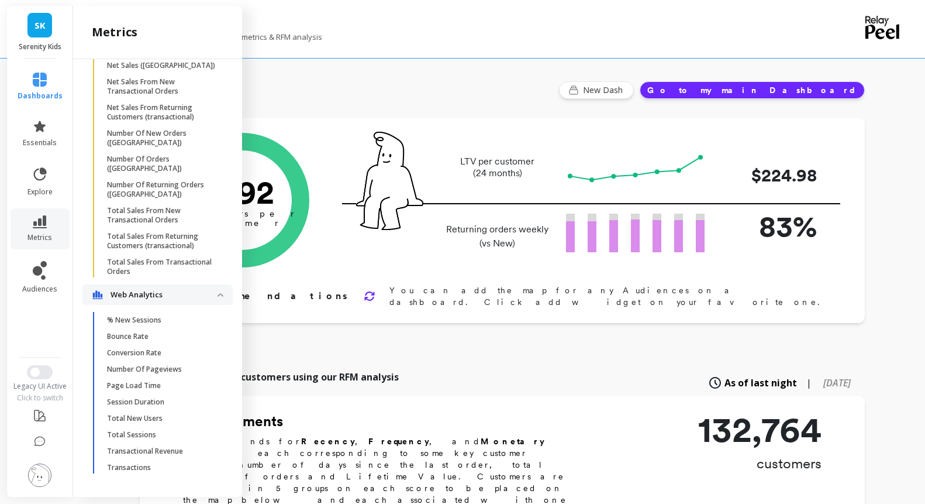
scroll to position [4325, 0]
click at [161, 348] on p "Conversion Rate" at bounding box center [134, 352] width 54 height 9
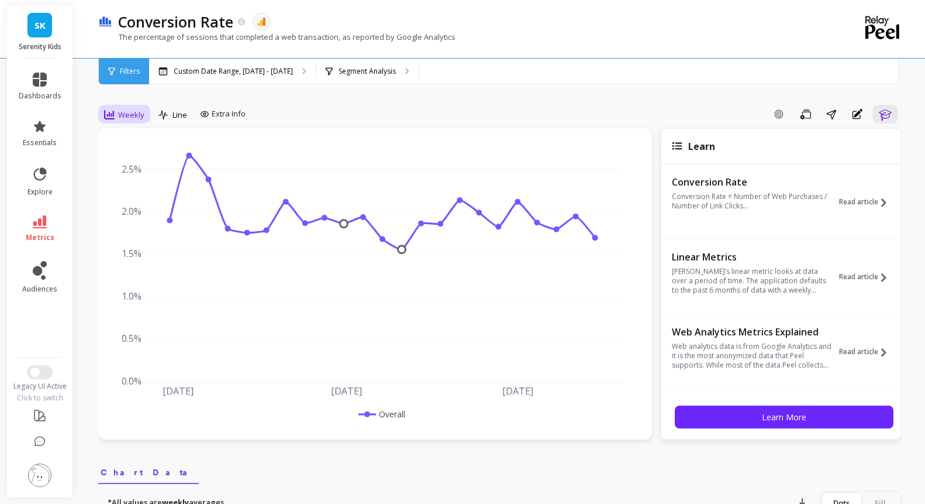
click at [144, 119] on div "Weekly" at bounding box center [124, 115] width 40 height 14
click at [146, 218] on div "Monthly" at bounding box center [141, 208] width 81 height 20
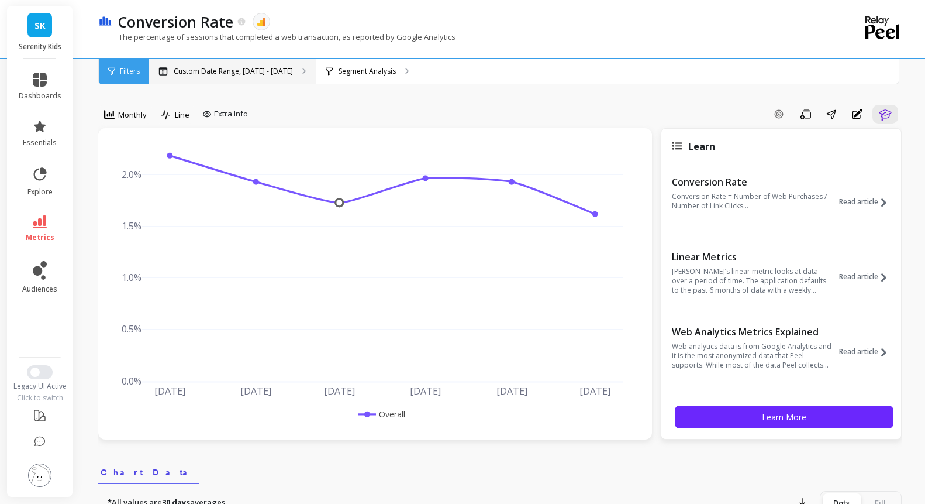
click at [291, 63] on div "Custom Date Range, [DATE] - [DATE]" at bounding box center [232, 71] width 167 height 26
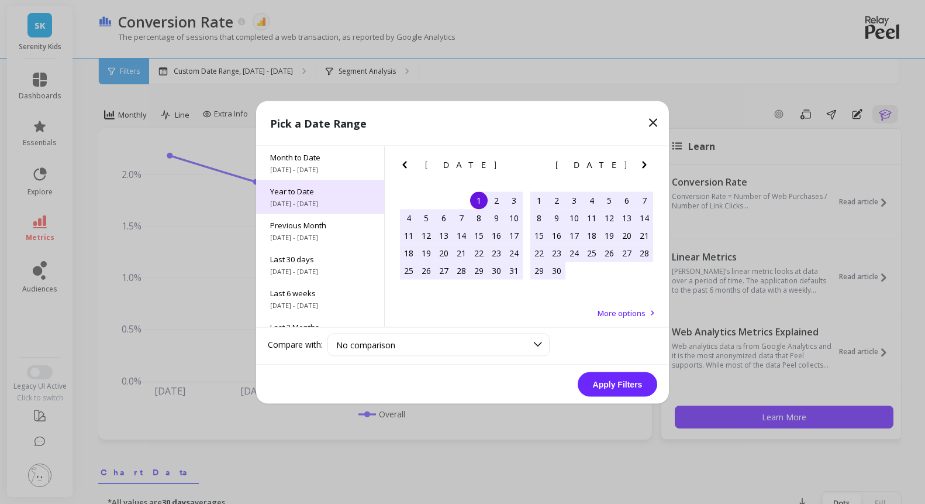
click at [304, 196] on span "Year to Date" at bounding box center [320, 190] width 100 height 11
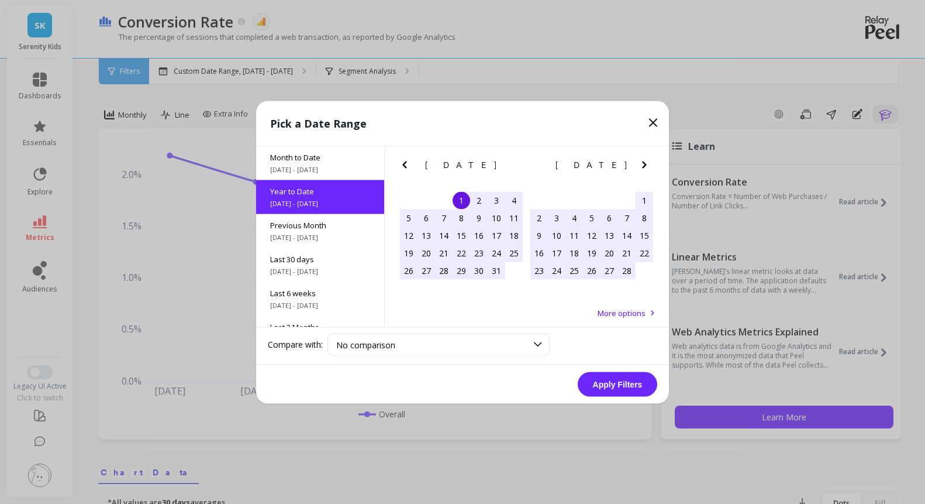
click at [459, 199] on div "1" at bounding box center [462, 200] width 18 height 18
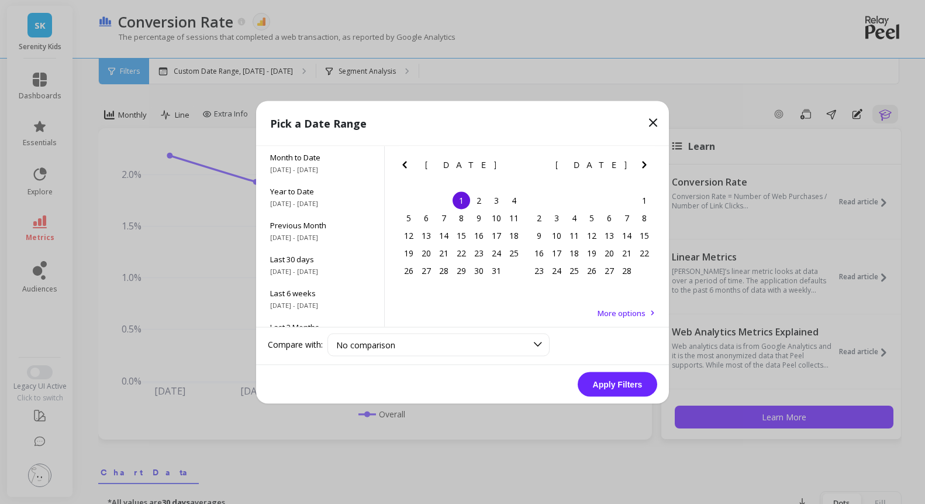
click at [645, 171] on icon "Next Month" at bounding box center [645, 164] width 14 height 14
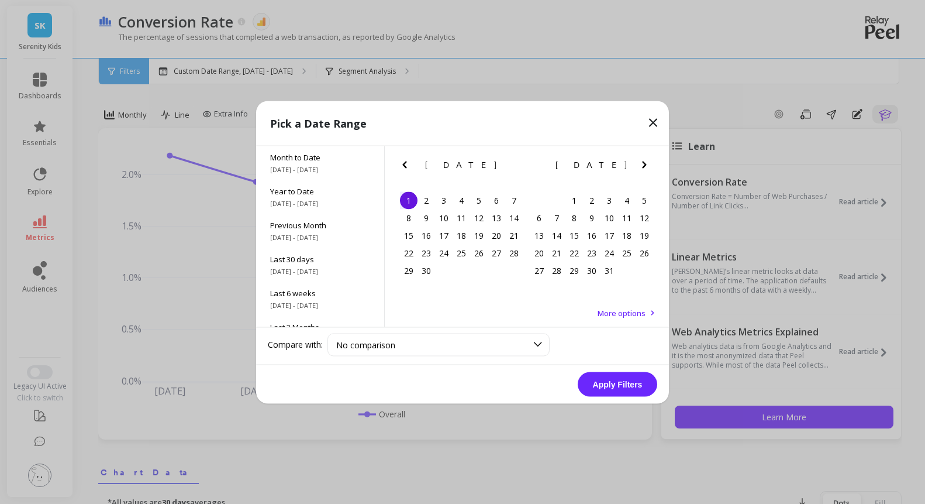
click at [645, 171] on icon "Next Month" at bounding box center [645, 164] width 14 height 14
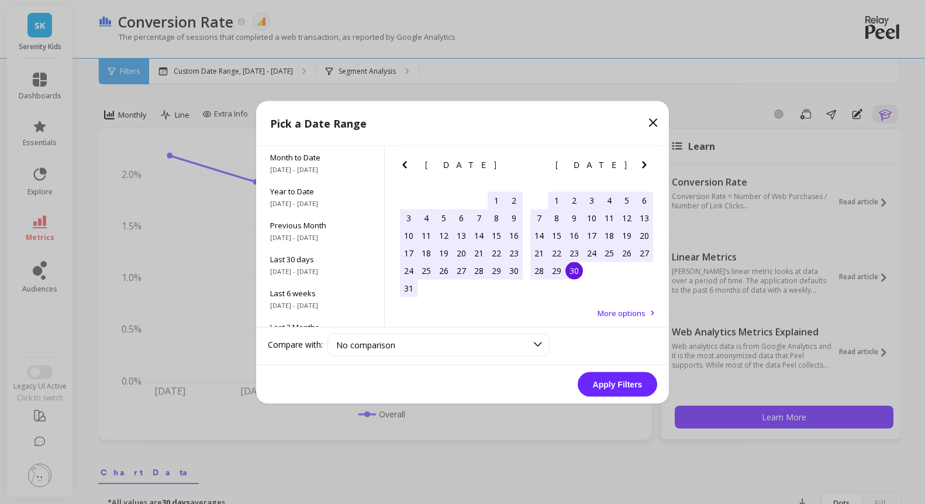
click at [576, 275] on div "30" at bounding box center [575, 270] width 18 height 18
click at [612, 391] on button "Apply Filters" at bounding box center [618, 383] width 80 height 25
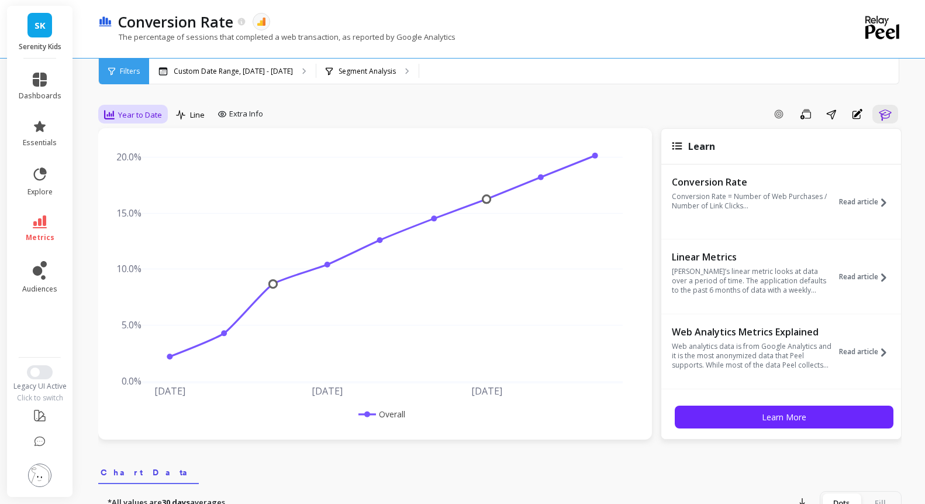
click at [162, 120] on span "Year to Date" at bounding box center [140, 114] width 44 height 11
click at [164, 213] on div "Monthly" at bounding box center [141, 207] width 67 height 11
